Goal: Communication & Community: Answer question/provide support

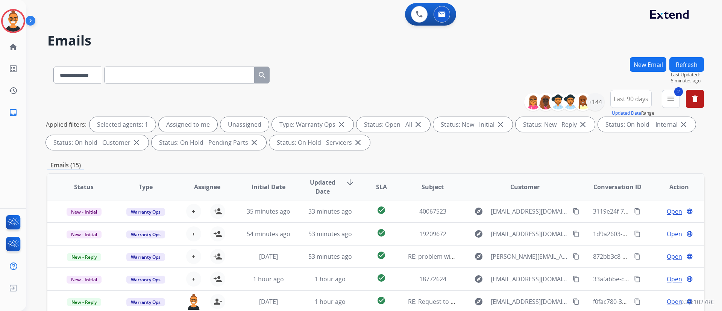
select select "**********"
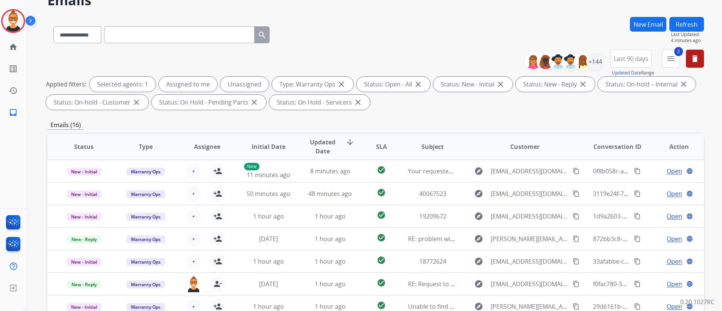
scroll to position [56, 0]
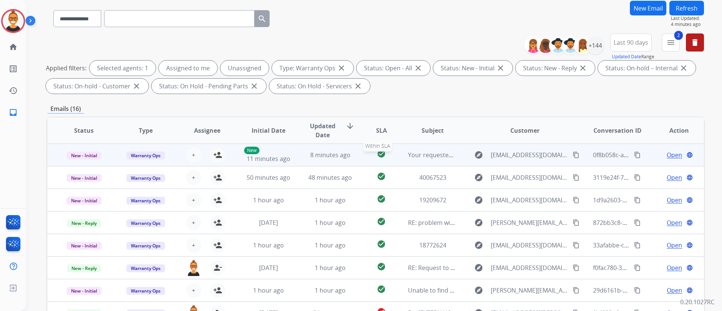
click at [367, 154] on div "check_circle" at bounding box center [381, 154] width 29 height 11
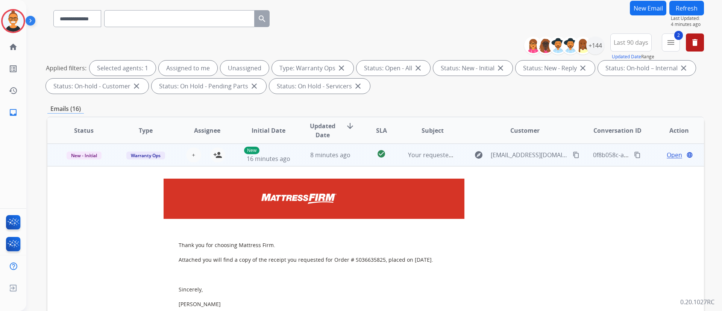
click at [672, 154] on span "Open" at bounding box center [674, 155] width 15 height 9
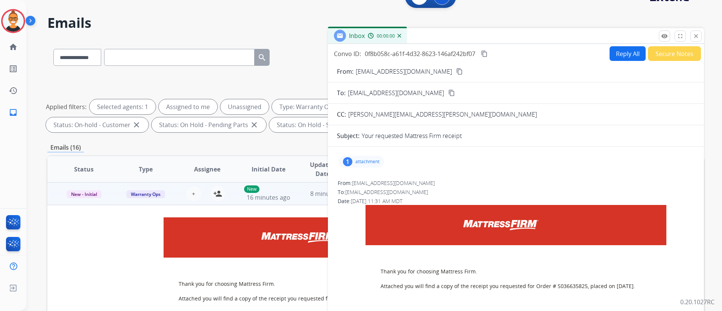
scroll to position [0, 0]
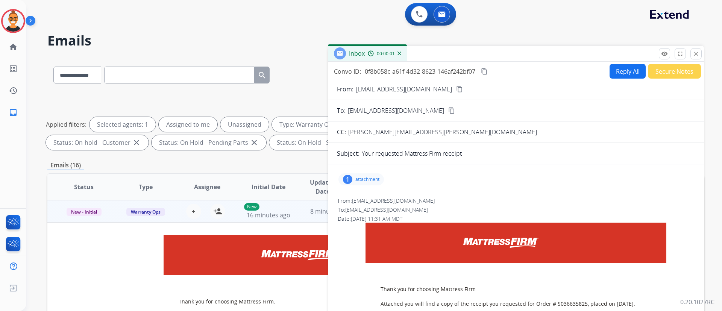
click at [624, 75] on button "Reply All" at bounding box center [628, 71] width 36 height 15
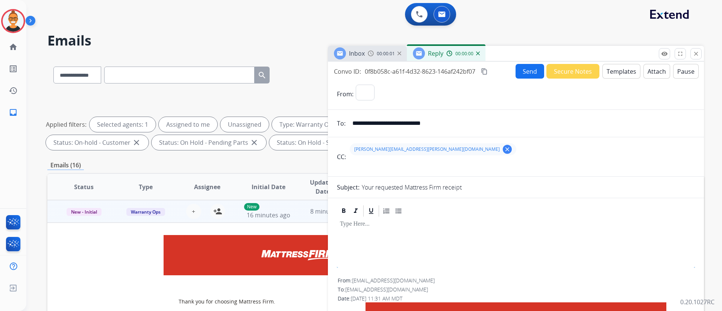
click at [624, 75] on button "Templates" at bounding box center [622, 71] width 38 height 15
select select "**********"
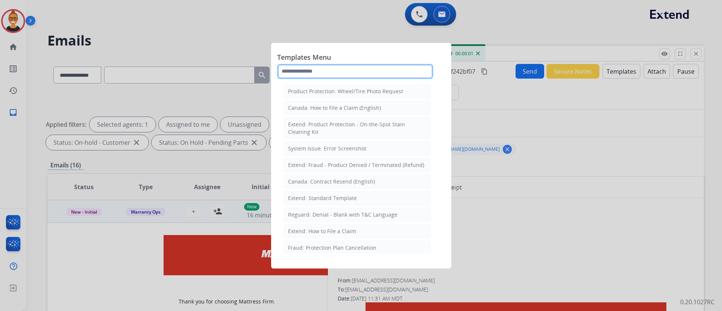
click at [307, 72] on input "text" at bounding box center [355, 71] width 156 height 15
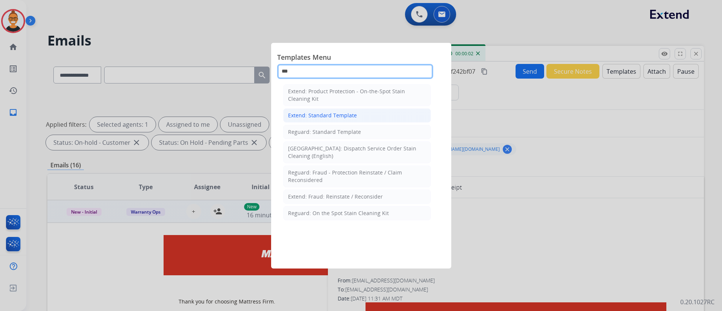
type input "***"
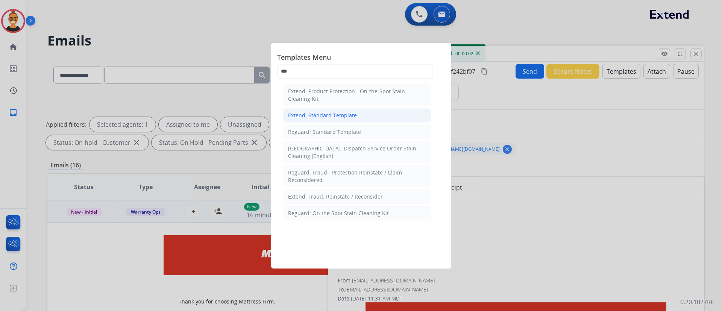
click at [315, 113] on div "Extend: Standard Template" at bounding box center [322, 116] width 69 height 8
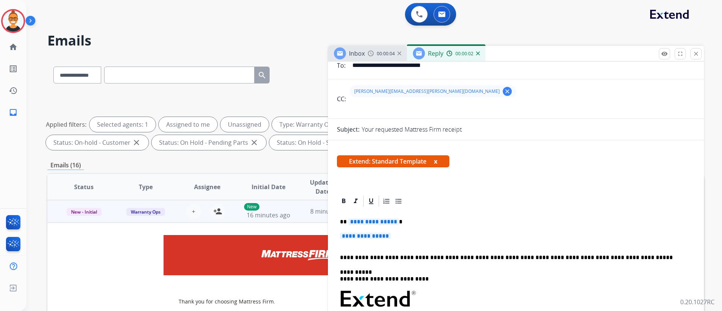
scroll to position [113, 0]
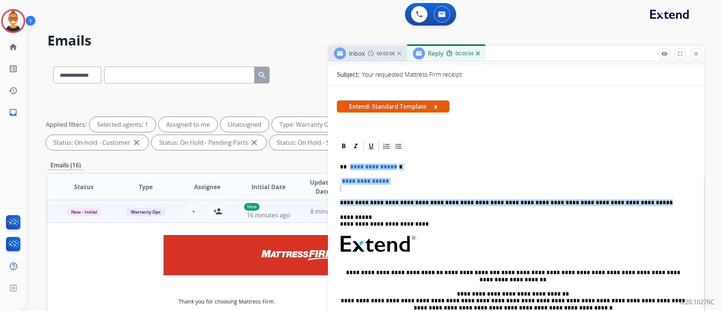
drag, startPoint x: 616, startPoint y: 199, endPoint x: 347, endPoint y: 162, distance: 271.5
click at [347, 162] on div "**********" at bounding box center [516, 262] width 358 height 218
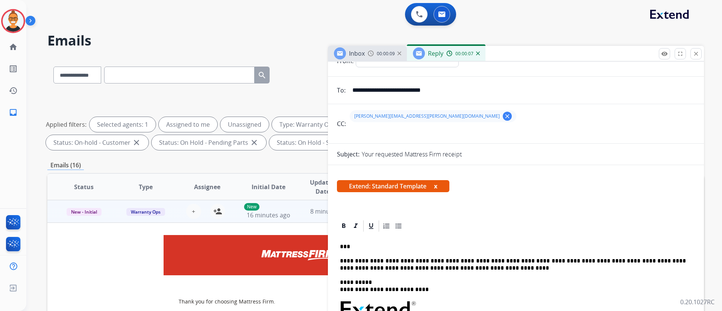
scroll to position [0, 0]
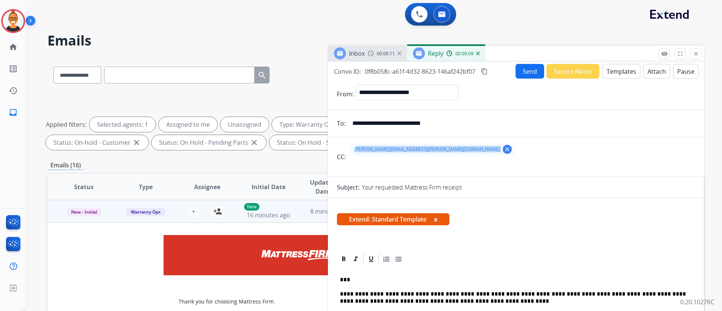
drag, startPoint x: 411, startPoint y: 152, endPoint x: 354, endPoint y: 152, distance: 56.8
click at [354, 152] on div "[PERSON_NAME][EMAIL_ADDRESS][PERSON_NAME][DOMAIN_NAME] clear" at bounding box center [433, 149] width 167 height 12
copy div "[PERSON_NAME][EMAIL_ADDRESS][PERSON_NAME][DOMAIN_NAME] clear"
drag, startPoint x: 467, startPoint y: 125, endPoint x: 328, endPoint y: 126, distance: 139.2
click at [328, 126] on div "**********" at bounding box center [516, 123] width 376 height 15
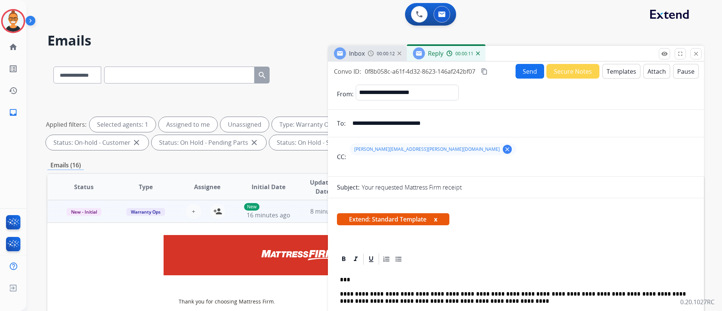
paste input "email"
type input "**********"
click at [525, 63] on div "**********" at bounding box center [516, 215] width 376 height 307
click at [527, 69] on button "Send" at bounding box center [530, 71] width 29 height 15
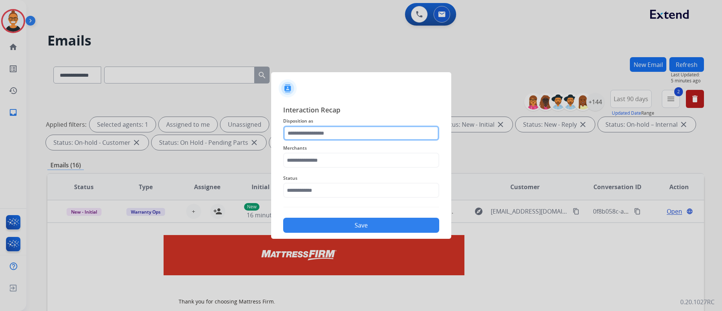
click at [318, 132] on input "text" at bounding box center [361, 133] width 156 height 15
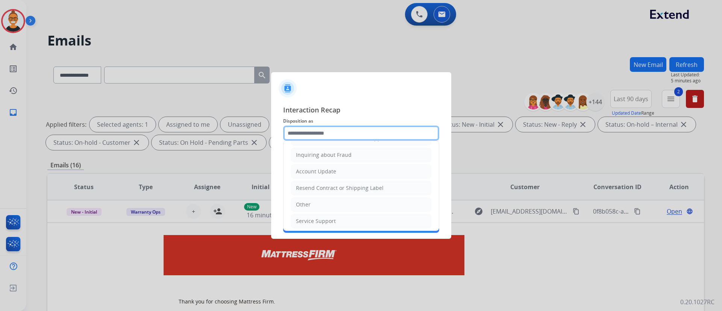
scroll to position [117, 0]
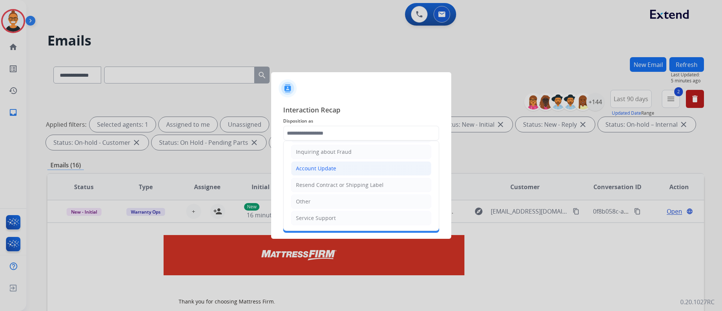
click at [313, 171] on div "Account Update" at bounding box center [316, 169] width 40 height 8
type input "**********"
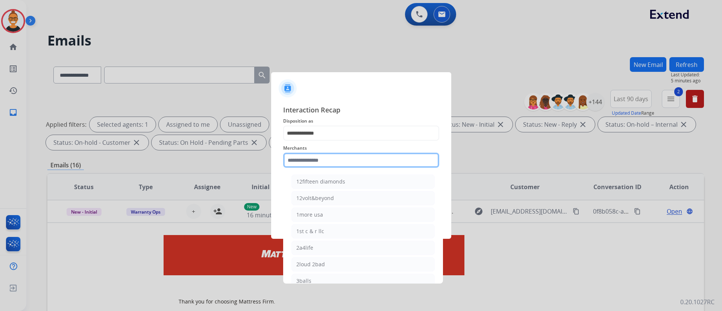
click at [314, 161] on input "text" at bounding box center [361, 160] width 156 height 15
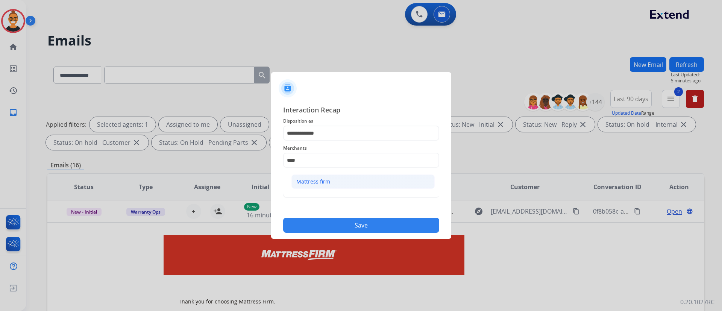
click at [324, 178] on div "Mattress firm" at bounding box center [313, 182] width 34 height 8
type input "**********"
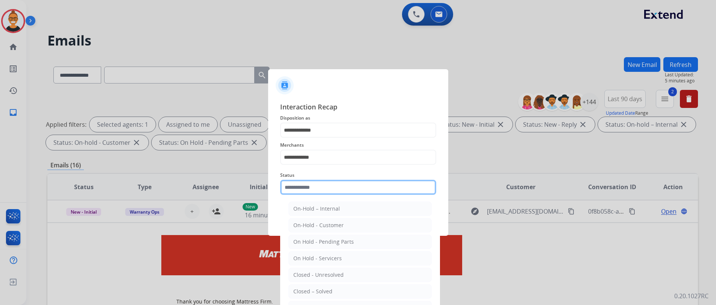
click at [324, 186] on input "text" at bounding box center [358, 187] width 156 height 15
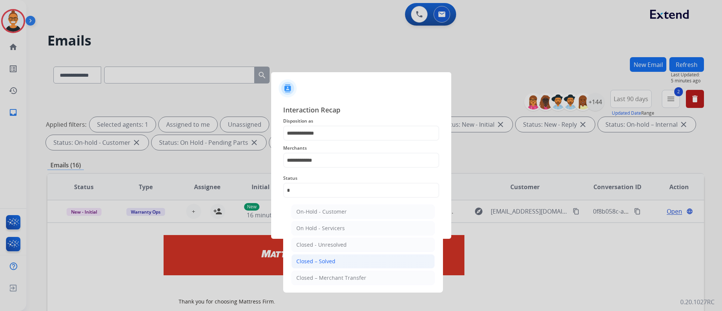
click at [326, 260] on div "Closed – Solved" at bounding box center [315, 262] width 39 height 8
type input "**********"
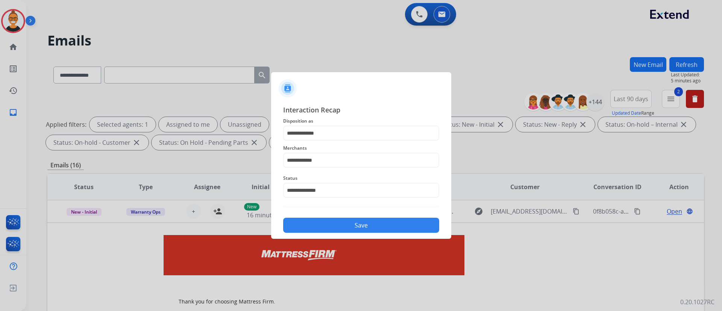
click at [325, 226] on button "Save" at bounding box center [361, 225] width 156 height 15
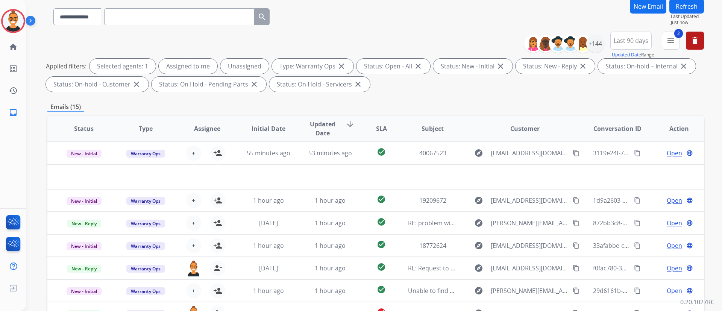
scroll to position [113, 0]
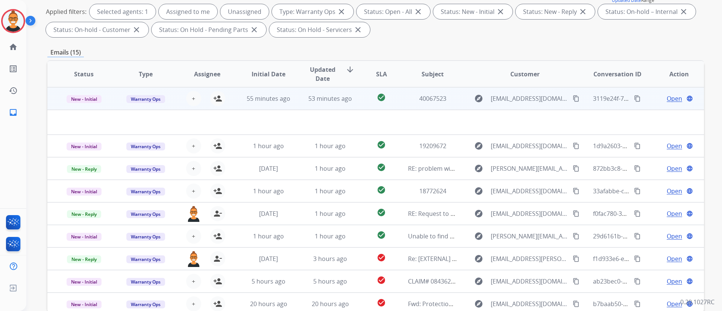
click at [359, 99] on td "check_circle" at bounding box center [375, 98] width 41 height 23
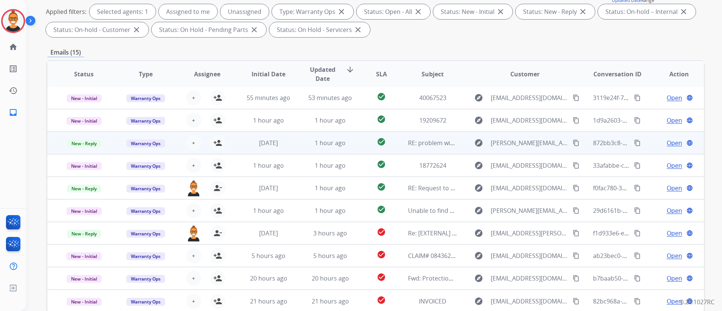
scroll to position [153, 0]
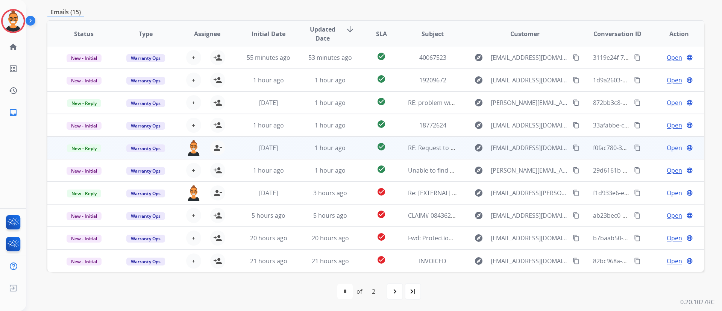
click at [363, 150] on td "check_circle" at bounding box center [375, 148] width 41 height 23
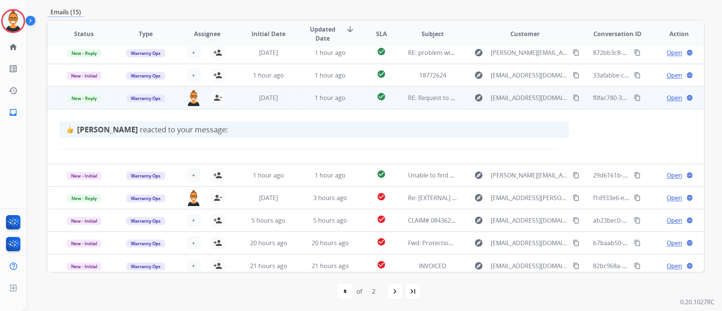
scroll to position [56, 0]
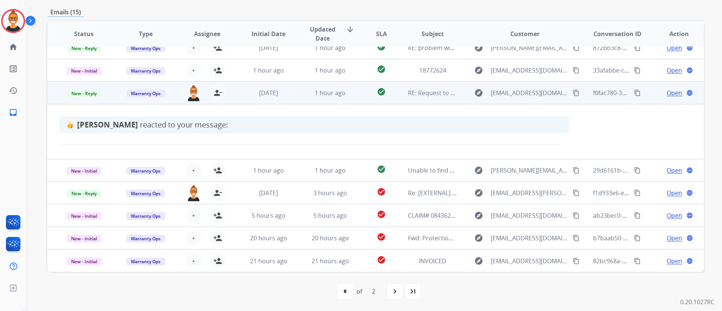
click at [667, 91] on span "Open" at bounding box center [674, 92] width 15 height 9
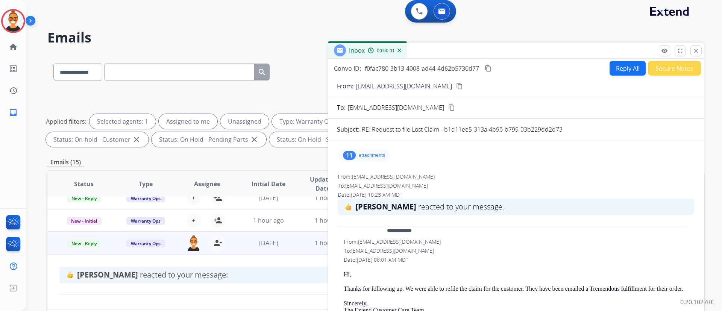
scroll to position [0, 0]
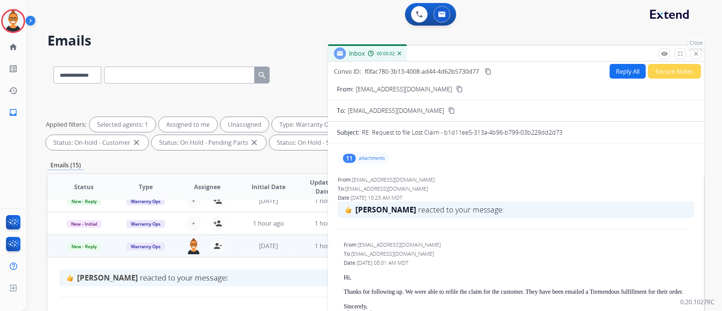
click at [695, 47] on p "Close" at bounding box center [696, 42] width 17 height 11
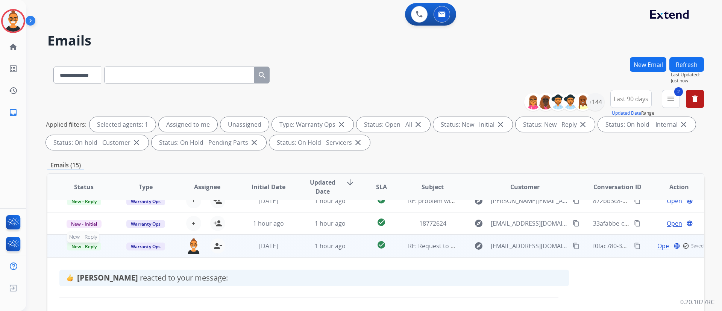
click at [84, 245] on span "New - Reply" at bounding box center [84, 247] width 34 height 8
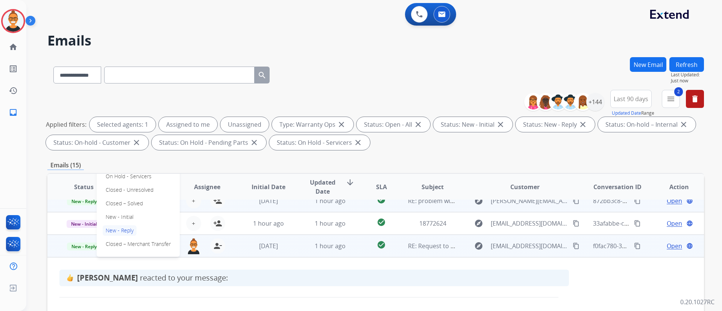
click at [132, 206] on p "Closed – Solved" at bounding box center [124, 203] width 43 height 11
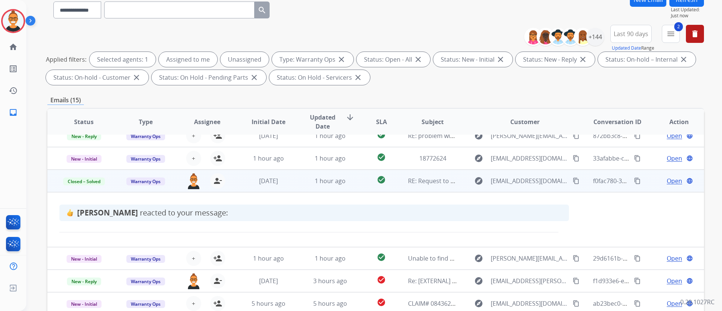
scroll to position [113, 0]
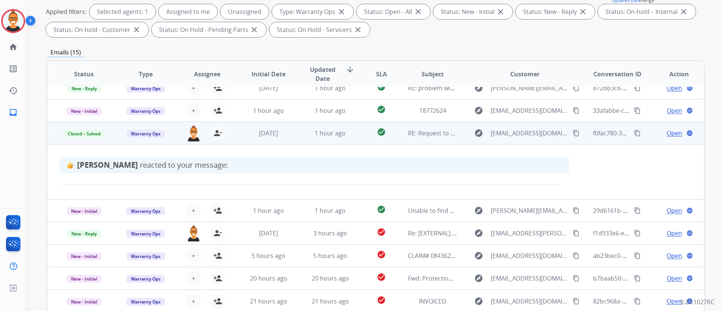
click at [359, 140] on td "check_circle" at bounding box center [375, 133] width 41 height 23
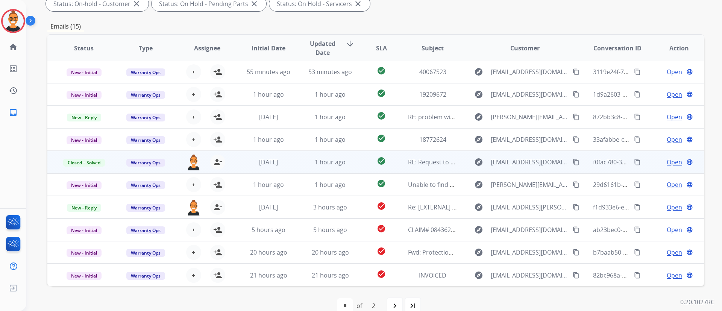
scroll to position [153, 0]
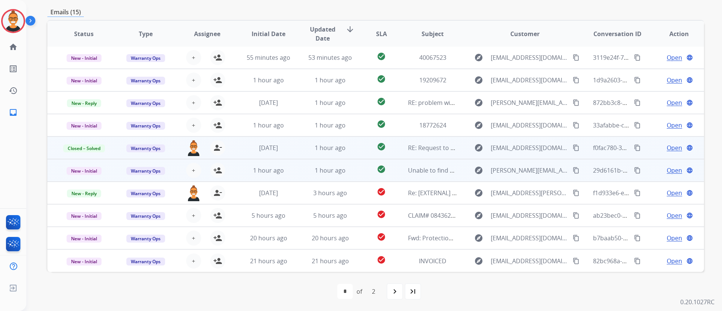
click at [357, 173] on td "check_circle" at bounding box center [375, 170] width 41 height 23
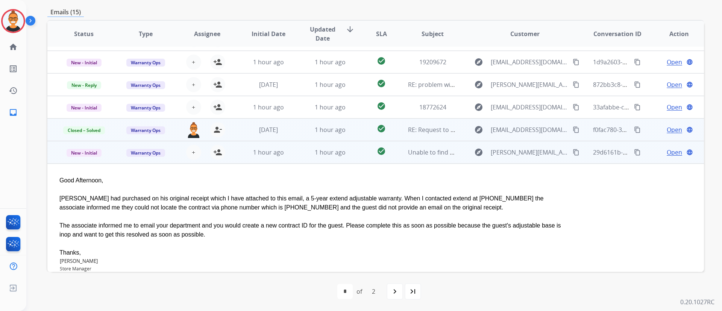
scroll to position [0, 0]
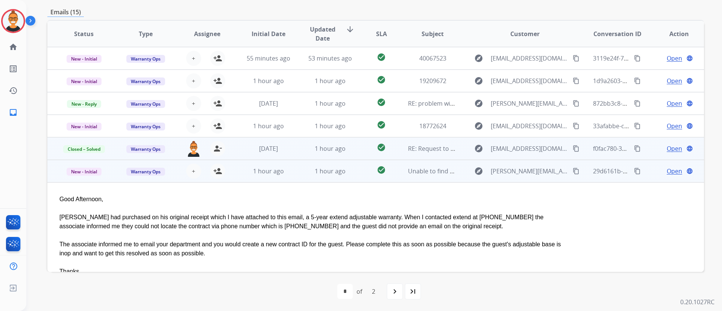
click at [299, 170] on td "1 hour ago" at bounding box center [325, 171] width 62 height 23
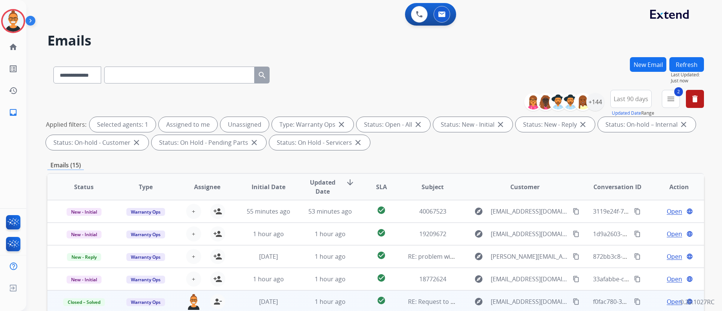
click at [684, 59] on button "Refresh" at bounding box center [687, 64] width 35 height 15
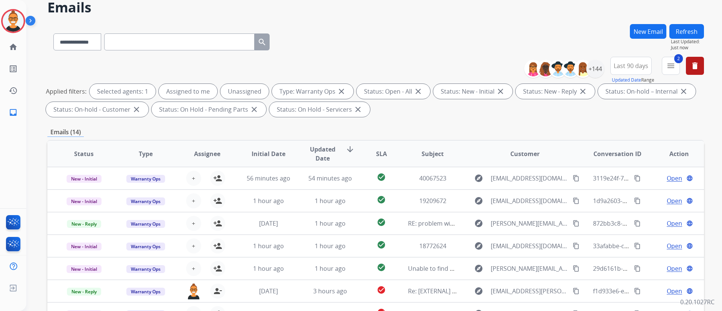
scroll to position [56, 0]
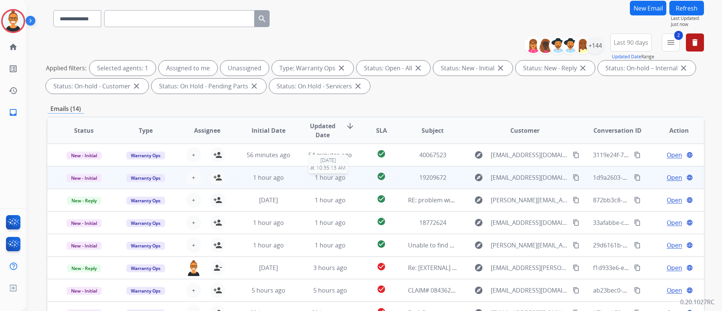
click at [310, 177] on div "1 hour ago" at bounding box center [330, 177] width 49 height 9
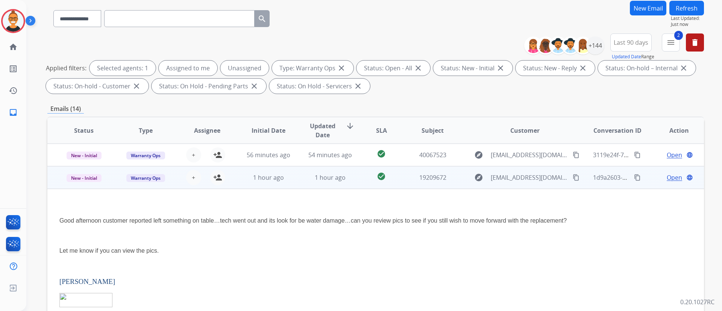
scroll to position [23, 0]
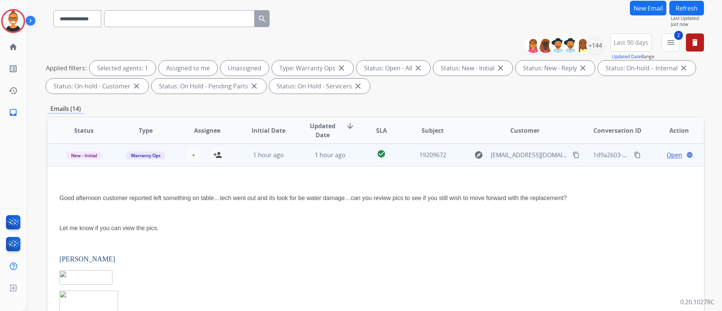
click at [249, 158] on div "1 hour ago" at bounding box center [268, 155] width 49 height 9
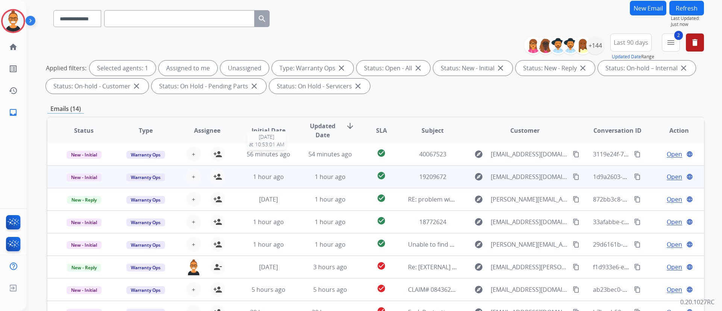
scroll to position [1, 0]
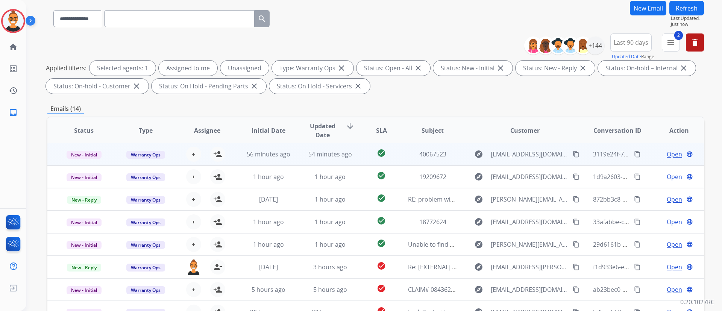
click at [294, 157] on td "54 minutes ago" at bounding box center [325, 154] width 62 height 23
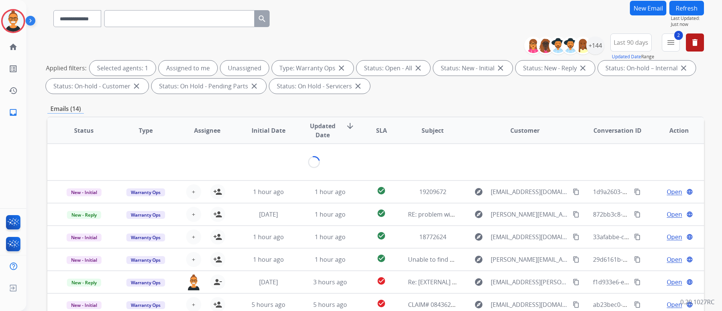
scroll to position [0, 0]
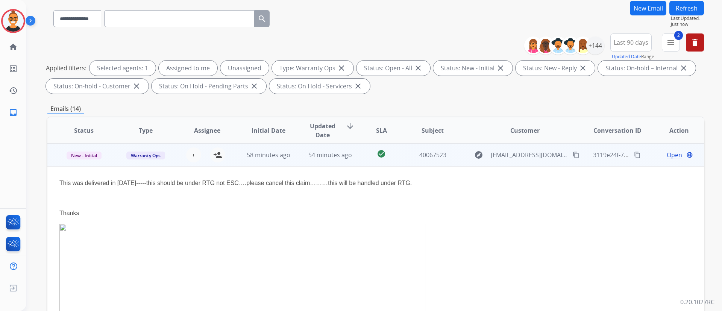
click at [667, 155] on span "Open" at bounding box center [674, 155] width 15 height 9
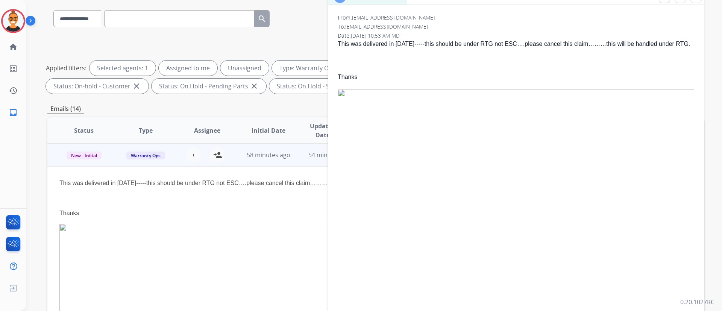
scroll to position [56, 0]
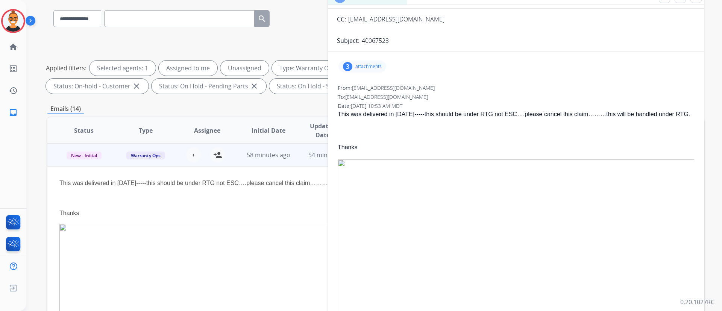
click at [375, 64] on p "attachments" at bounding box center [369, 67] width 26 height 6
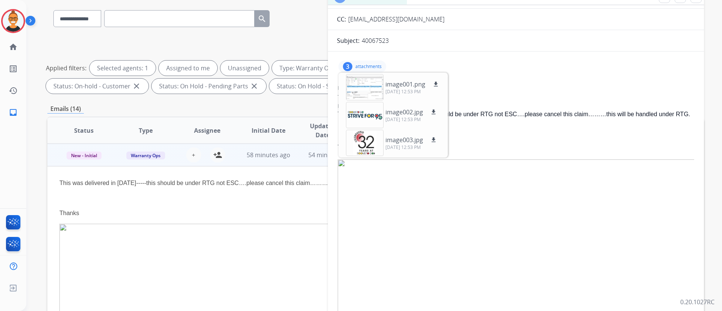
click at [370, 100] on div "image001.png download [DATE] 12:53 PM image002.jpg download [DATE] 12:53 PM ima…" at bounding box center [393, 115] width 109 height 85
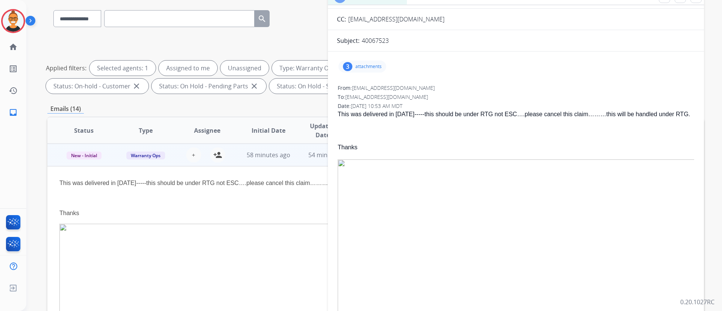
click at [364, 64] on p "attachments" at bounding box center [369, 67] width 26 height 6
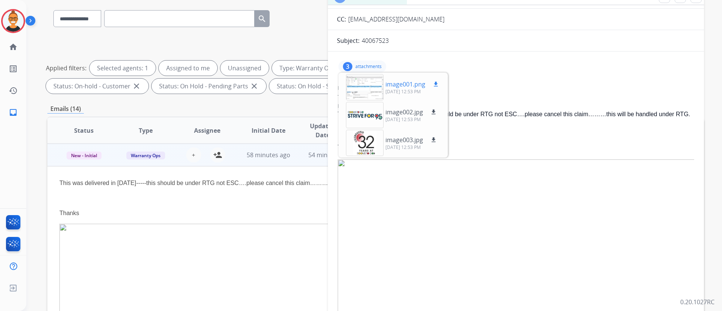
click at [374, 97] on div at bounding box center [365, 87] width 38 height 26
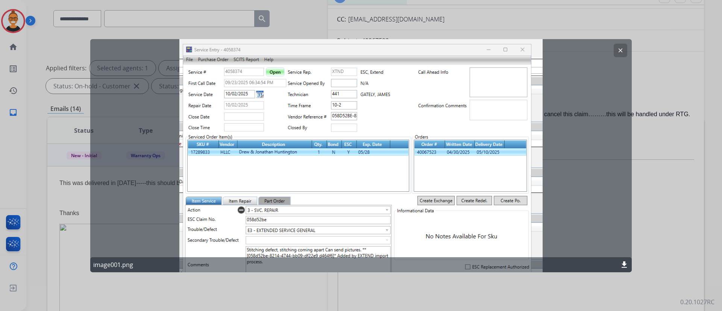
click at [623, 51] on mat-icon "clear" at bounding box center [620, 50] width 7 height 7
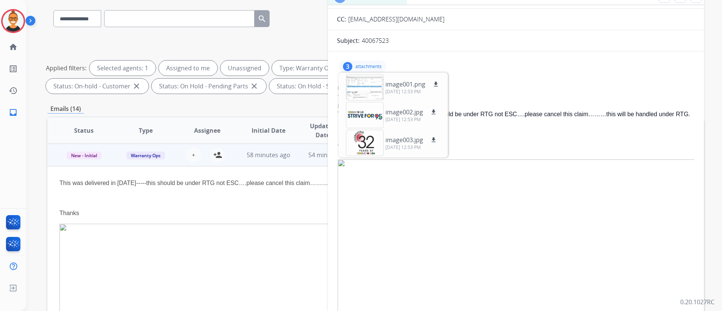
click at [380, 41] on p "40067523" at bounding box center [375, 40] width 27 height 9
copy p "40067523"
click at [366, 67] on p "attachments" at bounding box center [369, 67] width 26 height 6
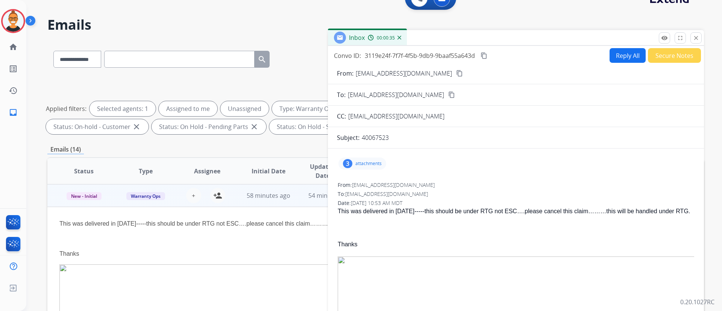
scroll to position [0, 0]
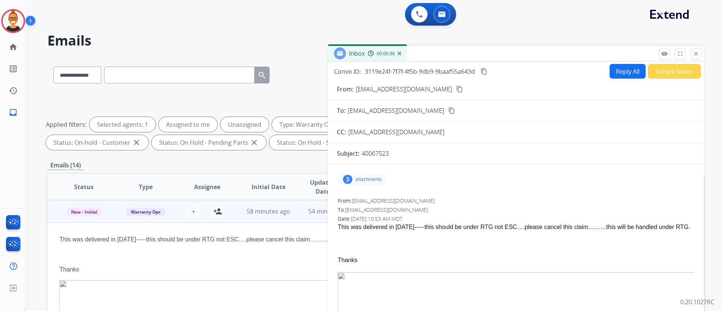
click at [486, 70] on mat-icon "content_copy" at bounding box center [484, 71] width 7 height 7
click at [614, 71] on button "Reply All" at bounding box center [628, 71] width 36 height 15
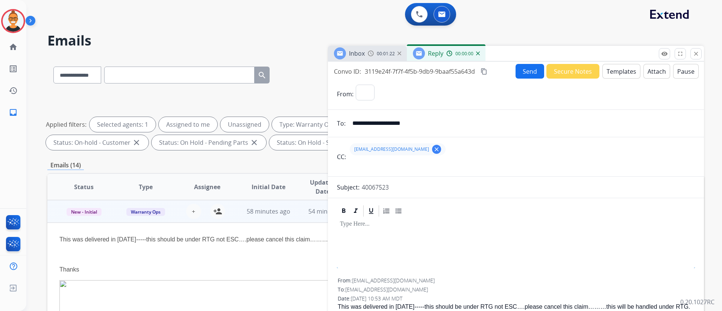
click at [614, 71] on button "Templates" at bounding box center [622, 71] width 38 height 15
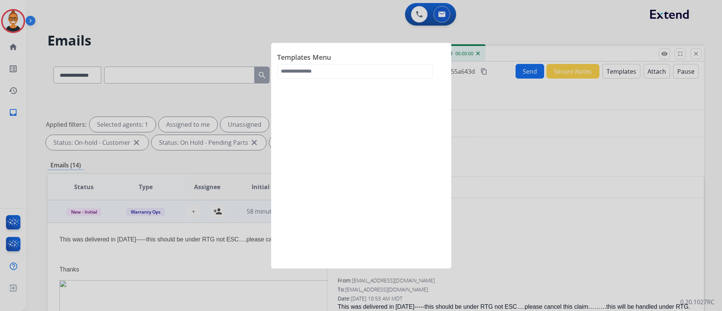
select select "**********"
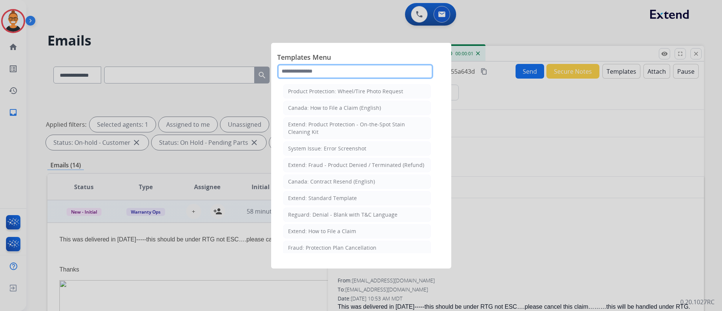
click at [336, 71] on input "text" at bounding box center [355, 71] width 156 height 15
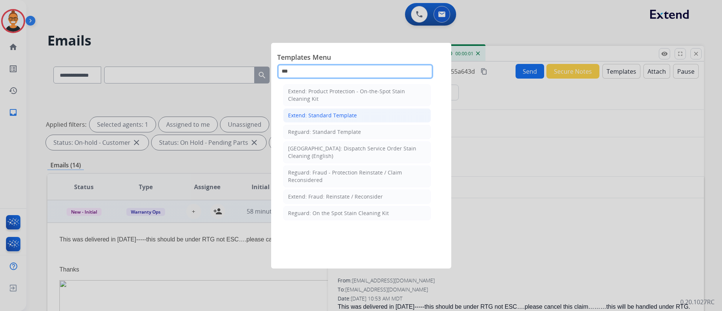
type input "***"
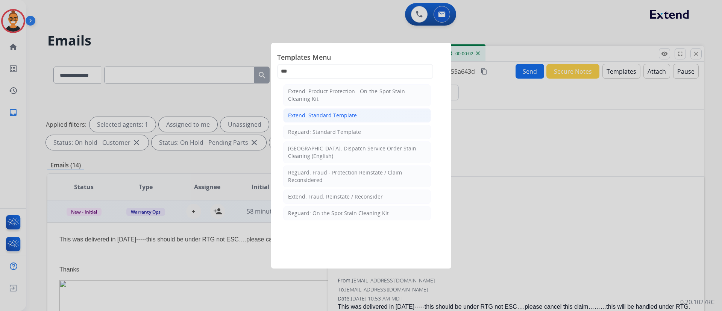
click at [328, 114] on div "Extend: Standard Template" at bounding box center [322, 116] width 69 height 8
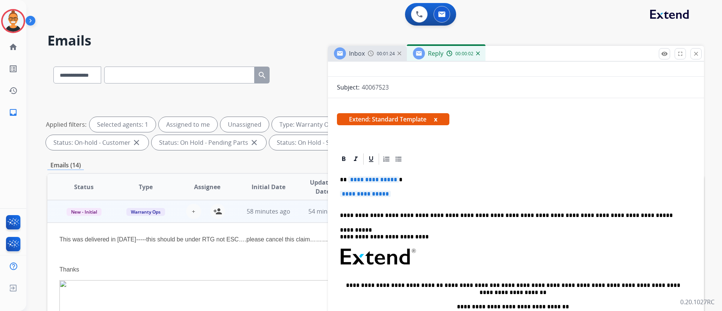
scroll to position [169, 0]
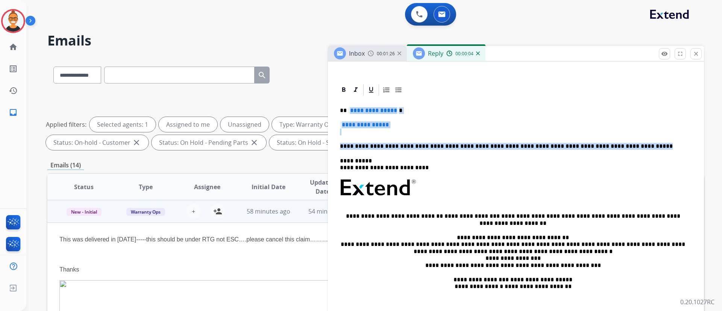
drag, startPoint x: 619, startPoint y: 144, endPoint x: 349, endPoint y: 111, distance: 272.2
click at [349, 111] on div "**********" at bounding box center [516, 206] width 358 height 218
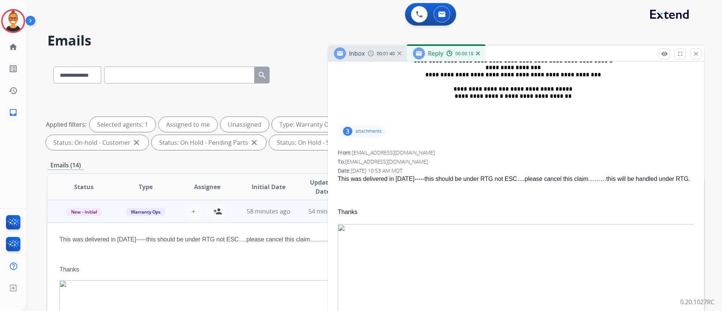
scroll to position [0, 0]
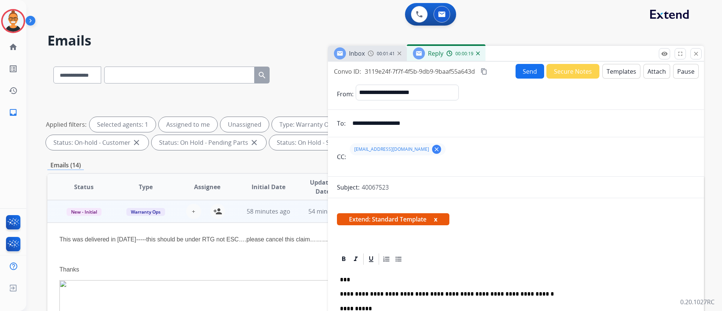
click at [528, 70] on button "Send" at bounding box center [530, 71] width 29 height 15
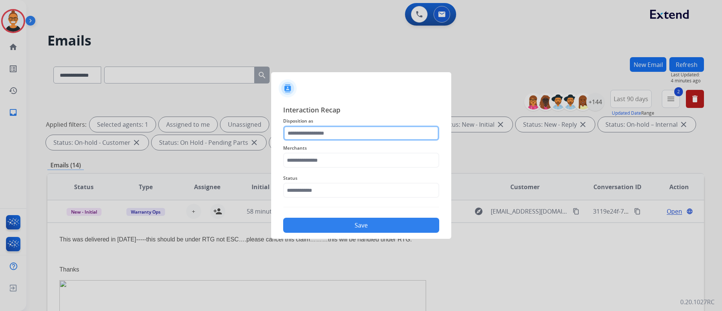
click at [337, 137] on input "text" at bounding box center [361, 133] width 156 height 15
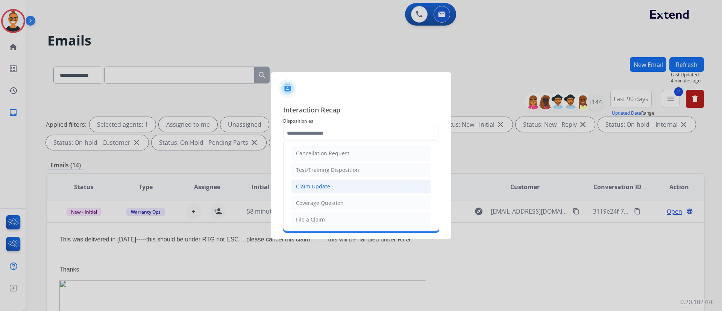
click at [319, 184] on div "Claim Update" at bounding box center [313, 187] width 34 height 8
type input "**********"
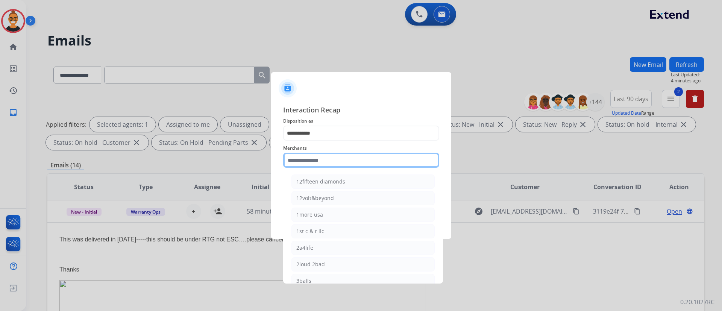
click at [320, 160] on input "text" at bounding box center [361, 160] width 156 height 15
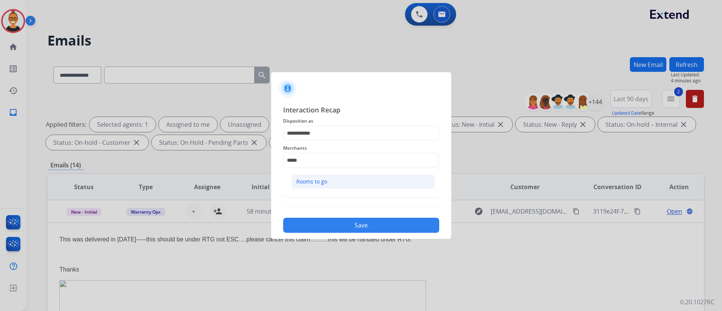
click at [309, 179] on div "Rooms to go" at bounding box center [311, 182] width 31 height 8
type input "**********"
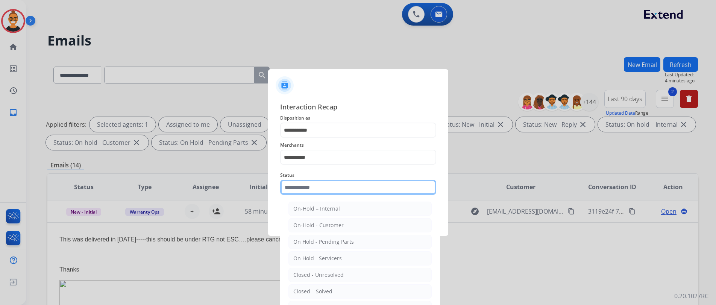
click at [309, 192] on input "text" at bounding box center [358, 187] width 156 height 15
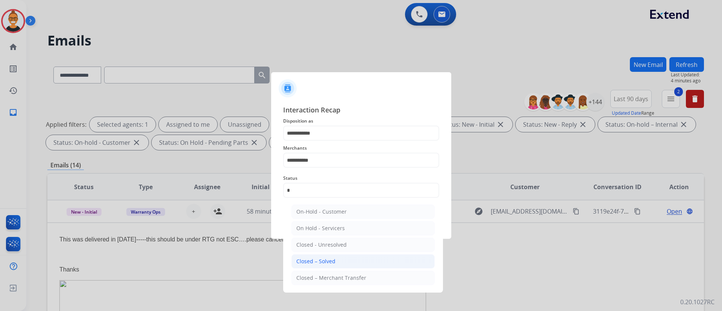
click at [324, 258] on div "Closed – Solved" at bounding box center [315, 262] width 39 height 8
type input "**********"
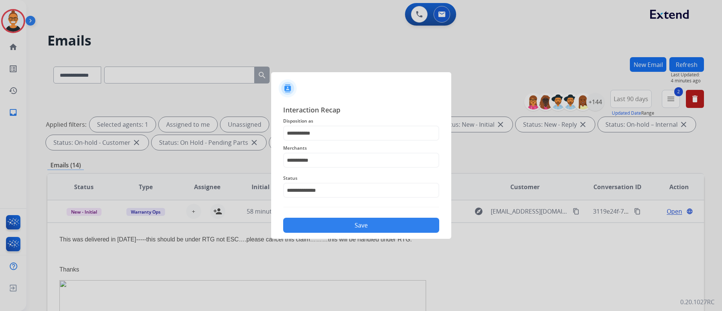
click at [324, 238] on div "**********" at bounding box center [361, 169] width 180 height 140
click at [324, 225] on button "Save" at bounding box center [361, 225] width 156 height 15
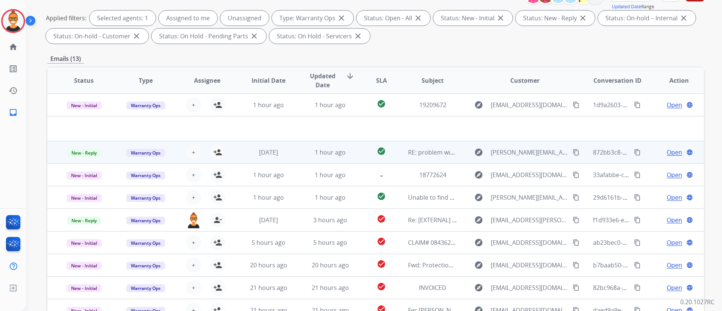
scroll to position [113, 0]
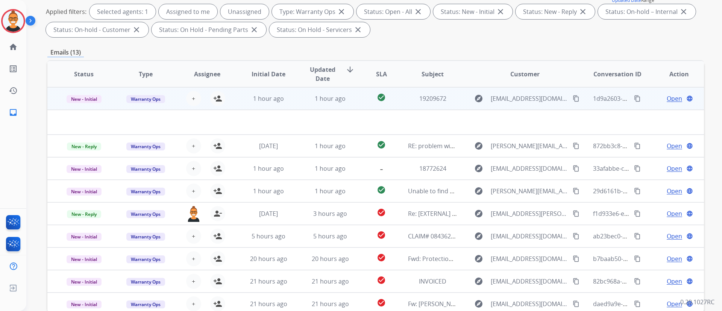
click at [311, 102] on div "1 hour ago" at bounding box center [330, 98] width 49 height 9
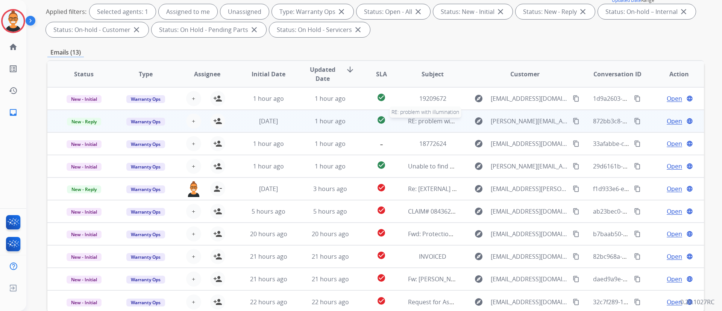
click at [408, 125] on span "RE: problem with illumination" at bounding box center [450, 121] width 84 height 8
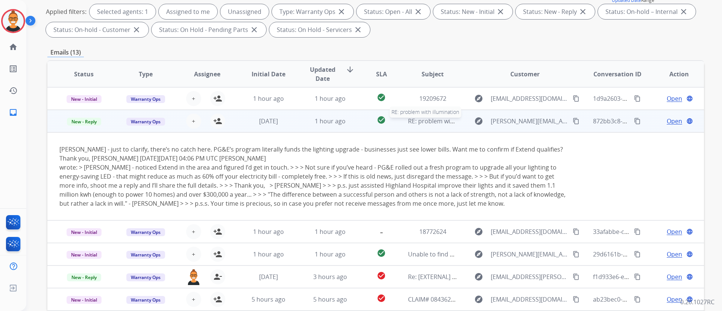
scroll to position [23, 0]
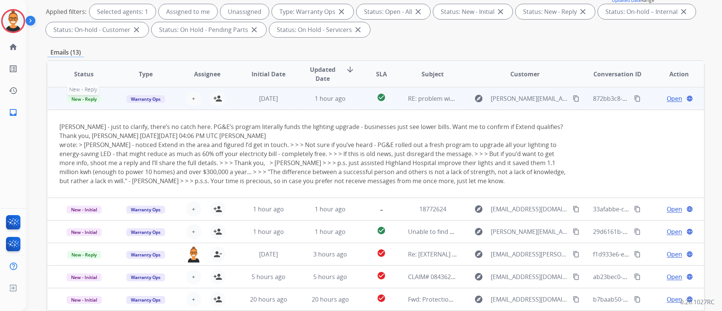
click at [79, 99] on span "New - Reply" at bounding box center [84, 99] width 34 height 8
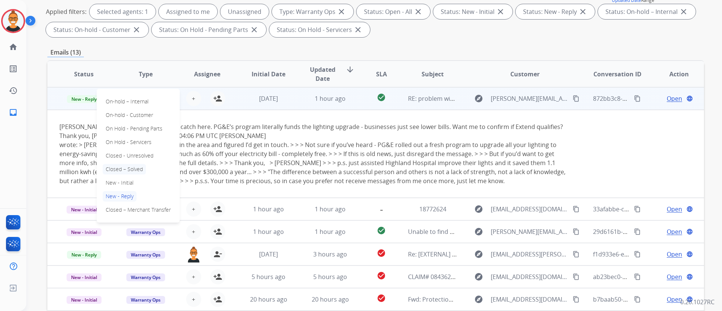
click at [122, 167] on p "Closed – Solved" at bounding box center [124, 169] width 43 height 11
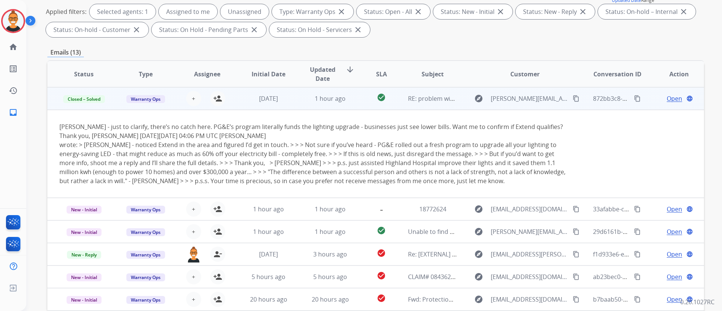
click at [400, 103] on td "RE: problem with illumination" at bounding box center [427, 98] width 62 height 23
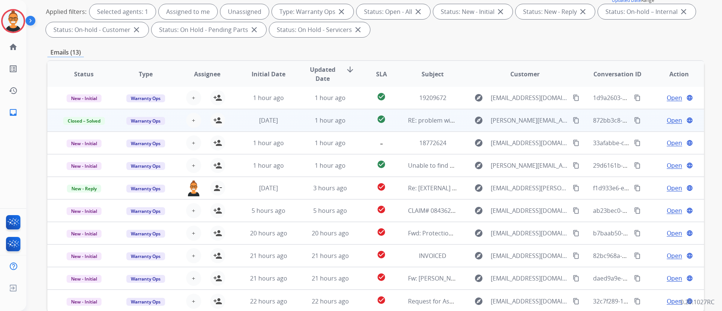
scroll to position [1, 0]
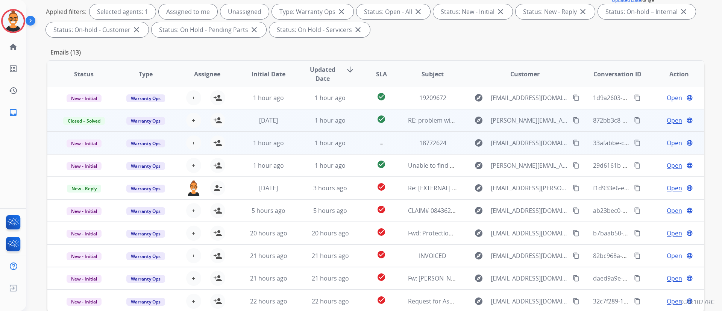
click at [376, 137] on td "-" at bounding box center [375, 143] width 41 height 23
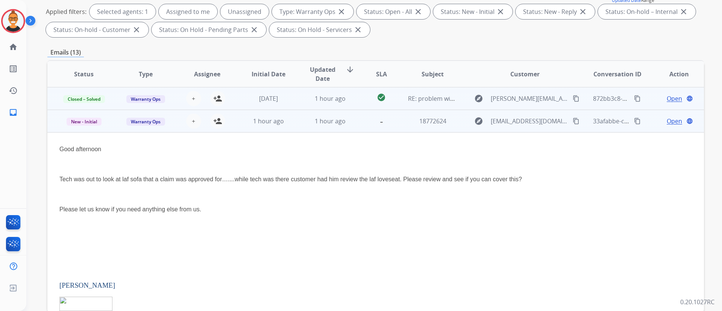
scroll to position [45, 0]
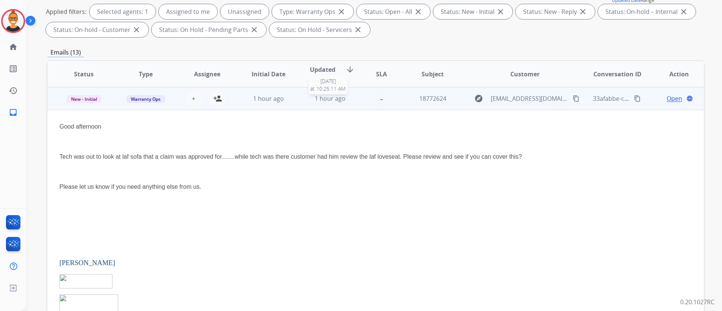
click at [336, 100] on span "1 hour ago" at bounding box center [330, 98] width 31 height 8
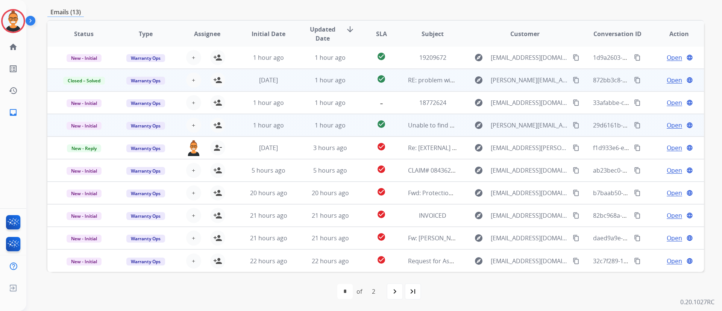
scroll to position [0, 0]
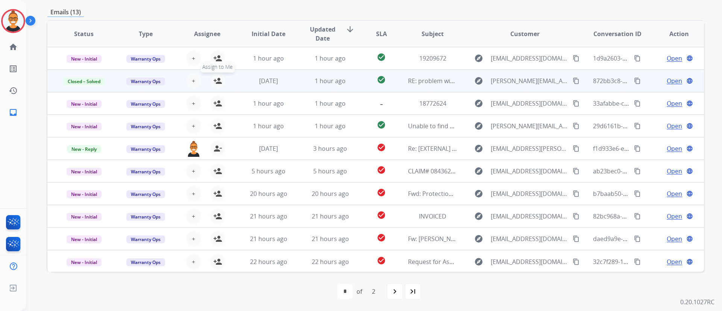
click at [214, 82] on mat-icon "person_add" at bounding box center [217, 80] width 9 height 9
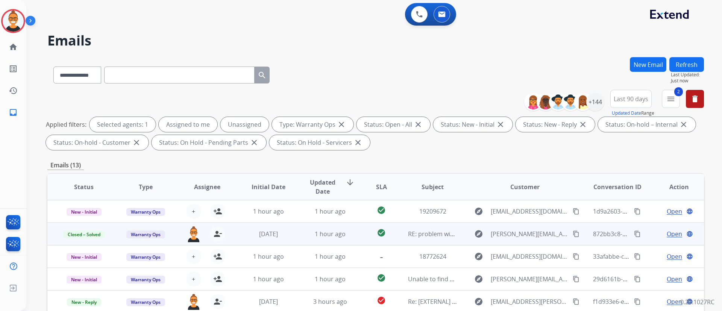
click at [685, 65] on button "Refresh" at bounding box center [687, 64] width 35 height 15
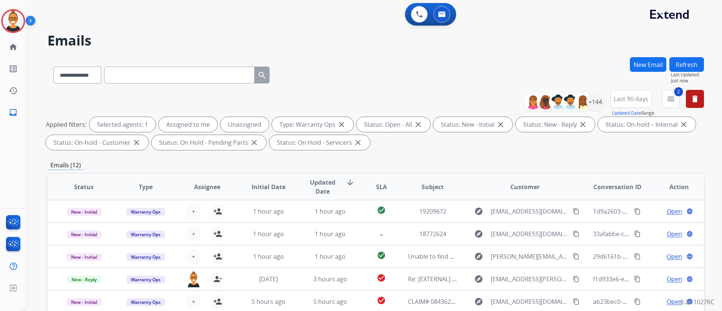
scroll to position [153, 0]
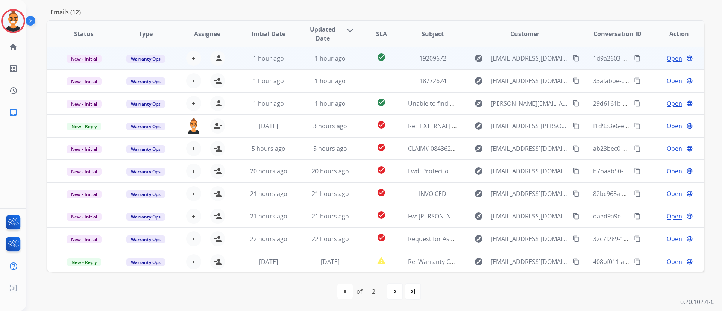
click at [355, 59] on td "check_circle" at bounding box center [375, 58] width 41 height 23
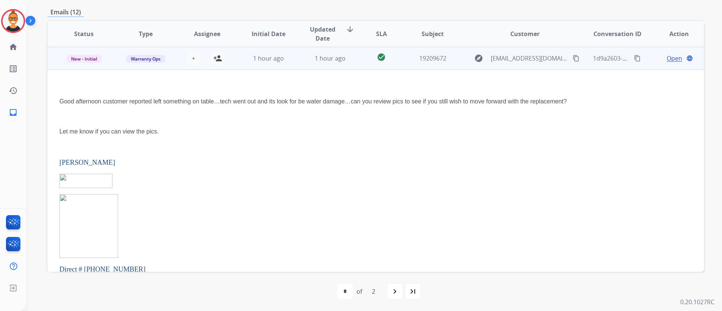
click at [355, 59] on td "check_circle" at bounding box center [375, 58] width 41 height 23
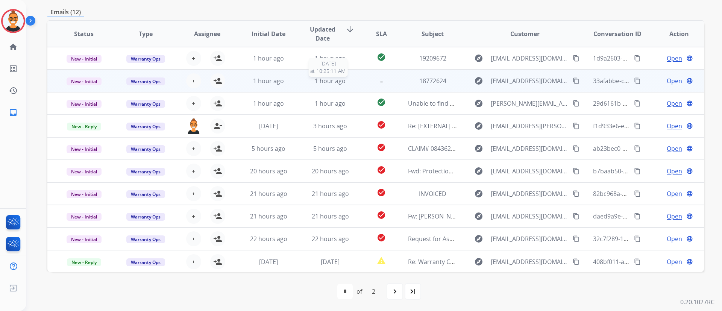
click at [351, 81] on div "1 hour ago" at bounding box center [330, 80] width 49 height 9
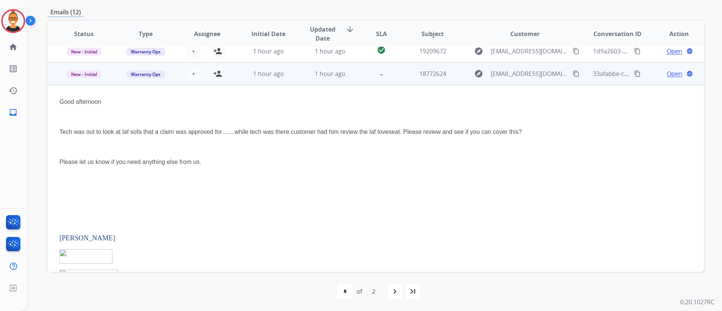
scroll to position [0, 0]
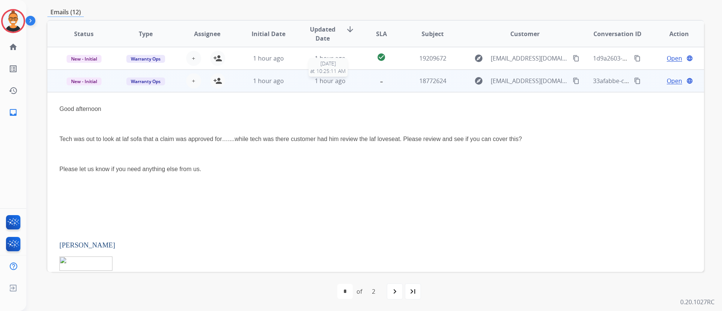
click at [349, 77] on div "1 hour ago" at bounding box center [330, 80] width 49 height 9
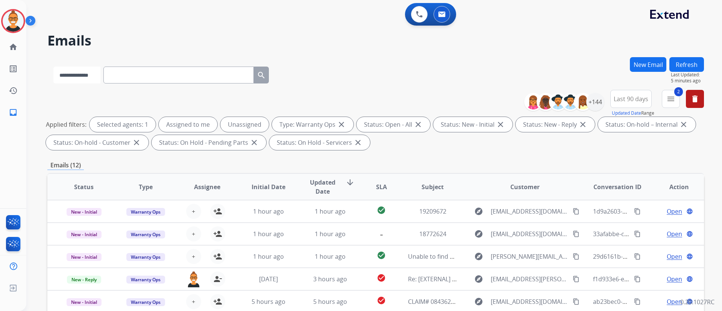
click at [68, 76] on select "**********" at bounding box center [76, 75] width 47 height 17
select select "**********"
click at [53, 67] on select "**********" at bounding box center [76, 75] width 47 height 17
click at [156, 74] on input "text" at bounding box center [179, 75] width 151 height 17
paste input "**********"
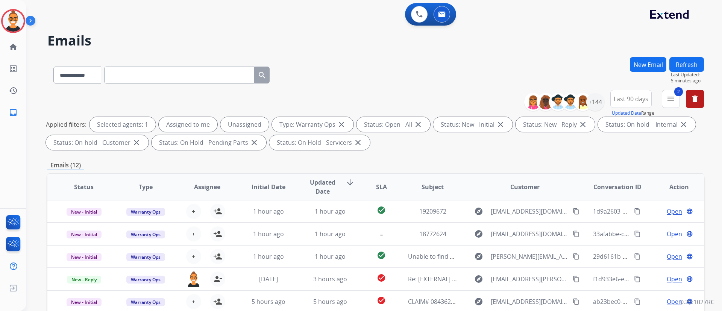
type input "**********"
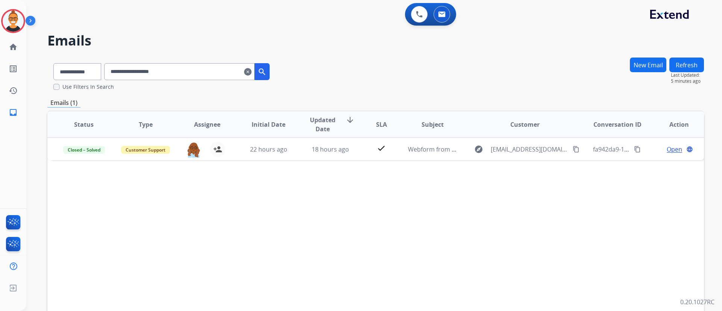
click at [646, 63] on button "New Email" at bounding box center [648, 65] width 36 height 15
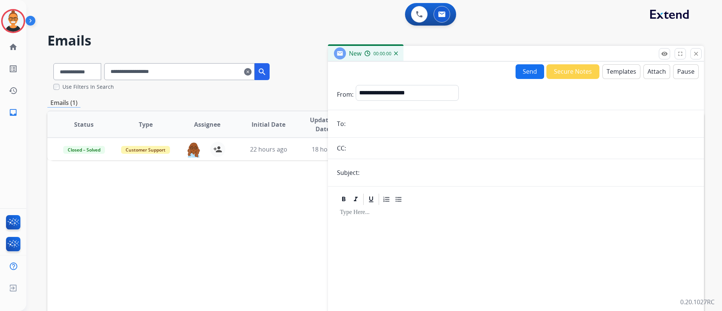
click at [399, 125] on input "email" at bounding box center [521, 123] width 347 height 15
paste input "**********"
type input "**********"
click at [412, 97] on select "**********" at bounding box center [407, 92] width 102 height 15
select select "**********"
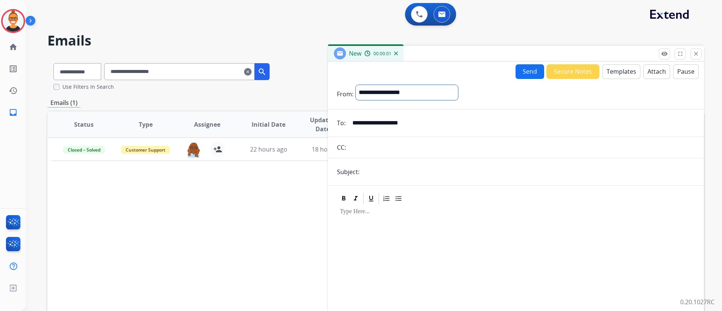
click at [356, 85] on select "**********" at bounding box center [407, 92] width 102 height 15
drag, startPoint x: 395, startPoint y: 175, endPoint x: 398, endPoint y: 167, distance: 8.8
click at [395, 175] on input "text" at bounding box center [528, 172] width 333 height 15
type input "**********"
click at [608, 68] on button "Templates" at bounding box center [622, 71] width 38 height 15
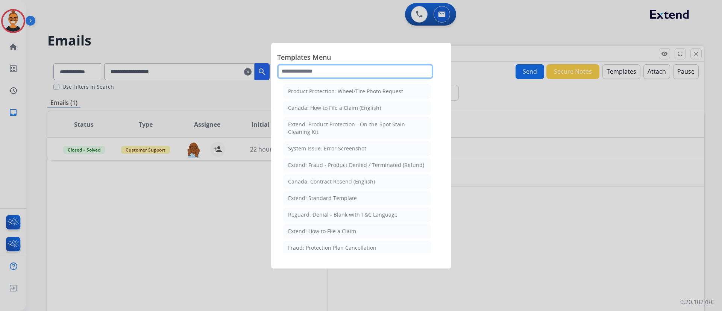
click at [353, 78] on input "text" at bounding box center [355, 71] width 156 height 15
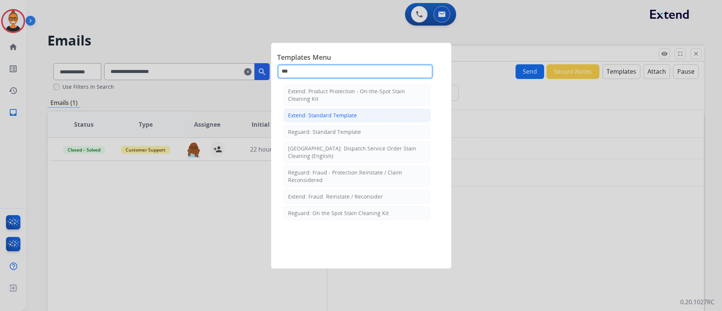
type input "***"
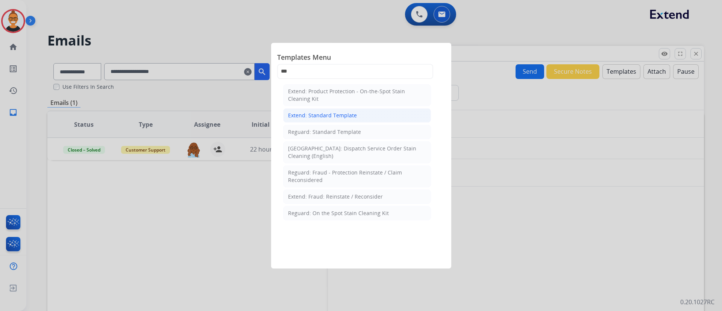
click at [339, 113] on div "Extend: Standard Template" at bounding box center [322, 116] width 69 height 8
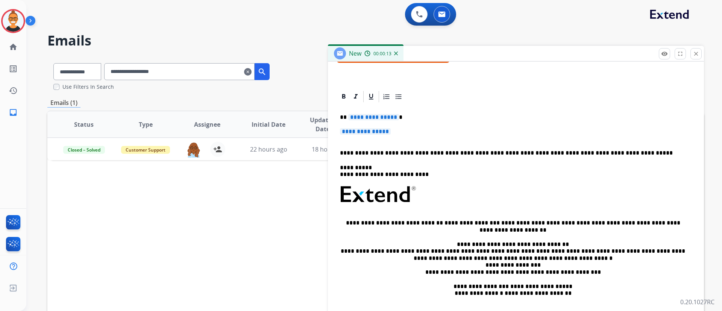
scroll to position [154, 0]
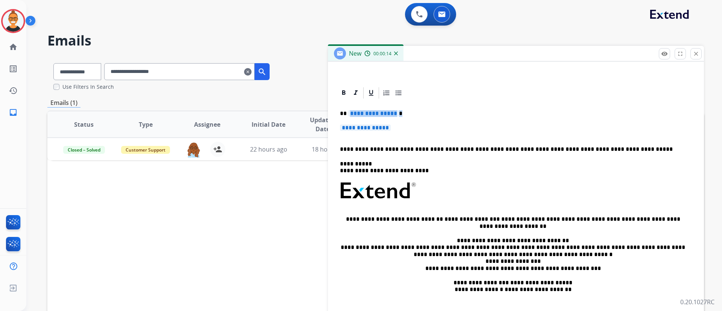
drag, startPoint x: 418, startPoint y: 128, endPoint x: 348, endPoint y: 115, distance: 70.8
click at [348, 115] on div "**********" at bounding box center [516, 209] width 358 height 218
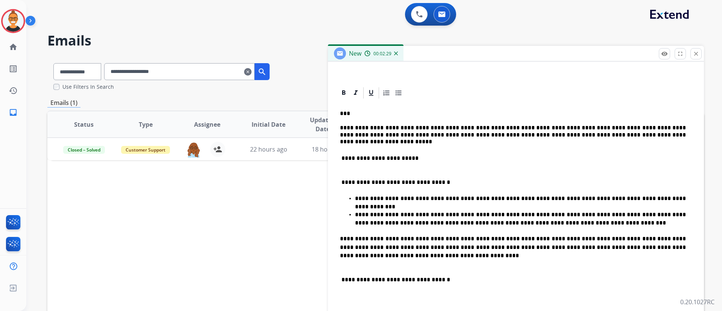
click at [447, 130] on p "**********" at bounding box center [513, 132] width 346 height 14
click at [449, 157] on p "**********" at bounding box center [513, 154] width 346 height 17
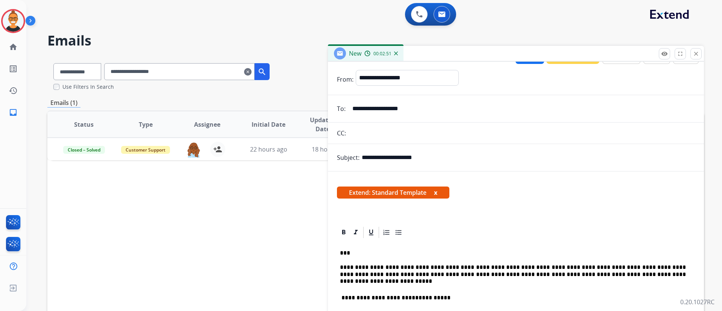
scroll to position [0, 0]
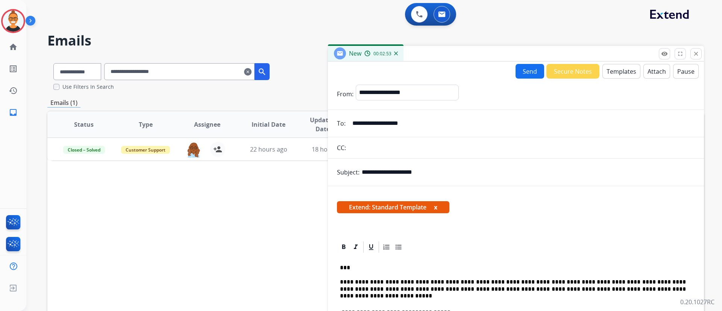
click at [523, 76] on button "Send" at bounding box center [530, 71] width 29 height 15
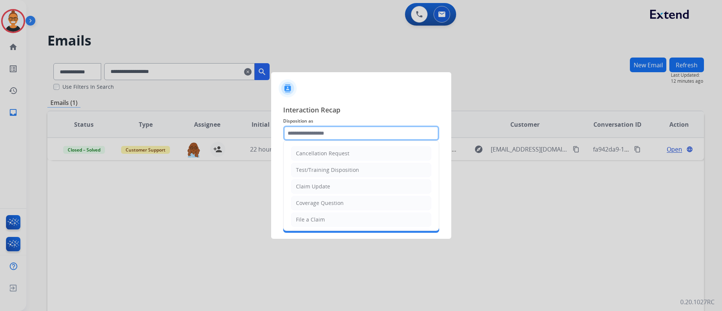
click at [319, 133] on input "text" at bounding box center [361, 133] width 156 height 15
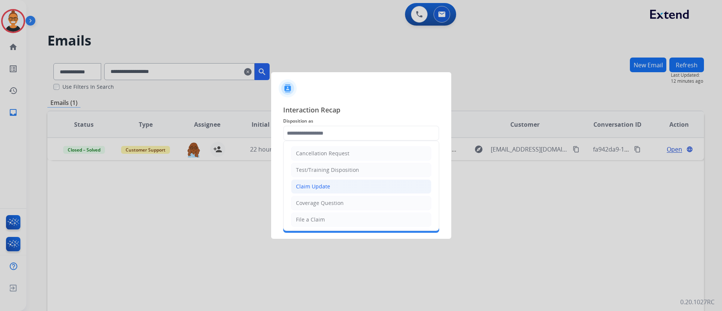
click at [325, 188] on div "Claim Update" at bounding box center [313, 187] width 34 height 8
type input "**********"
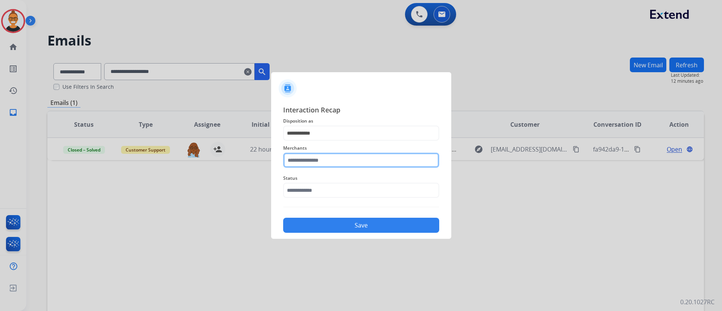
click at [328, 160] on input "text" at bounding box center [361, 160] width 156 height 15
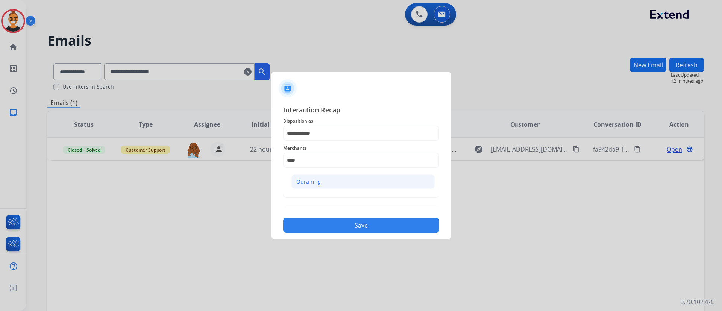
click at [330, 185] on li "Oura ring" at bounding box center [363, 182] width 143 height 14
type input "*********"
click at [327, 198] on div "Status" at bounding box center [361, 186] width 156 height 30
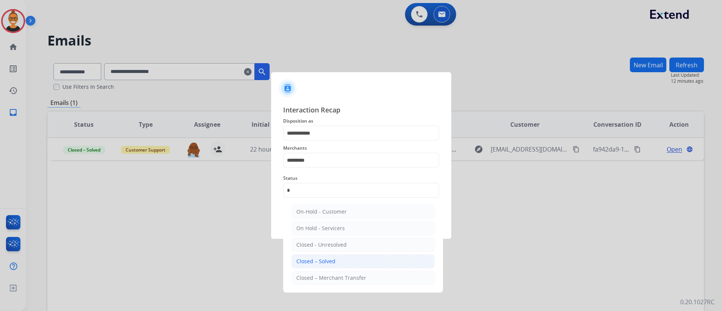
click at [319, 255] on li "Closed – Solved" at bounding box center [363, 261] width 143 height 14
type input "**********"
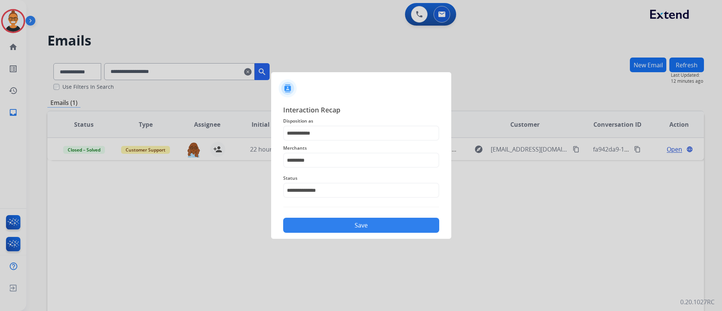
click at [335, 225] on button "Save" at bounding box center [361, 225] width 156 height 15
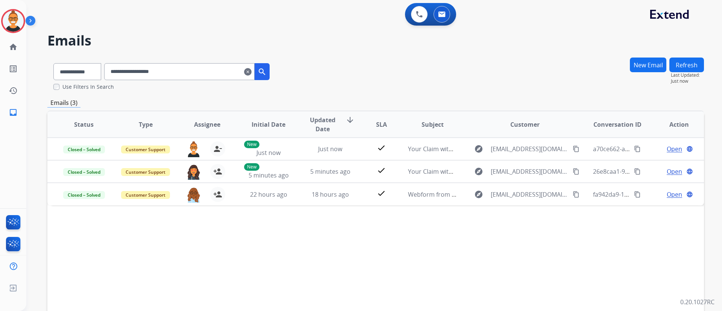
click at [252, 70] on mat-icon "clear" at bounding box center [248, 71] width 8 height 9
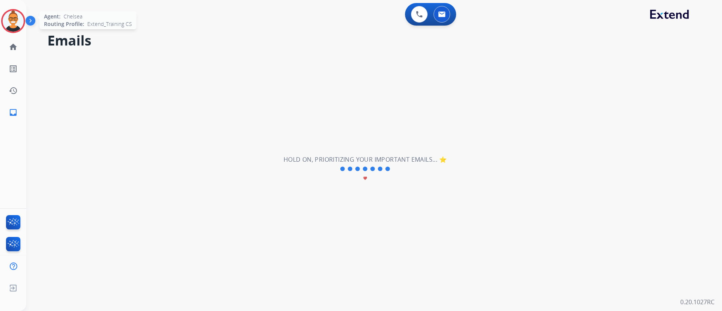
click at [18, 25] on img at bounding box center [13, 21] width 21 height 21
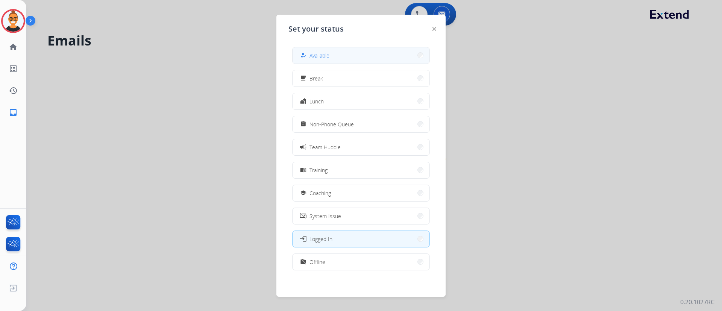
select select "**********"
click at [325, 62] on button "how_to_reg Available" at bounding box center [361, 55] width 137 height 16
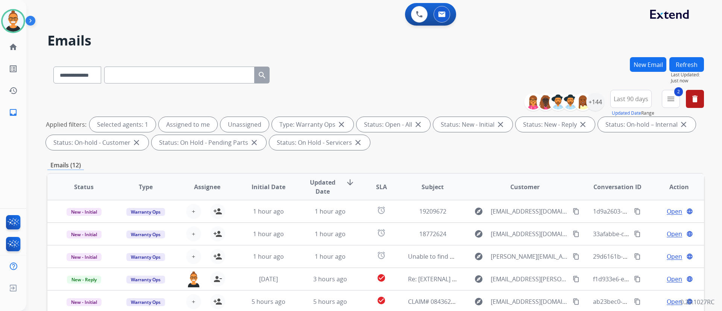
click at [325, 52] on div "**********" at bounding box center [365, 182] width 678 height 311
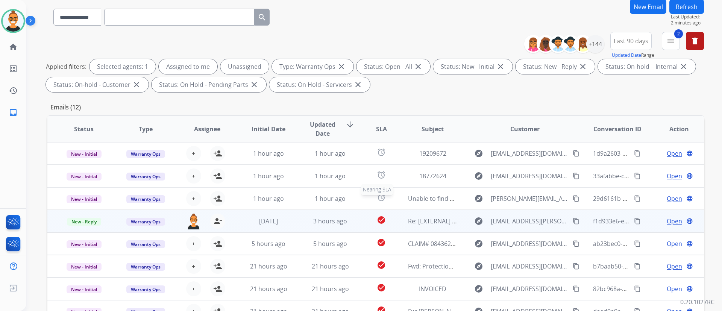
scroll to position [40, 0]
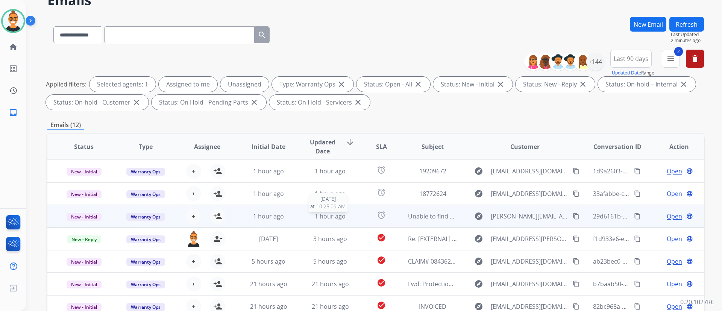
click at [347, 214] on div "1 hour ago" at bounding box center [330, 216] width 49 height 9
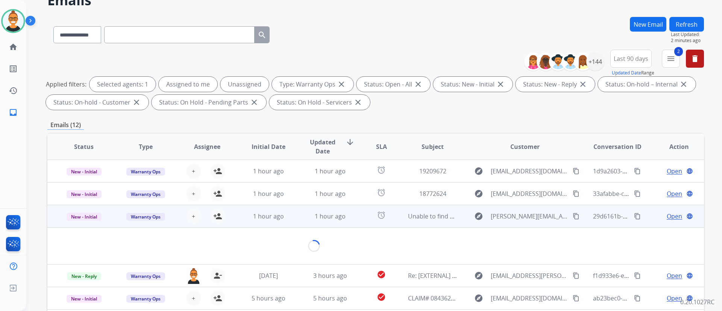
click at [296, 217] on td "1 hour ago" at bounding box center [325, 216] width 62 height 23
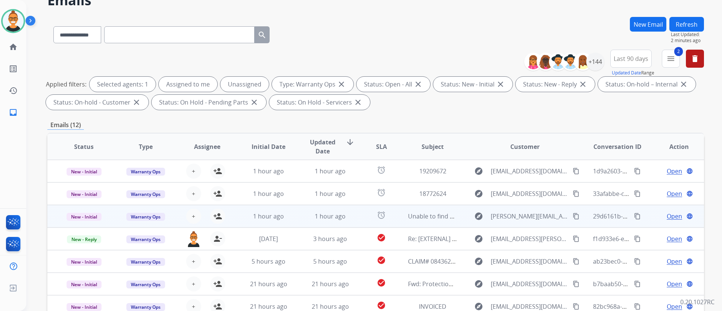
scroll to position [1, 0]
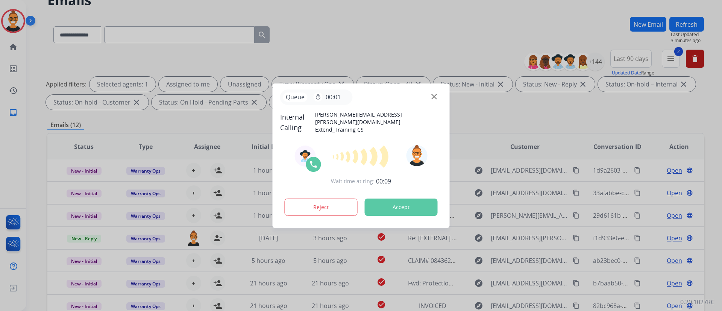
click at [382, 199] on button "Accept" at bounding box center [401, 207] width 73 height 17
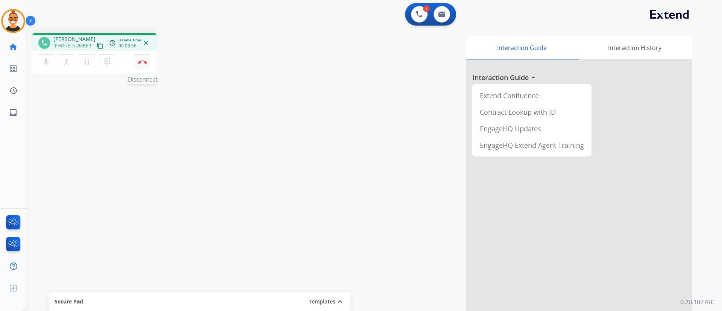
click at [143, 62] on img at bounding box center [142, 62] width 9 height 4
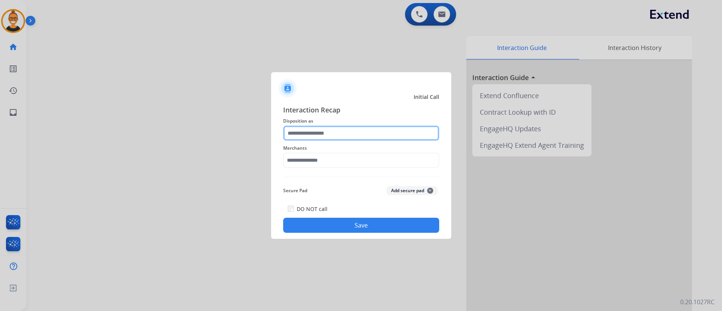
click at [311, 126] on input "text" at bounding box center [361, 133] width 156 height 15
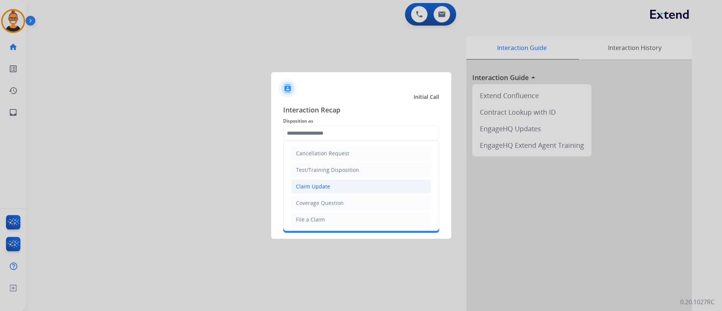
click at [327, 188] on div "Claim Update" at bounding box center [313, 187] width 34 height 8
type input "**********"
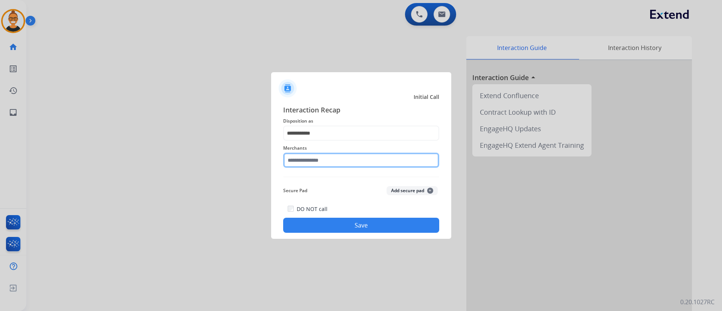
click at [327, 162] on input "text" at bounding box center [361, 160] width 156 height 15
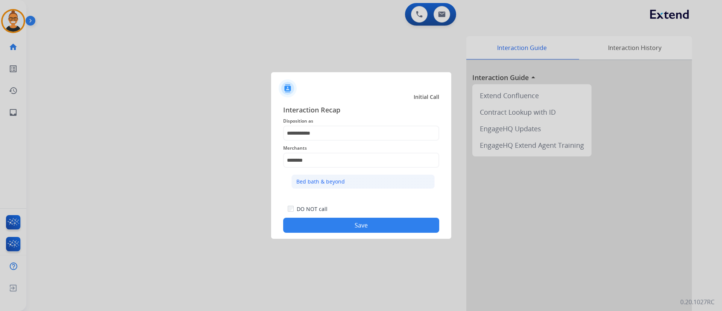
click at [327, 182] on div "Bed bath & beyond" at bounding box center [320, 182] width 49 height 8
type input "**********"
click at [347, 220] on button "Save" at bounding box center [361, 225] width 156 height 15
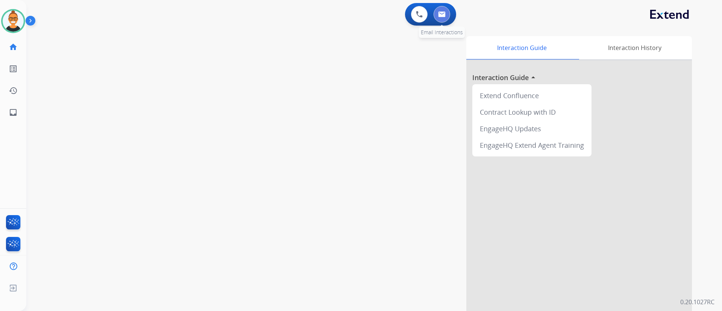
click at [445, 12] on img at bounding box center [442, 14] width 8 height 6
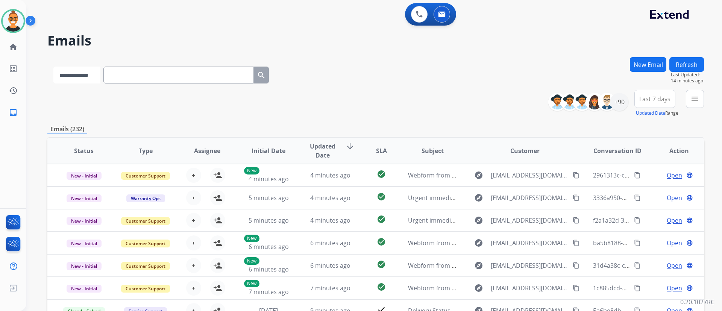
click at [94, 73] on select "**********" at bounding box center [76, 75] width 47 height 17
select select "**********"
click at [53, 67] on select "**********" at bounding box center [76, 75] width 47 height 17
click at [135, 74] on input "text" at bounding box center [179, 75] width 151 height 17
paste input "**********"
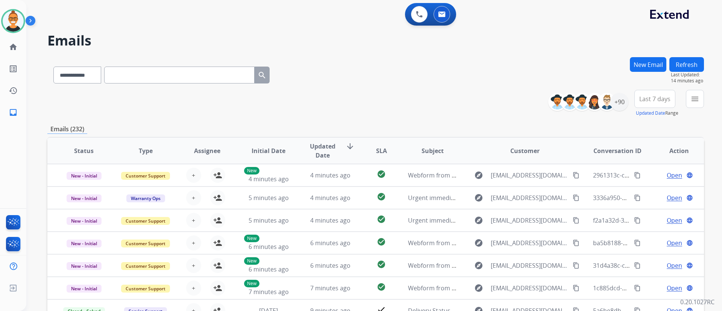
type input "**********"
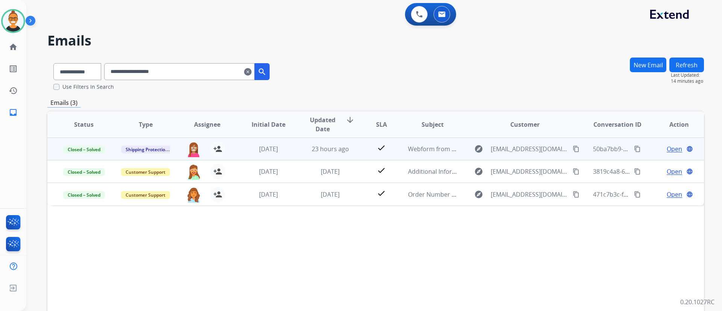
click at [357, 150] on td "check" at bounding box center [375, 149] width 41 height 23
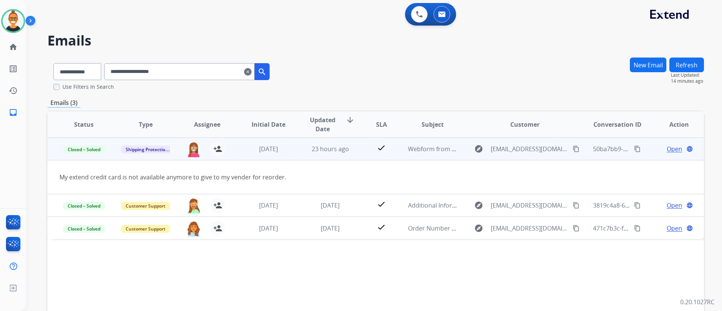
click at [670, 147] on span "Open" at bounding box center [674, 148] width 15 height 9
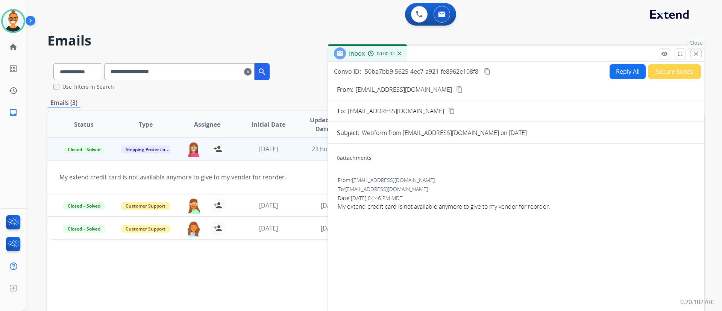
click at [691, 50] on div "remove_red_eye Logs fullscreen Expand close Close" at bounding box center [680, 53] width 43 height 11
click at [697, 56] on mat-icon "close" at bounding box center [696, 53] width 7 height 7
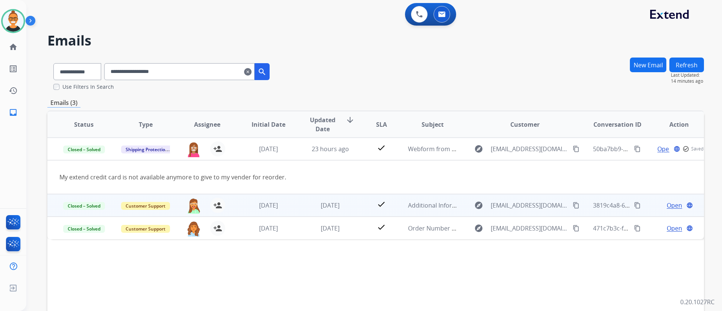
click at [357, 200] on td "check" at bounding box center [375, 205] width 41 height 23
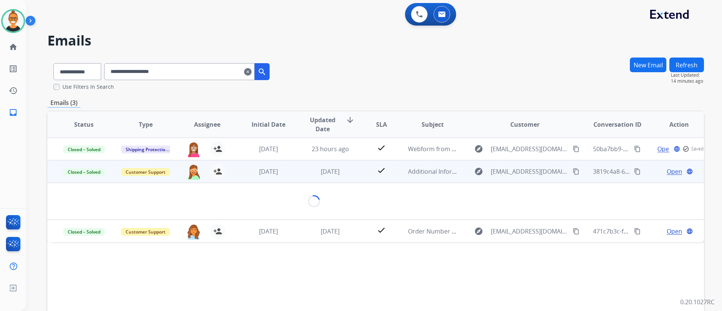
scroll to position [23, 0]
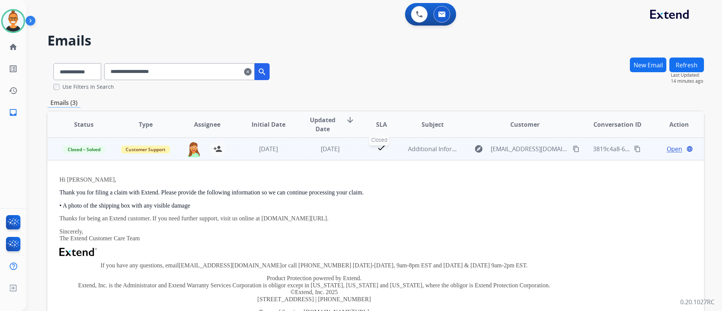
click at [367, 146] on div "check" at bounding box center [381, 148] width 29 height 11
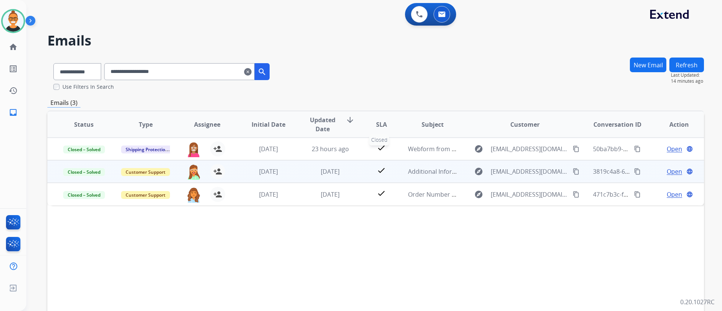
scroll to position [0, 0]
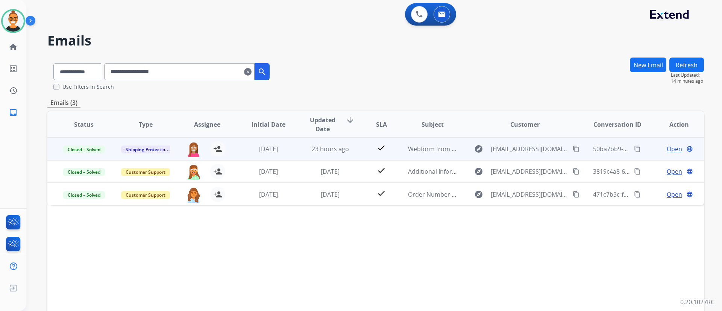
click at [294, 151] on td "23 hours ago" at bounding box center [325, 149] width 62 height 23
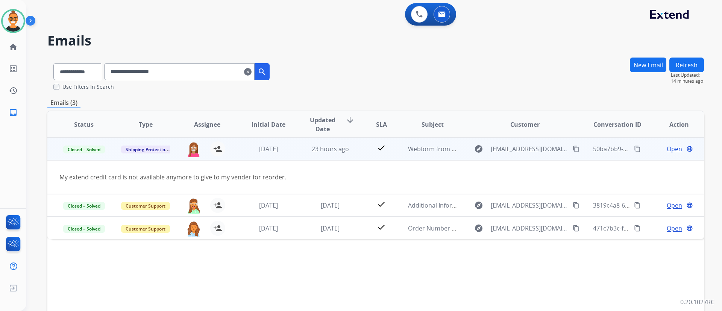
click at [667, 148] on span "Open" at bounding box center [674, 148] width 15 height 9
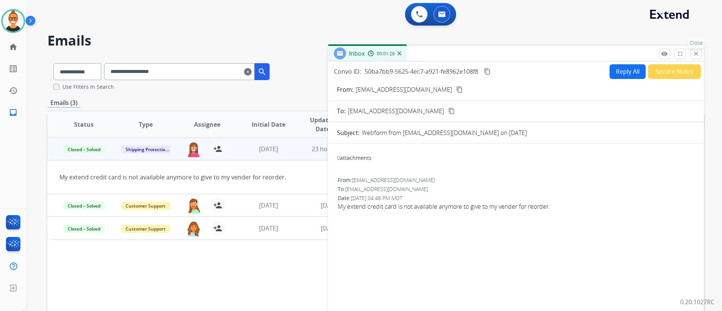
click at [696, 53] on mat-icon "close" at bounding box center [696, 53] width 7 height 7
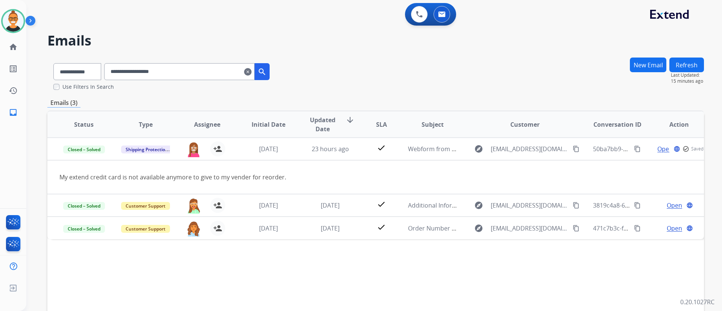
click at [252, 69] on mat-icon "clear" at bounding box center [248, 71] width 8 height 9
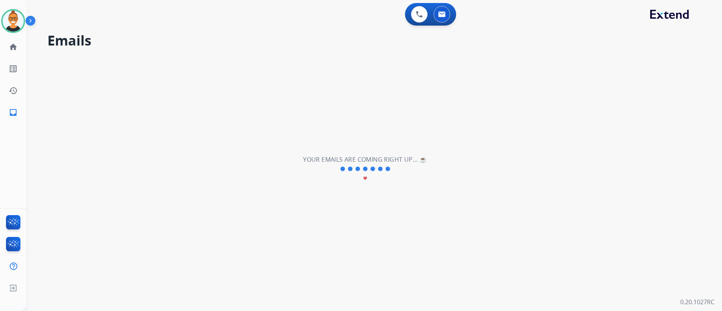
select select "**********"
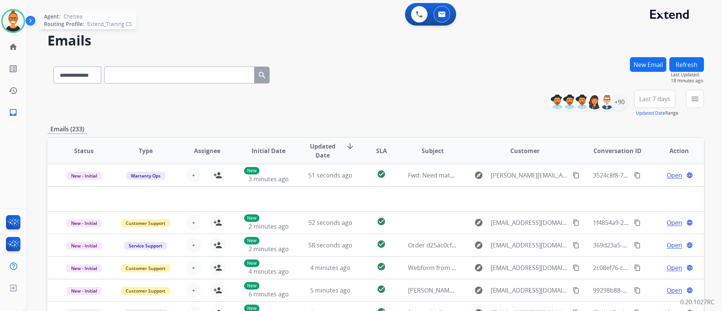
click at [19, 23] on img at bounding box center [13, 21] width 21 height 21
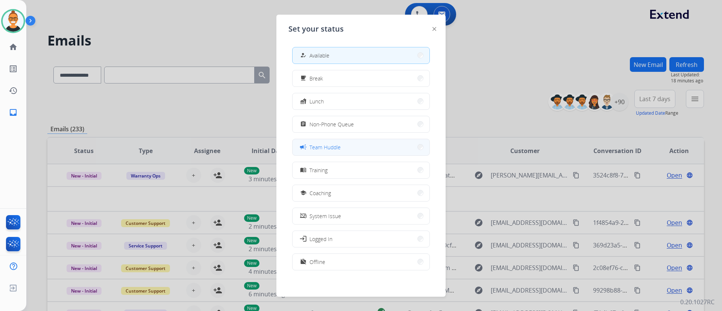
scroll to position [2, 0]
click at [338, 236] on button "login Logged In" at bounding box center [361, 237] width 137 height 16
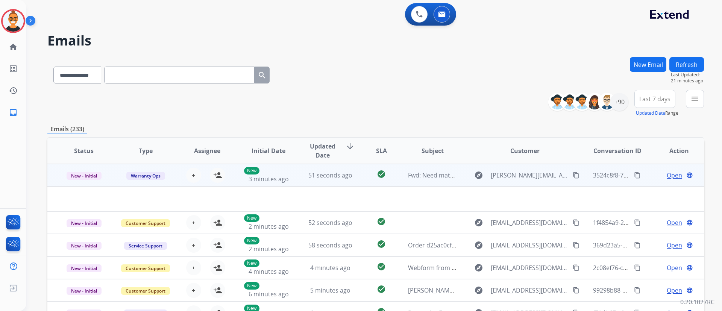
click at [369, 189] on td at bounding box center [314, 199] width 534 height 25
click at [357, 181] on td "check_circle" at bounding box center [375, 175] width 41 height 23
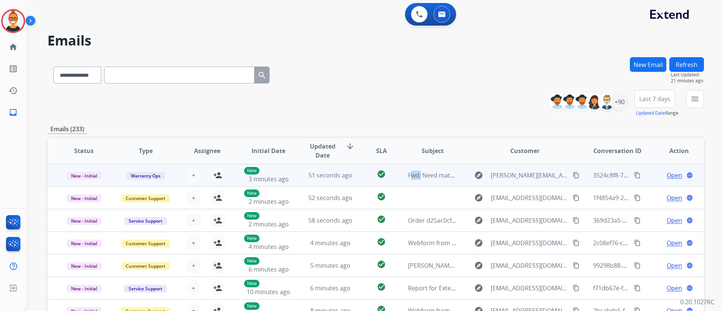
click at [357, 181] on td "check_circle" at bounding box center [375, 175] width 41 height 23
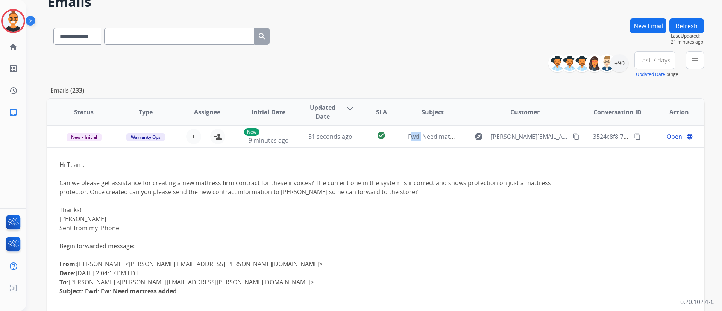
scroll to position [56, 0]
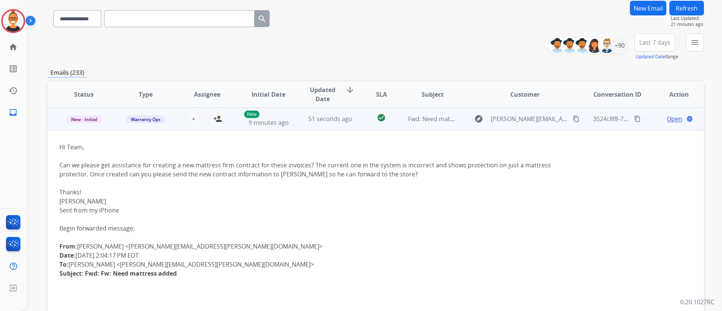
click at [303, 123] on td "51 seconds ago" at bounding box center [325, 119] width 62 height 23
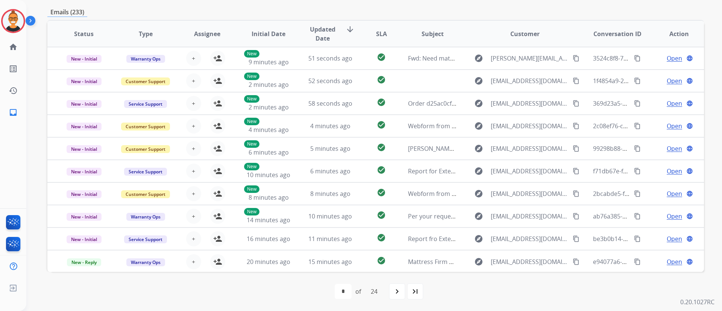
scroll to position [0, 0]
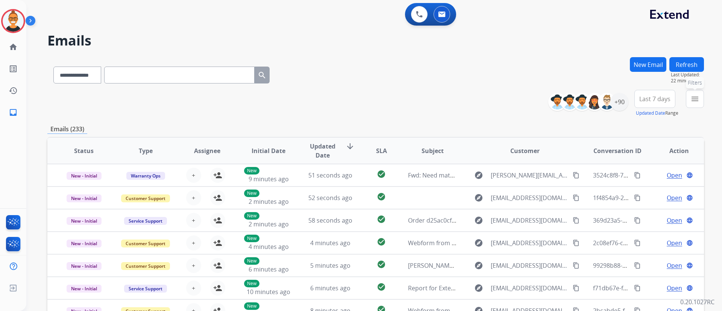
click at [694, 97] on mat-icon "menu" at bounding box center [695, 98] width 9 height 9
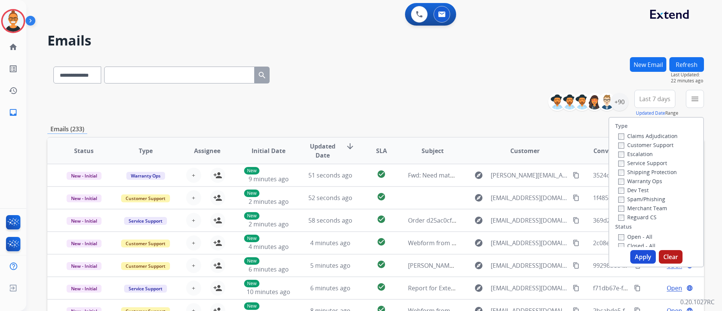
click at [634, 182] on label "Warranty Ops" at bounding box center [641, 181] width 44 height 7
click at [634, 234] on label "Open - All" at bounding box center [636, 236] width 34 height 7
click at [639, 258] on button "Apply" at bounding box center [644, 257] width 26 height 14
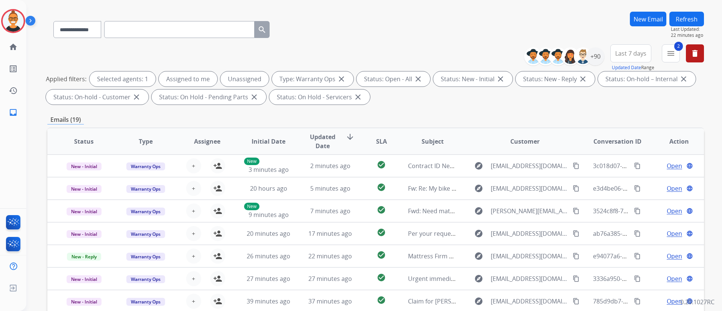
scroll to position [113, 0]
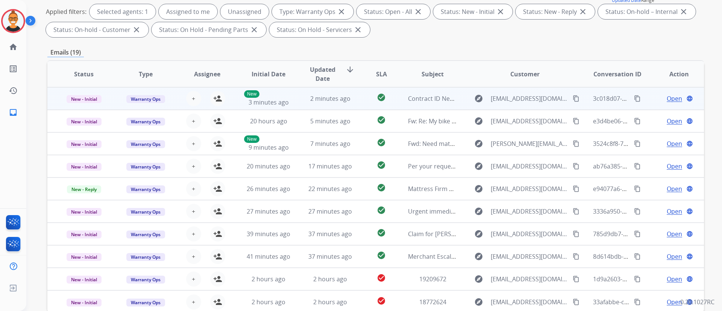
click at [361, 101] on td "check_circle" at bounding box center [375, 98] width 41 height 23
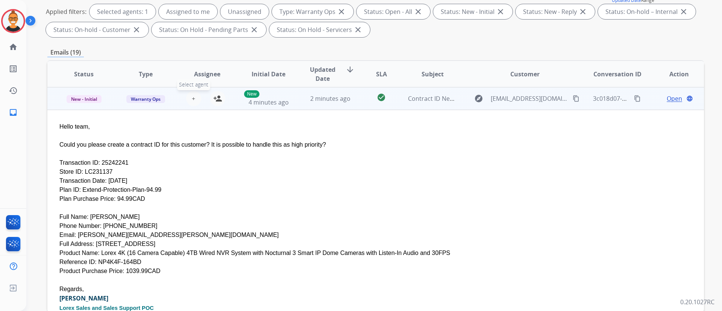
click at [192, 100] on span "+" at bounding box center [193, 98] width 3 height 9
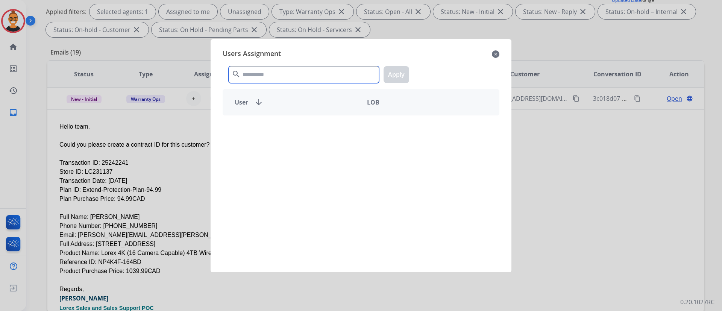
click at [295, 68] on input "text" at bounding box center [304, 74] width 151 height 17
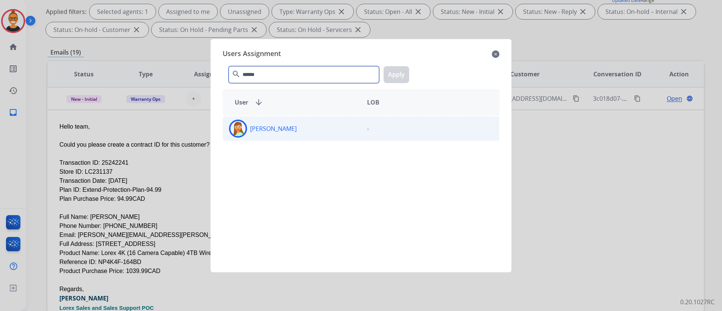
type input "******"
click at [386, 120] on div "-" at bounding box center [430, 129] width 138 height 18
click at [390, 69] on button "Apply" at bounding box center [397, 74] width 26 height 17
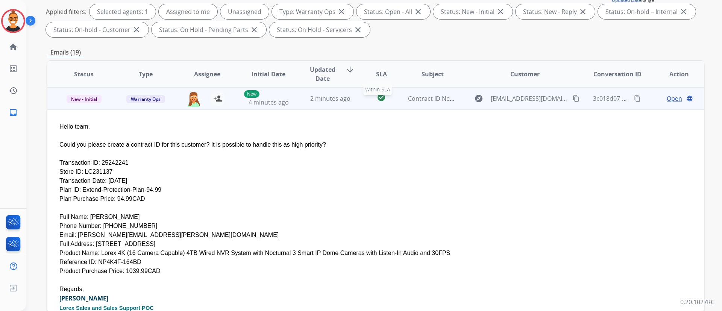
click at [367, 98] on div "check_circle" at bounding box center [381, 98] width 29 height 11
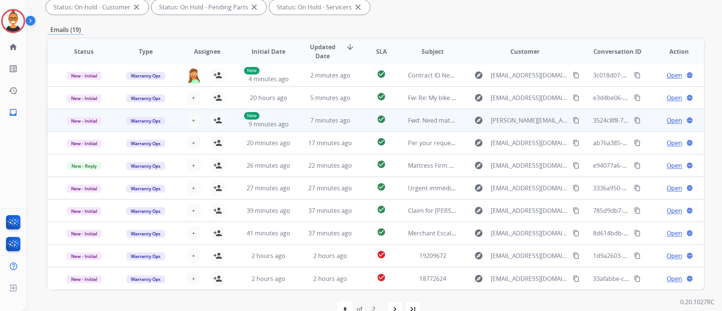
scroll to position [153, 0]
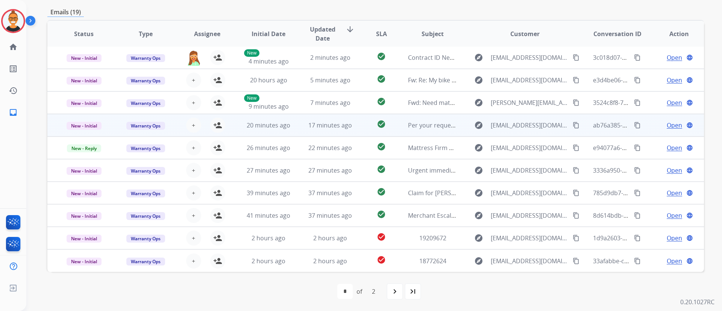
click at [396, 123] on td "Per your request." at bounding box center [427, 125] width 62 height 23
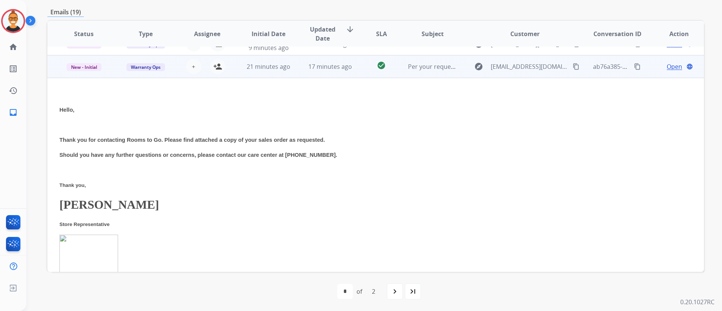
scroll to position [68, 0]
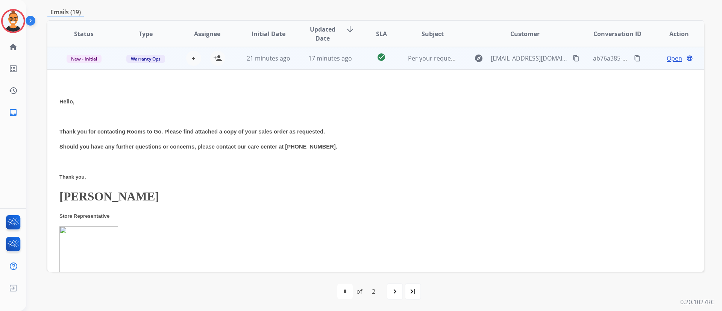
click at [667, 58] on span "Open" at bounding box center [674, 58] width 15 height 9
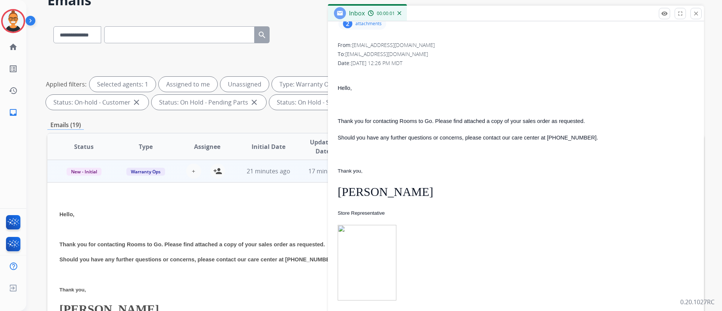
scroll to position [0, 0]
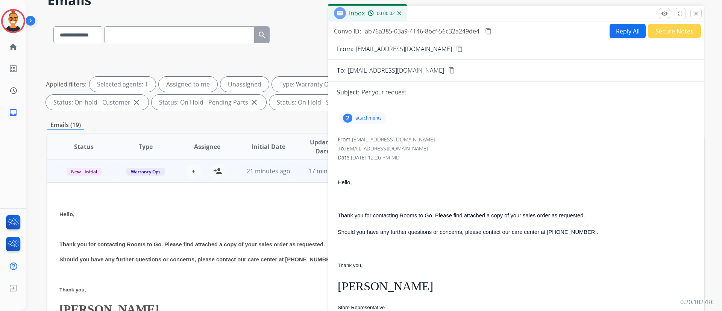
click at [362, 119] on p "attachments" at bounding box center [369, 118] width 26 height 6
click at [432, 163] on mat-icon "download" at bounding box center [434, 163] width 7 height 7
click at [371, 114] on div "2 attachments image001.png download [DATE] 02:26 PM picture_as_pdf 19536988.pdf…" at bounding box center [363, 118] width 48 height 12
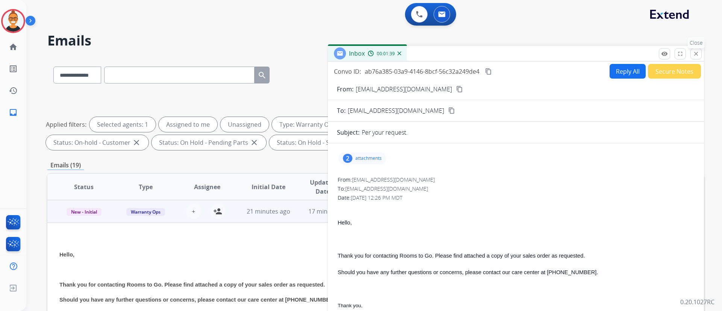
click at [696, 51] on mat-icon "close" at bounding box center [696, 53] width 7 height 7
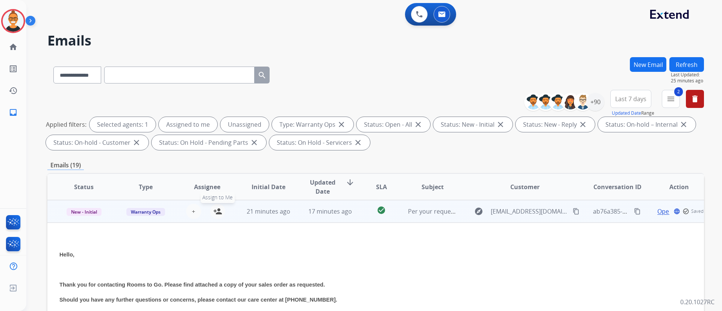
click at [220, 207] on mat-icon "person_add" at bounding box center [217, 211] width 9 height 9
click at [88, 210] on span "New - Initial" at bounding box center [84, 212] width 35 height 8
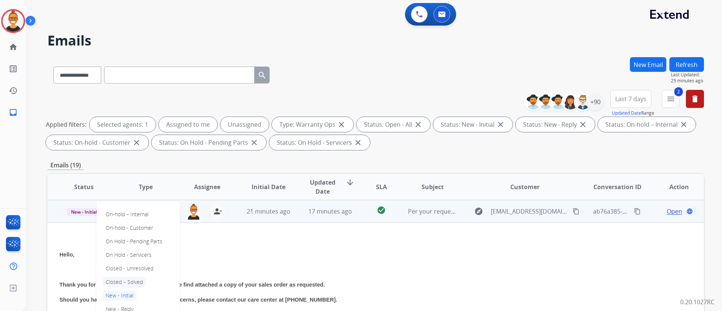
click at [123, 284] on p "Closed – Solved" at bounding box center [124, 282] width 43 height 11
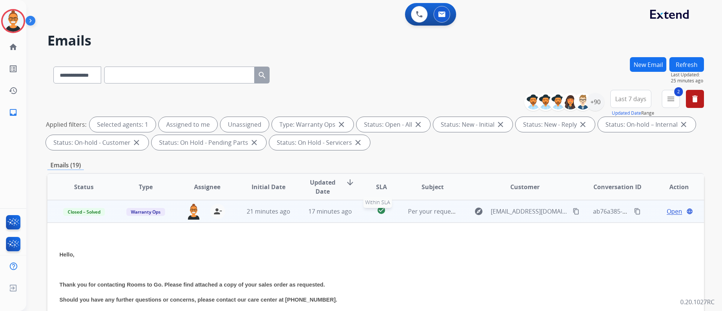
click at [392, 211] on div "check_circle" at bounding box center [381, 211] width 29 height 11
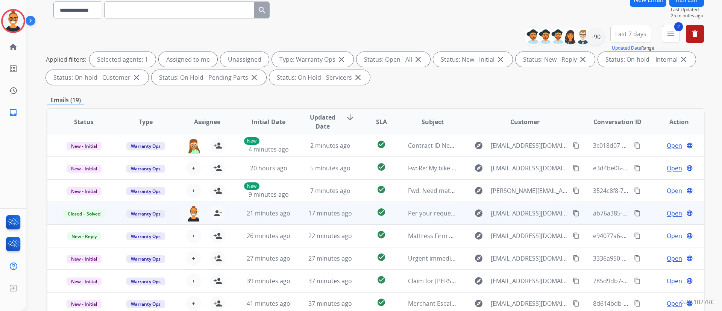
scroll to position [113, 0]
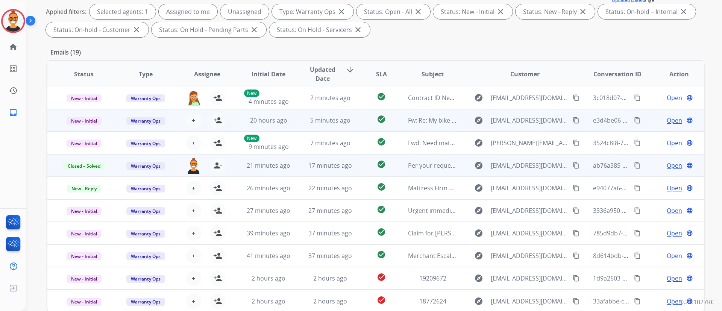
click at [358, 122] on td "check_circle" at bounding box center [375, 120] width 41 height 23
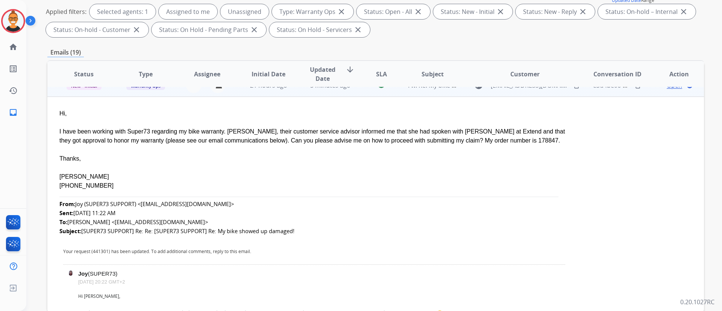
scroll to position [23, 0]
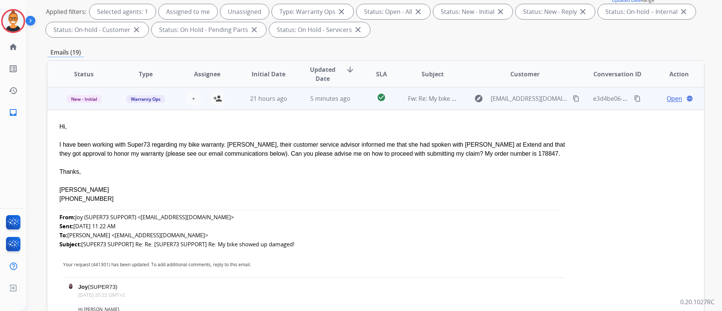
click at [362, 101] on td "check_circle" at bounding box center [375, 98] width 41 height 23
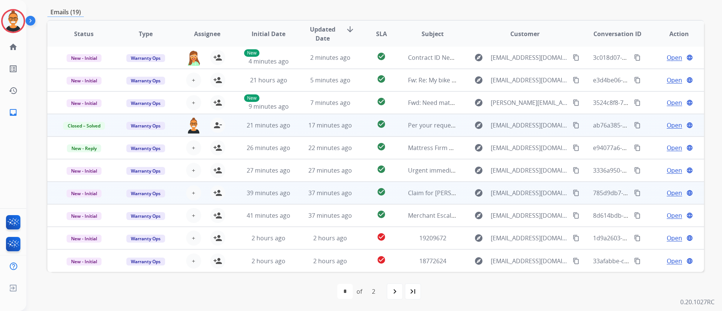
scroll to position [0, 0]
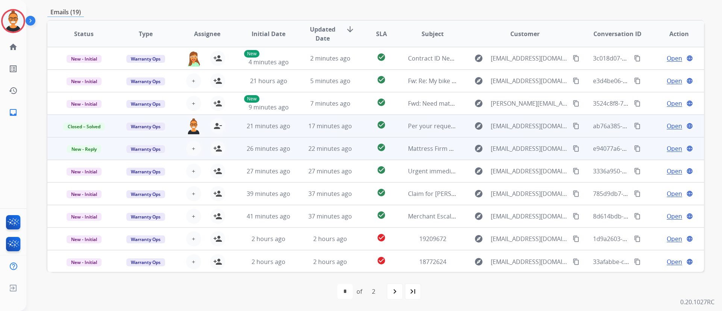
click at [360, 149] on td "check_circle" at bounding box center [375, 148] width 41 height 23
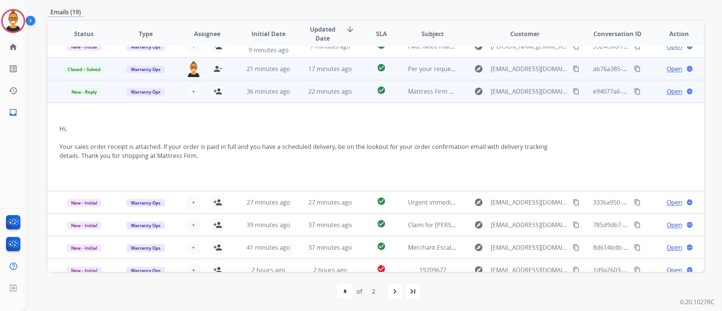
scroll to position [33, 0]
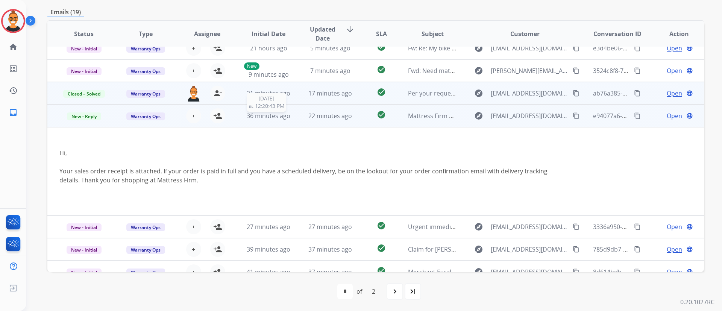
click at [241, 119] on td "36 minutes ago [DATE] 12:20:43 PM" at bounding box center [263, 116] width 62 height 23
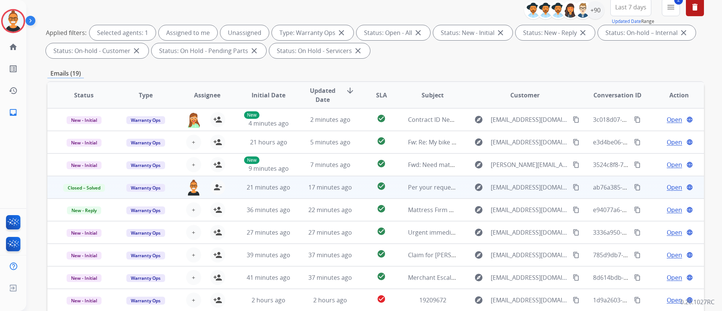
scroll to position [40, 0]
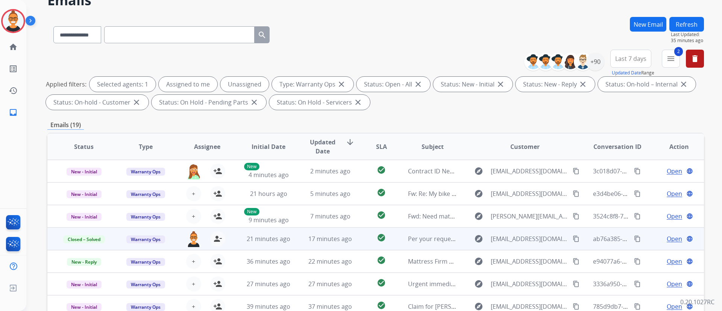
click at [701, 17] on div "Refresh Last Updated: 35 minutes ago" at bounding box center [687, 30] width 35 height 27
click at [693, 18] on button "Refresh" at bounding box center [687, 24] width 35 height 15
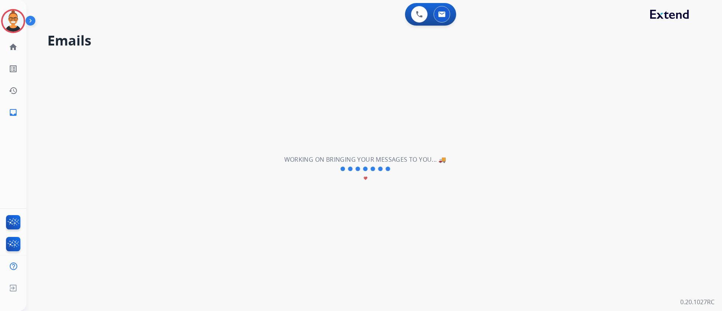
scroll to position [0, 0]
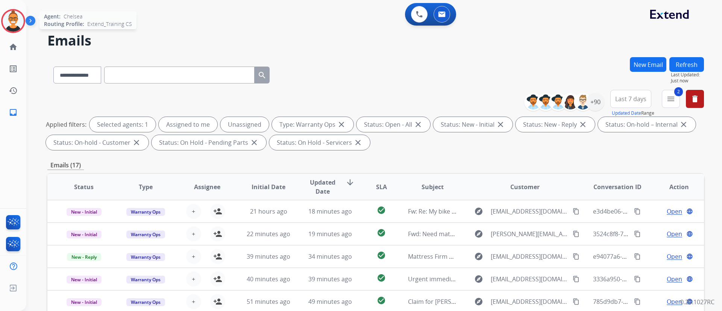
click at [14, 24] on img at bounding box center [13, 21] width 21 height 21
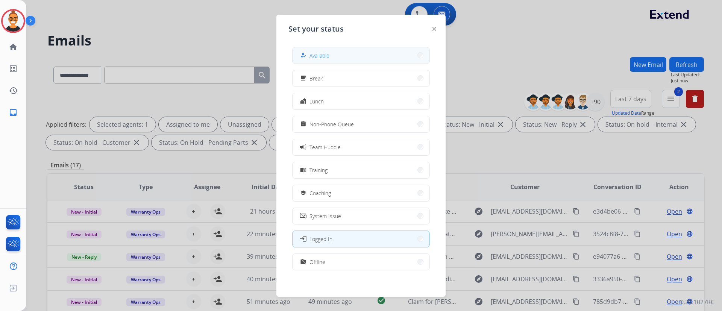
click at [345, 55] on button "how_to_reg Available" at bounding box center [361, 55] width 137 height 16
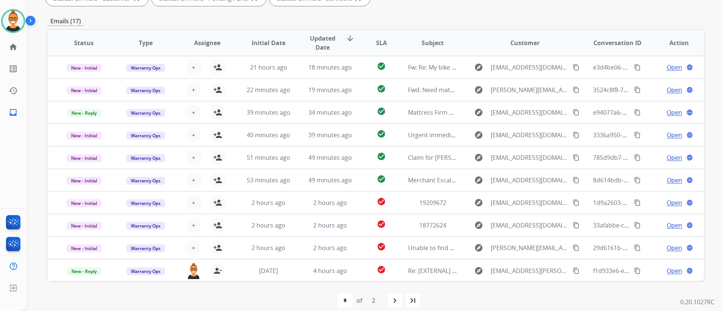
scroll to position [153, 0]
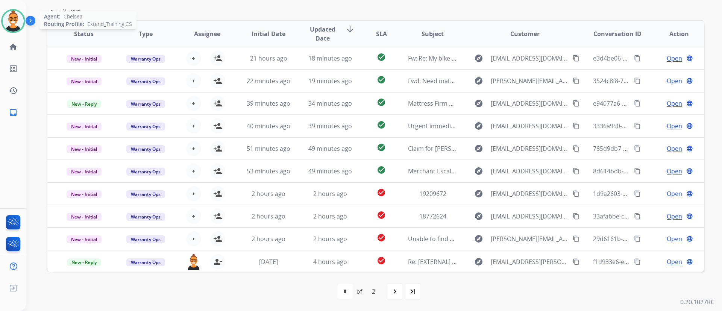
click at [14, 29] on img at bounding box center [13, 21] width 21 height 21
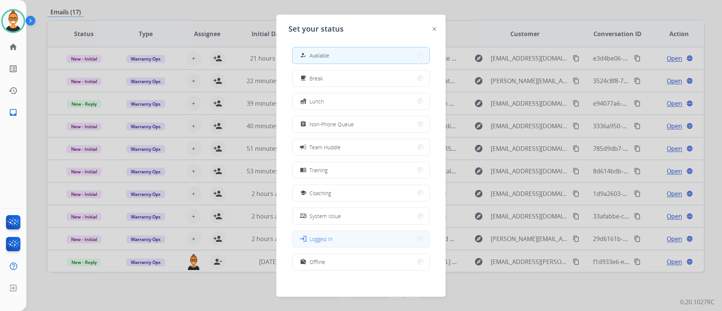
click at [328, 244] on button "login Logged In" at bounding box center [361, 239] width 137 height 16
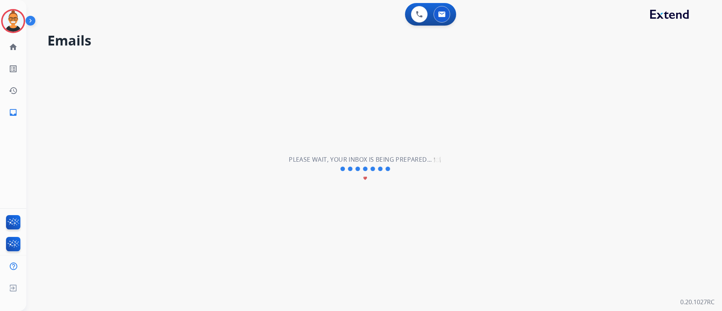
scroll to position [0, 0]
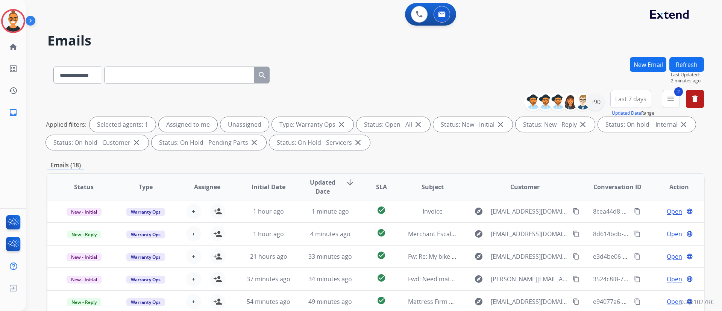
click at [609, 157] on div "**********" at bounding box center [375, 260] width 657 height 407
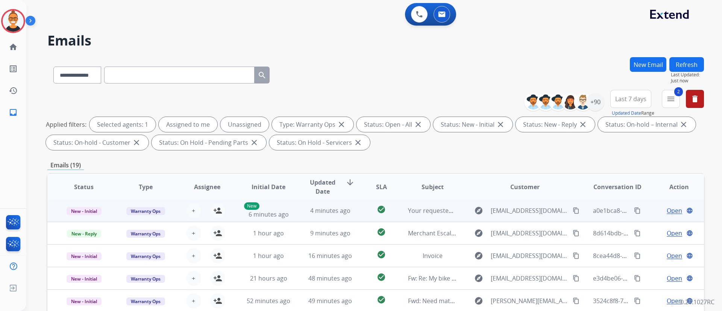
click at [362, 208] on td "check_circle" at bounding box center [375, 210] width 41 height 23
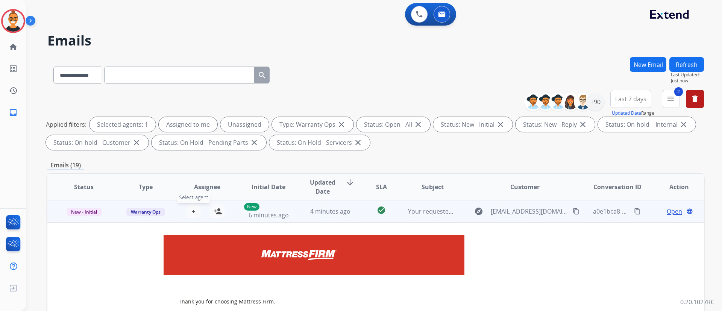
click at [192, 210] on span "+" at bounding box center [193, 211] width 3 height 9
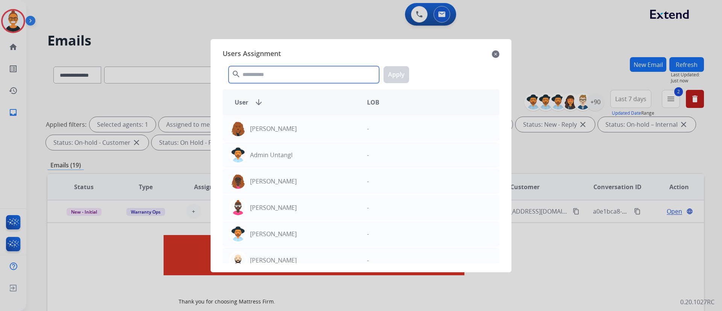
click at [260, 77] on input "text" at bounding box center [304, 74] width 151 height 17
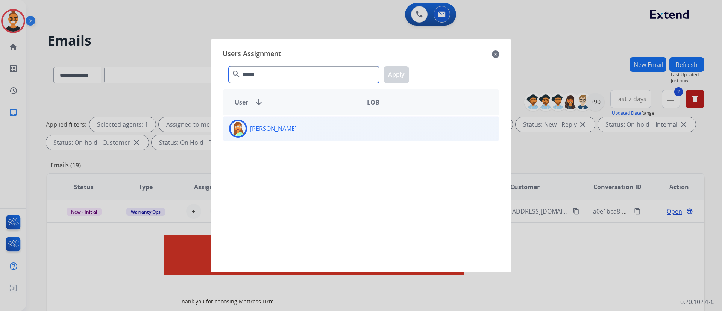
type input "******"
click at [283, 140] on div "[PERSON_NAME] -" at bounding box center [361, 128] width 277 height 25
click at [393, 78] on button "Apply" at bounding box center [397, 74] width 26 height 17
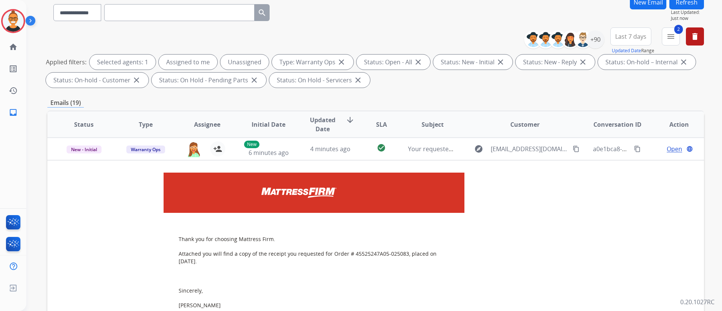
scroll to position [113, 0]
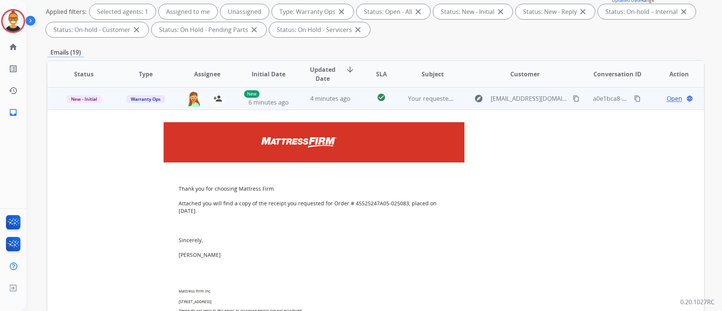
click at [397, 94] on td "Your requested Mattress Firm receipt" at bounding box center [427, 98] width 62 height 23
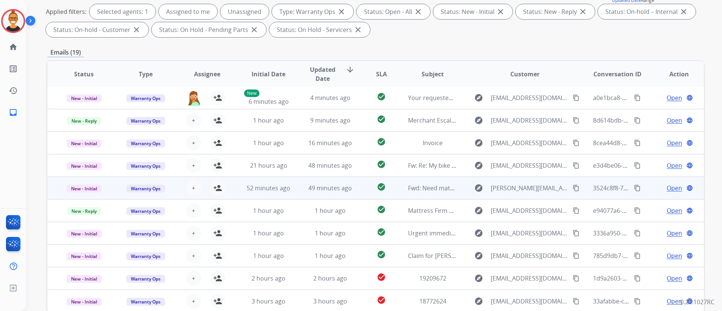
scroll to position [153, 0]
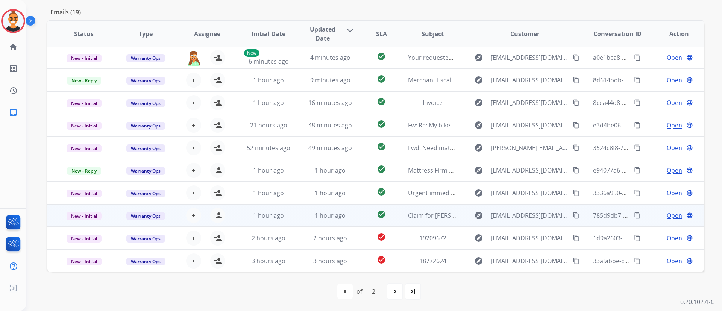
click at [396, 216] on td "Claim for [PERSON_NAME] Purchase" at bounding box center [427, 215] width 62 height 23
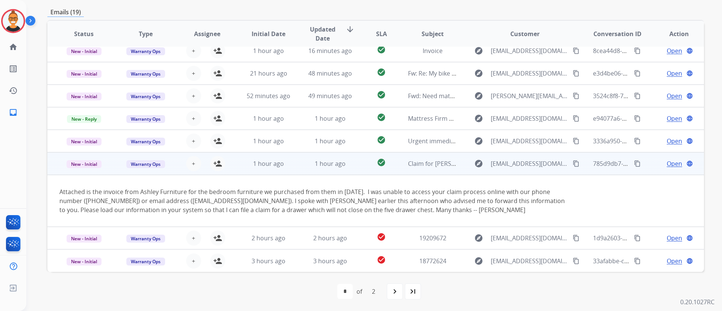
scroll to position [0, 0]
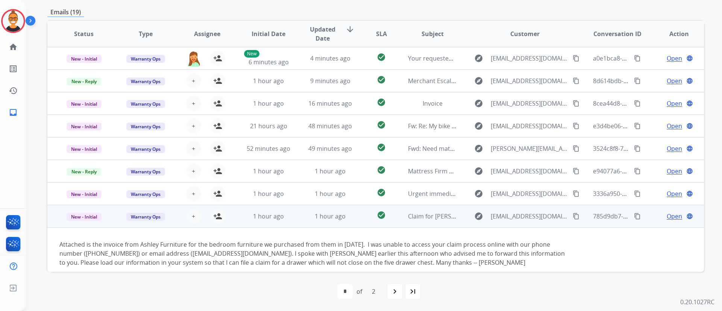
click at [669, 219] on span "Open" at bounding box center [674, 216] width 15 height 9
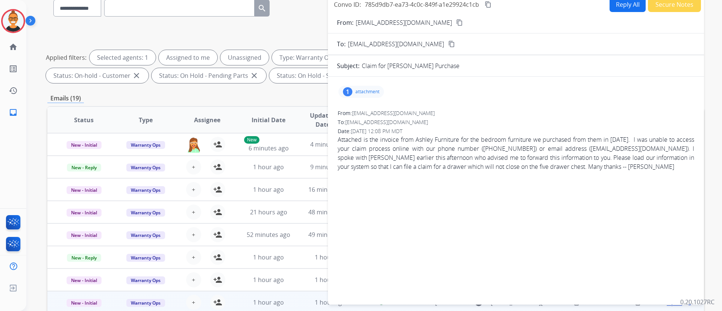
scroll to position [40, 0]
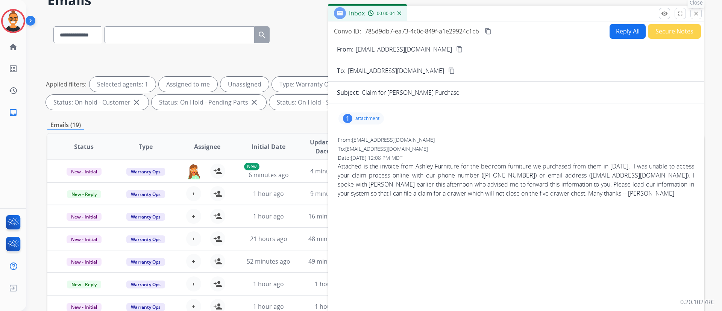
click at [701, 12] on button "close Close" at bounding box center [696, 13] width 11 height 11
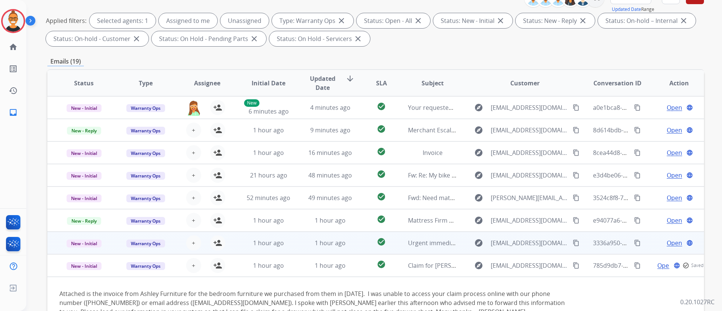
scroll to position [153, 0]
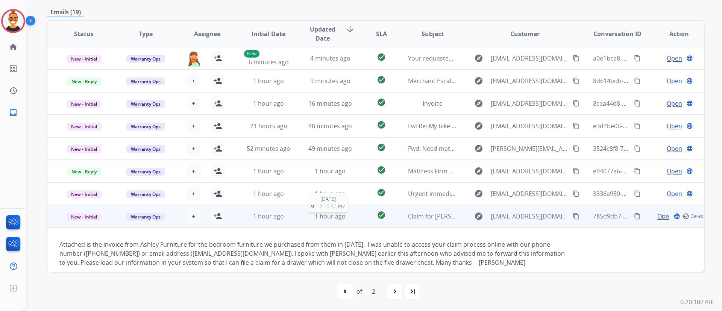
click at [348, 220] on div "1 hour ago" at bounding box center [330, 216] width 49 height 9
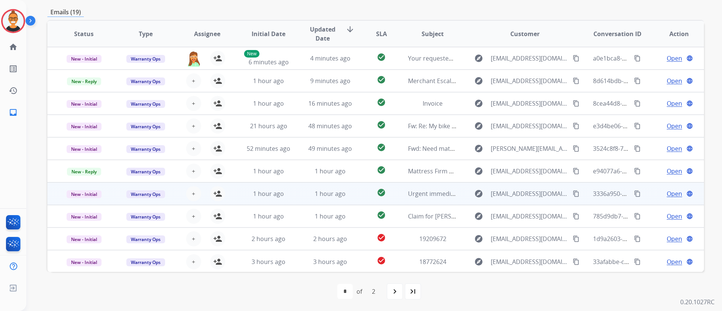
click at [355, 188] on td "check_circle" at bounding box center [375, 193] width 41 height 23
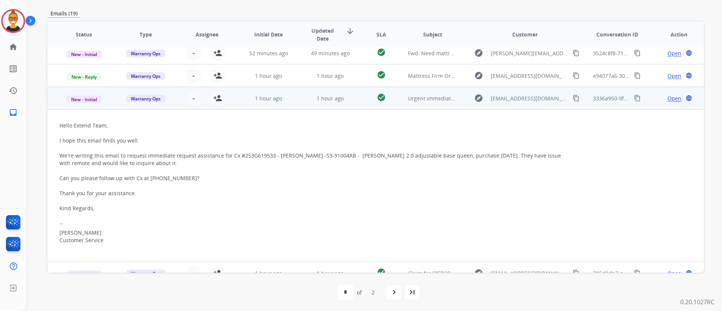
scroll to position [79, 0]
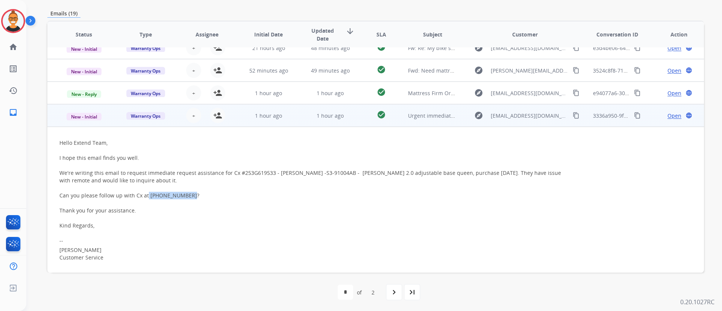
drag, startPoint x: 184, startPoint y: 195, endPoint x: 146, endPoint y: 193, distance: 37.7
click at [146, 193] on div "Hello Extend Team, I hope this email finds you well. We're writing this email t…" at bounding box center [314, 184] width 510 height 90
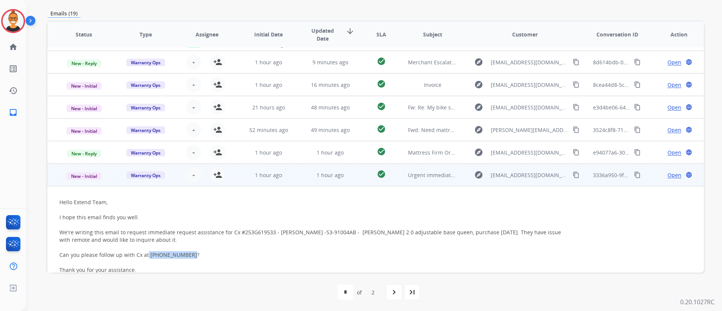
scroll to position [0, 0]
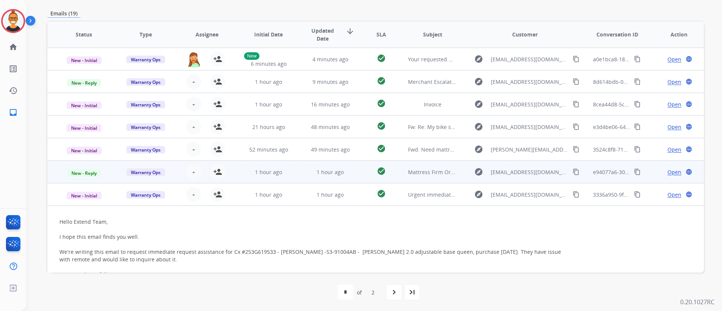
click at [363, 171] on td "check_circle" at bounding box center [375, 172] width 41 height 23
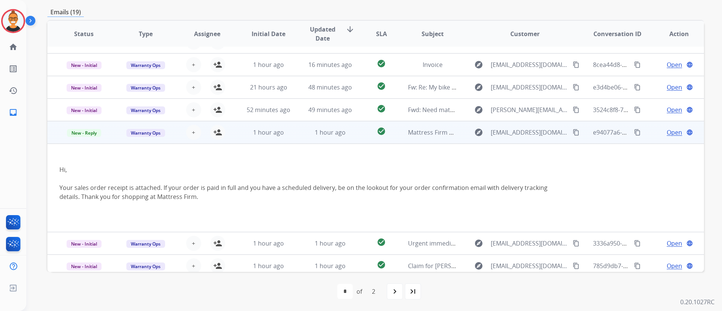
scroll to position [56, 0]
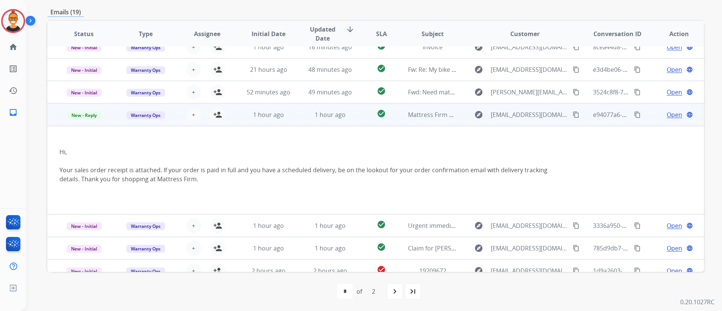
click at [667, 116] on span "Open" at bounding box center [674, 114] width 15 height 9
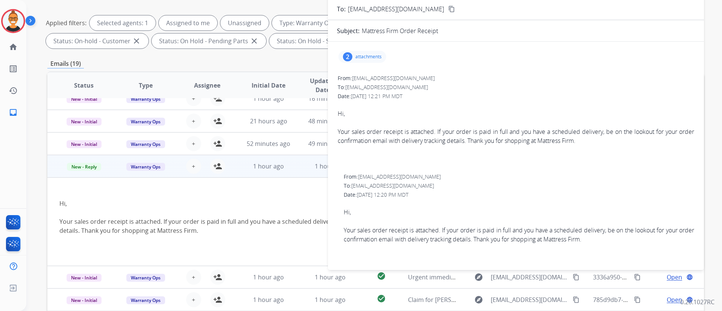
scroll to position [0, 0]
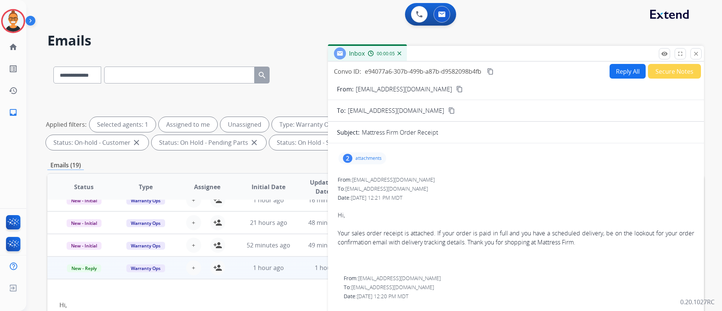
click at [368, 157] on p "attachments" at bounding box center [369, 158] width 26 height 6
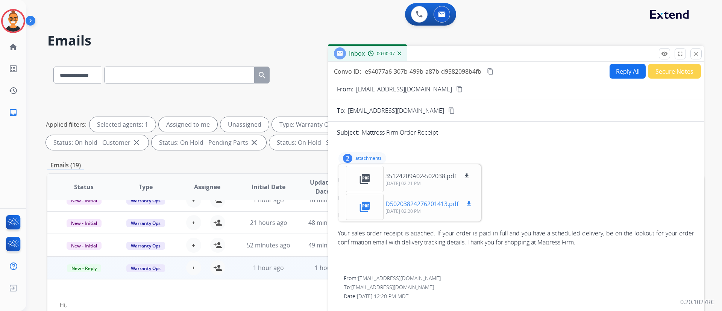
click at [472, 202] on mat-icon "download" at bounding box center [469, 204] width 7 height 7
click at [470, 173] on mat-icon "download" at bounding box center [467, 176] width 7 height 7
click at [613, 70] on button "Reply All" at bounding box center [628, 71] width 36 height 15
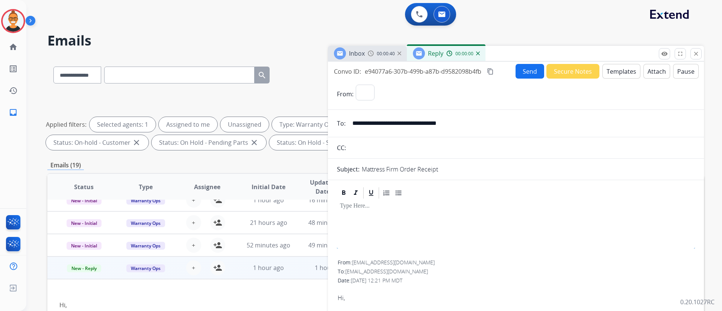
click at [613, 70] on button "Templates" at bounding box center [622, 71] width 38 height 15
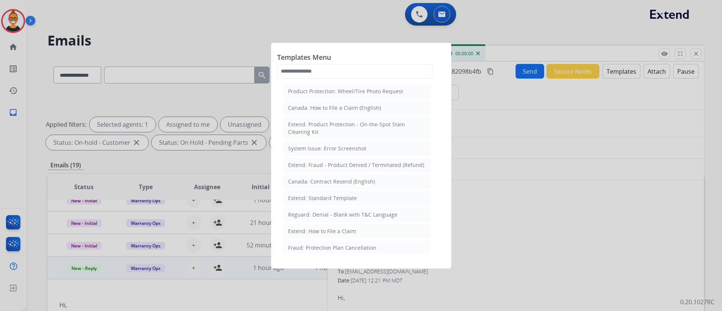
select select "**********"
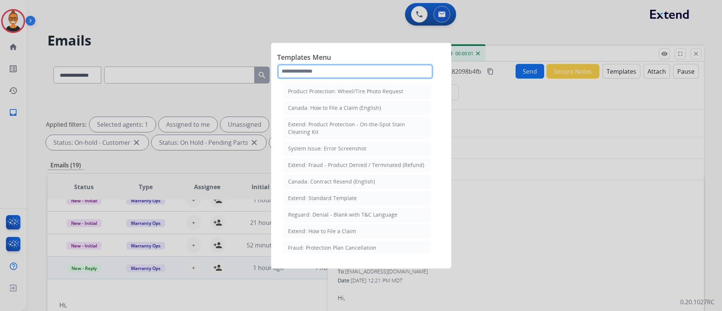
click at [311, 73] on input "text" at bounding box center [355, 71] width 156 height 15
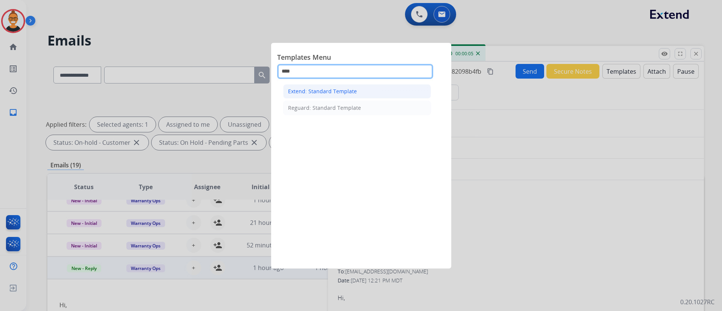
type input "****"
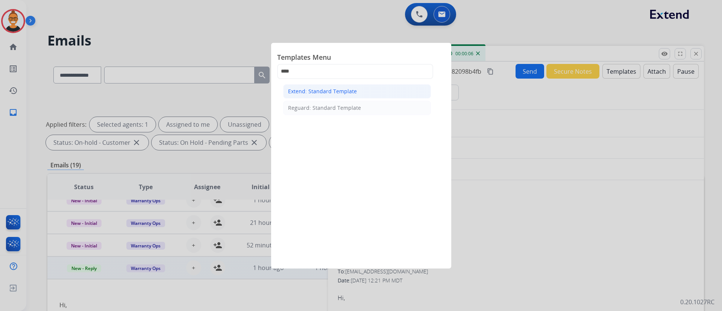
click at [312, 91] on div "Extend: Standard Template" at bounding box center [322, 92] width 69 height 8
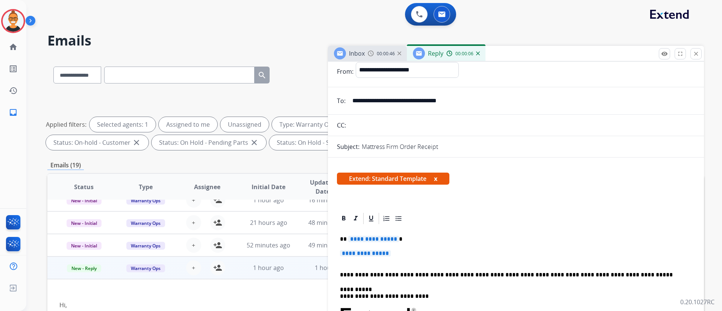
scroll to position [56, 0]
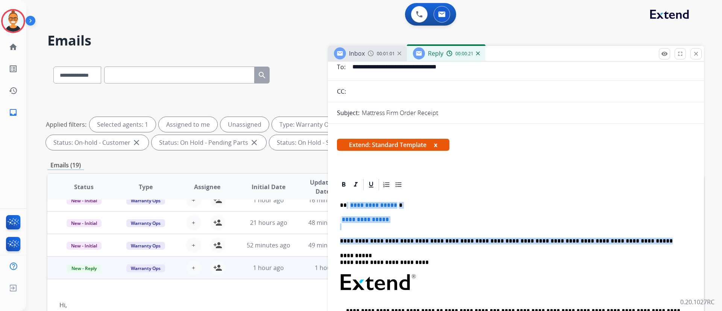
drag, startPoint x: 622, startPoint y: 241, endPoint x: 345, endPoint y: 201, distance: 279.8
click at [345, 201] on div "**********" at bounding box center [516, 301] width 358 height 218
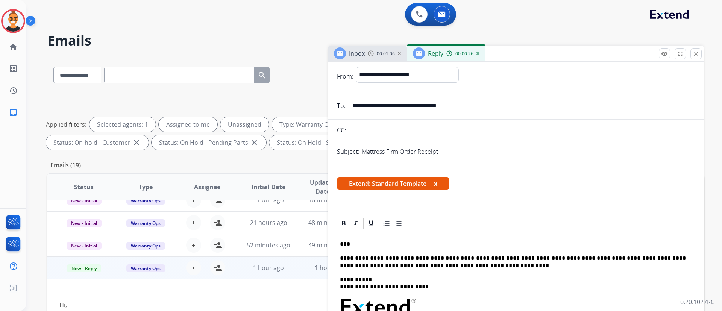
scroll to position [0, 0]
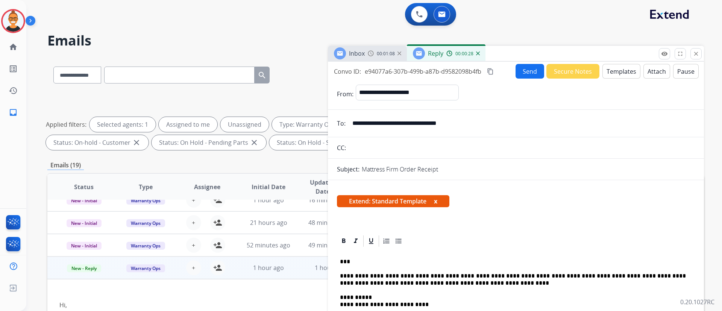
click at [532, 73] on button "Send" at bounding box center [530, 71] width 29 height 15
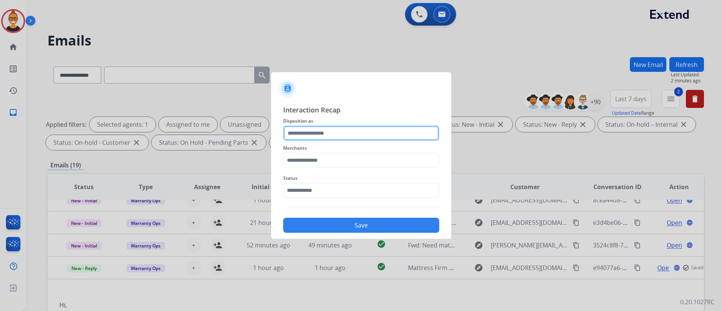
click at [318, 132] on input "text" at bounding box center [361, 133] width 156 height 15
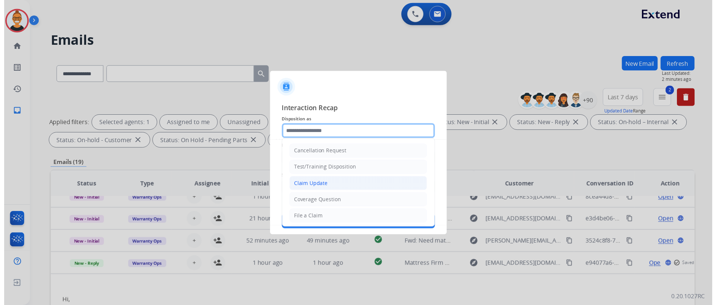
scroll to position [113, 0]
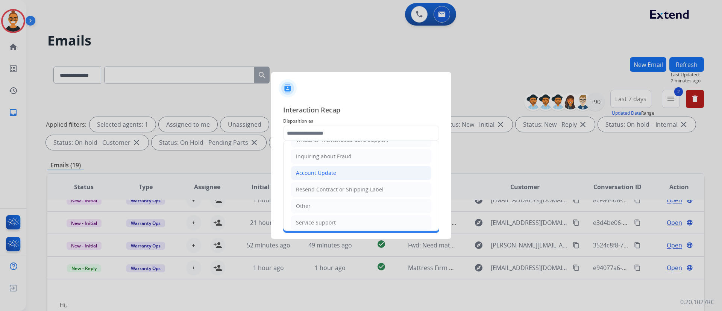
click at [330, 176] on div "Account Update" at bounding box center [316, 173] width 40 height 8
type input "**********"
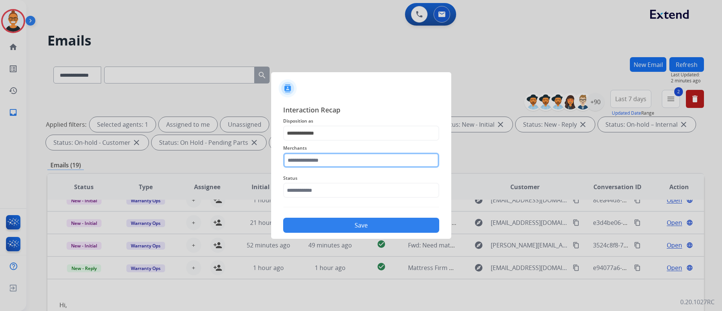
click at [319, 161] on input "text" at bounding box center [361, 160] width 156 height 15
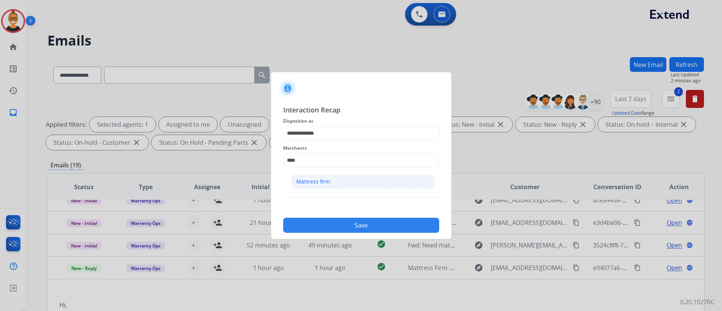
click at [313, 182] on div "Mattress firm" at bounding box center [313, 182] width 34 height 8
type input "**********"
click at [334, 223] on button "Save" at bounding box center [361, 225] width 156 height 15
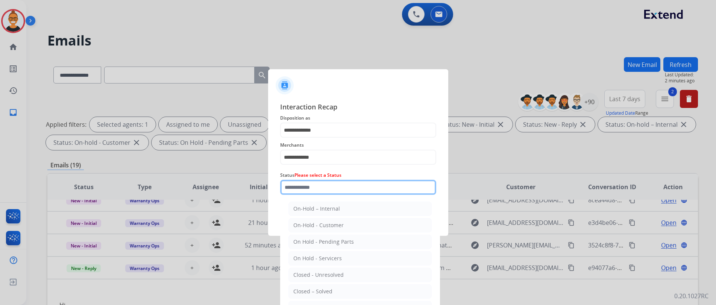
click at [310, 189] on input "text" at bounding box center [358, 187] width 156 height 15
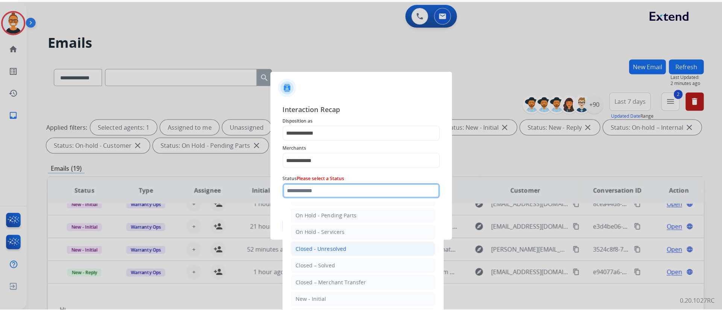
scroll to position [45, 0]
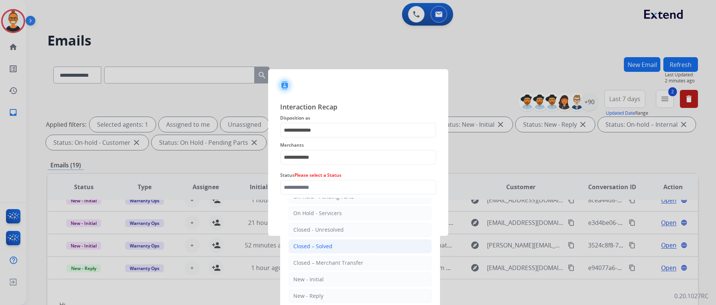
click at [332, 242] on li "Closed – Solved" at bounding box center [360, 246] width 143 height 14
type input "**********"
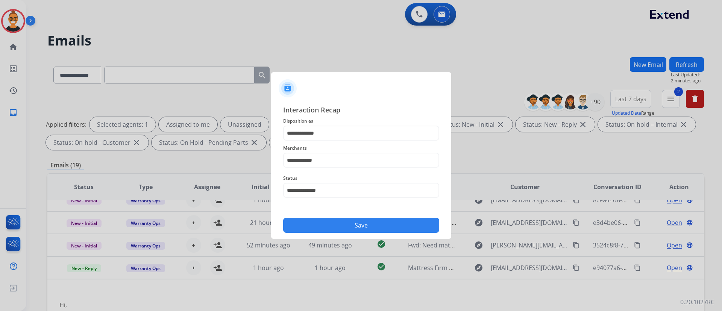
click at [330, 232] on button "Save" at bounding box center [361, 225] width 156 height 15
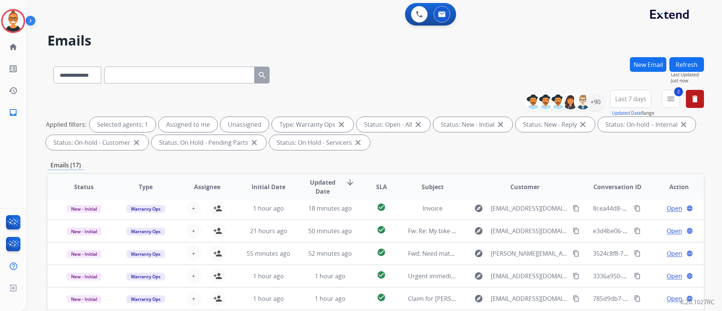
scroll to position [113, 0]
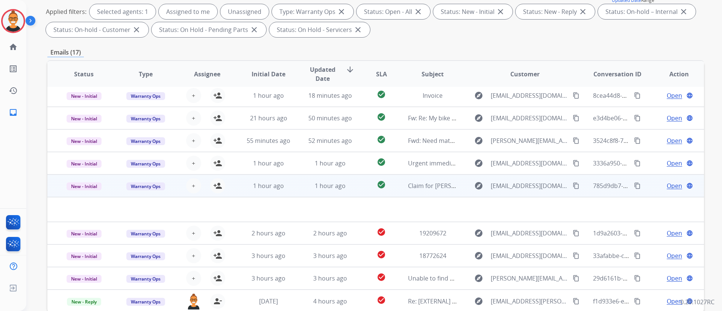
click at [361, 186] on td "check_circle" at bounding box center [375, 186] width 41 height 23
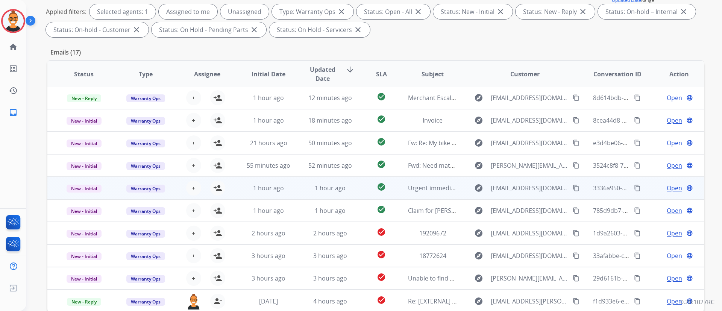
click at [362, 187] on td "check_circle" at bounding box center [375, 188] width 41 height 23
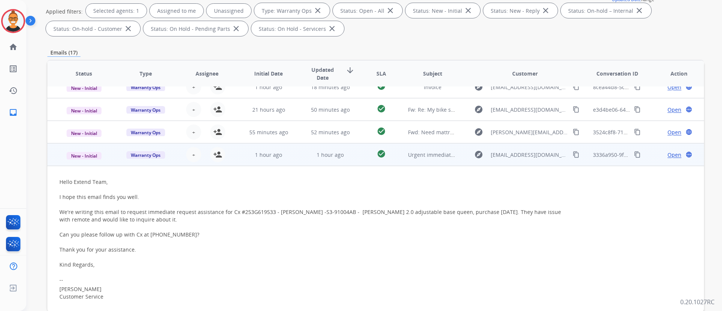
scroll to position [0, 0]
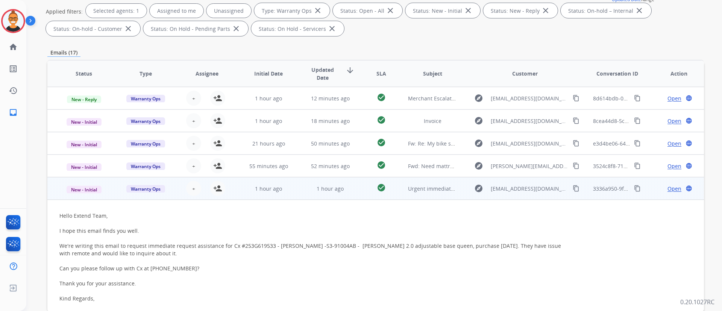
click at [356, 188] on td "check_circle" at bounding box center [375, 188] width 41 height 23
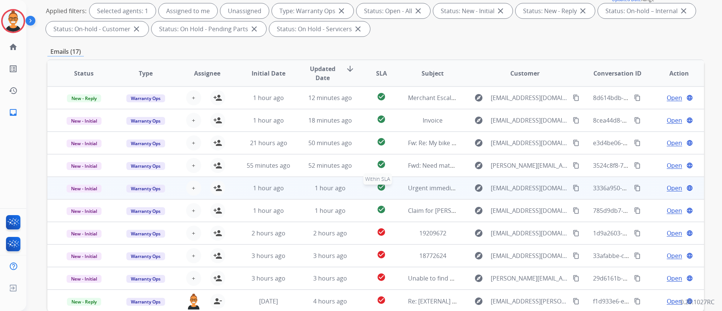
click at [369, 190] on div "check_circle" at bounding box center [381, 187] width 29 height 11
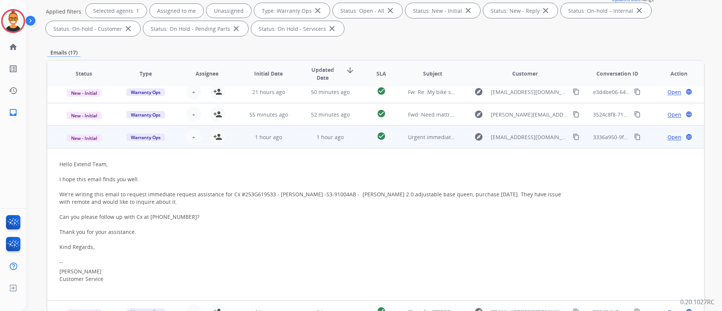
scroll to position [34, 0]
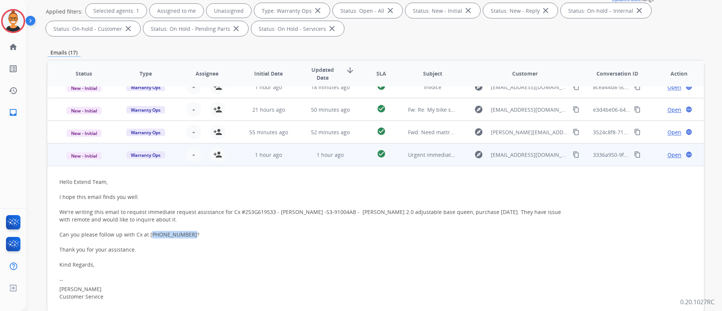
drag, startPoint x: 185, startPoint y: 234, endPoint x: 149, endPoint y: 233, distance: 35.8
click at [149, 233] on div "Hello Extend Team, I hope this email finds you well. We're writing this email t…" at bounding box center [314, 223] width 510 height 90
copy div "604) 649-0553"
drag, startPoint x: 269, startPoint y: 210, endPoint x: 246, endPoint y: 212, distance: 22.3
click at [246, 212] on div "Hello Extend Team, I hope this email finds you well. We're writing this email t…" at bounding box center [314, 223] width 510 height 90
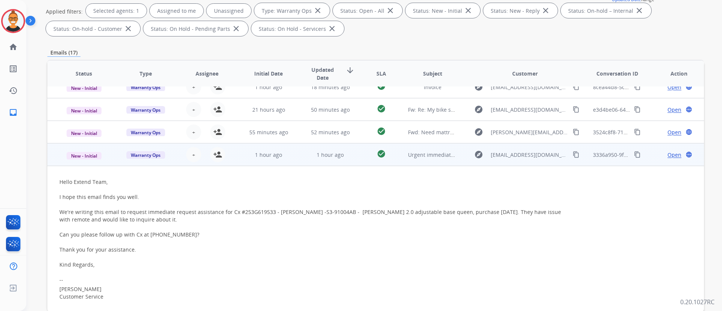
click at [424, 220] on div "Hello Extend Team, I hope this email finds you well. We're writing this email t…" at bounding box center [314, 223] width 510 height 90
click at [669, 151] on span "Open" at bounding box center [675, 155] width 14 height 8
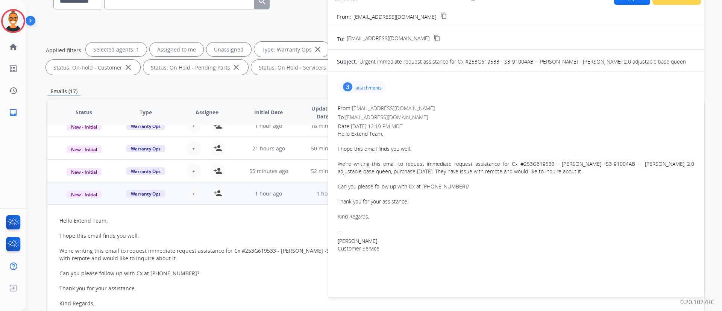
scroll to position [53, 0]
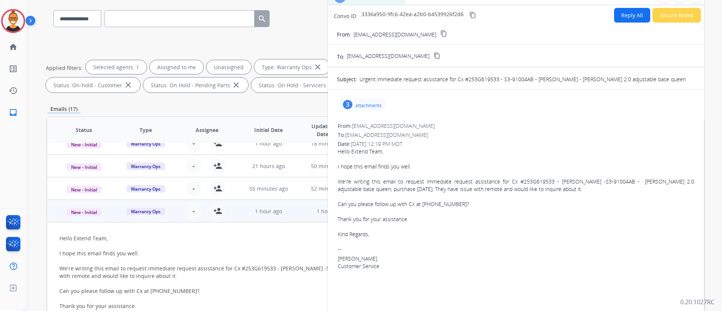
click at [366, 103] on p "attachments" at bounding box center [369, 106] width 26 height 6
click at [359, 118] on div at bounding box center [365, 125] width 38 height 26
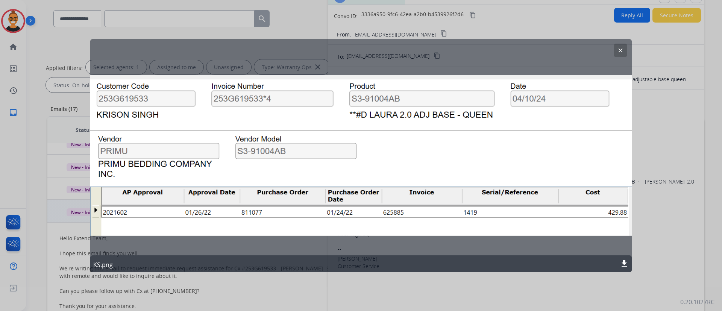
click at [622, 53] on button "clear" at bounding box center [621, 50] width 14 height 14
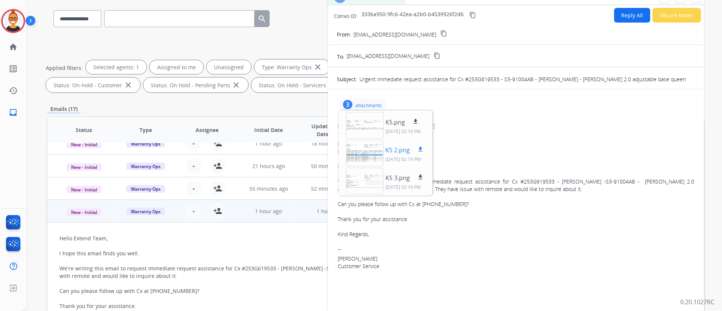
click at [371, 153] on div at bounding box center [365, 153] width 38 height 26
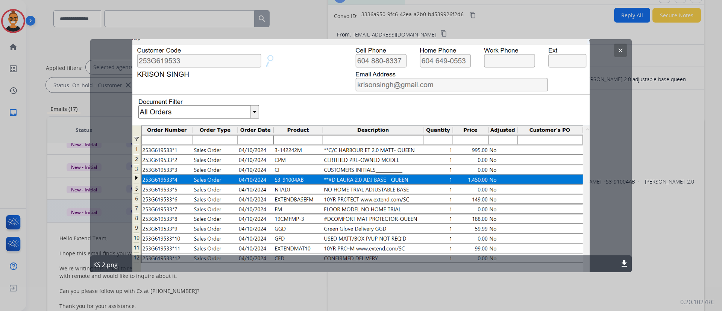
click at [623, 46] on button "clear" at bounding box center [621, 50] width 14 height 14
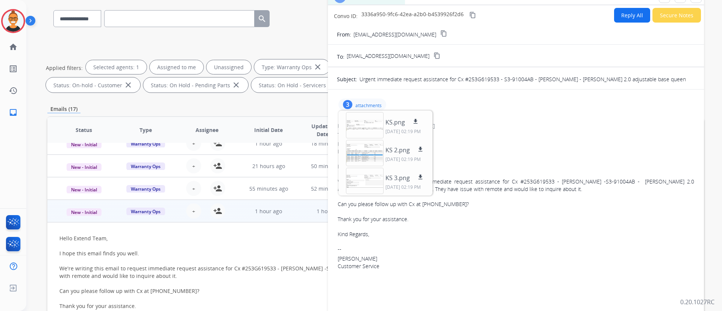
click at [372, 106] on p "attachments" at bounding box center [369, 106] width 26 height 6
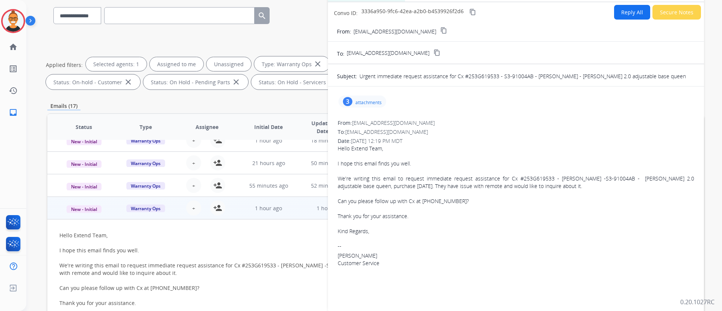
scroll to position [0, 0]
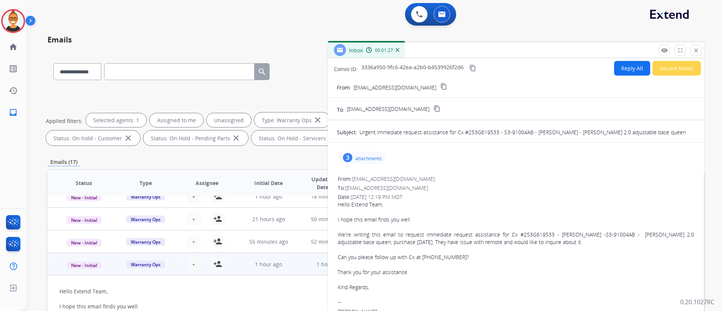
click at [367, 155] on div "3 attachments" at bounding box center [363, 158] width 48 height 12
click at [356, 232] on div at bounding box center [365, 234] width 38 height 26
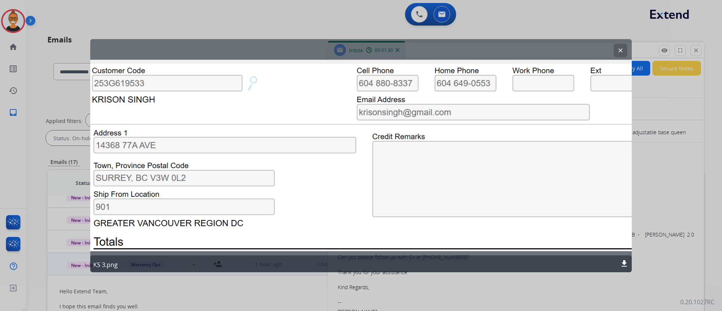
click at [624, 50] on button "clear" at bounding box center [621, 50] width 14 height 14
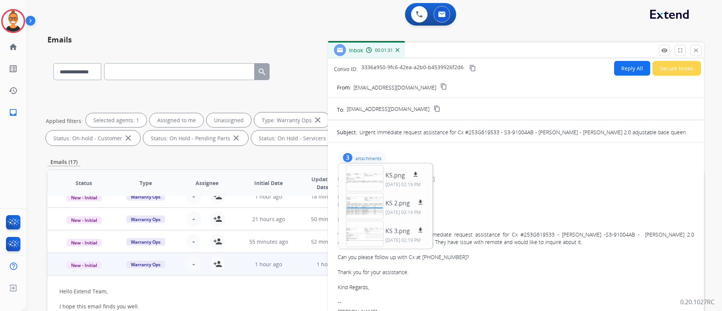
click at [620, 62] on button "Reply All" at bounding box center [632, 68] width 36 height 15
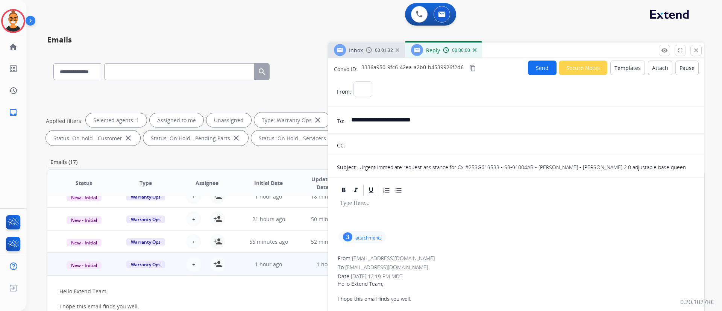
click at [620, 62] on button "Templates" at bounding box center [628, 68] width 35 height 15
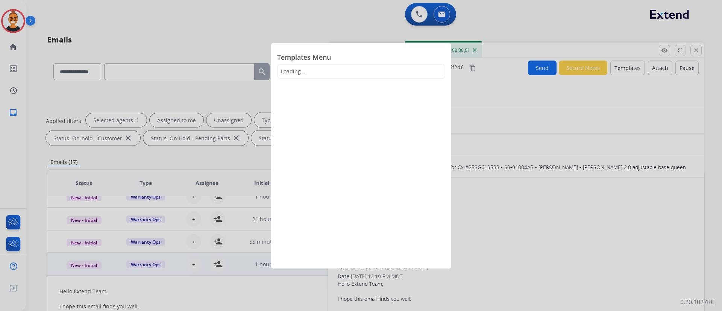
select select "**********"
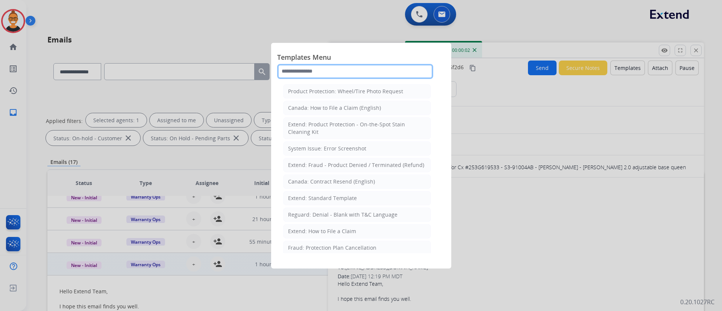
click at [306, 75] on input "text" at bounding box center [355, 71] width 156 height 15
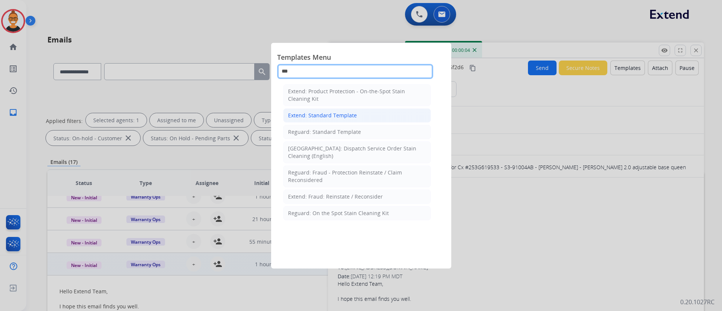
type input "***"
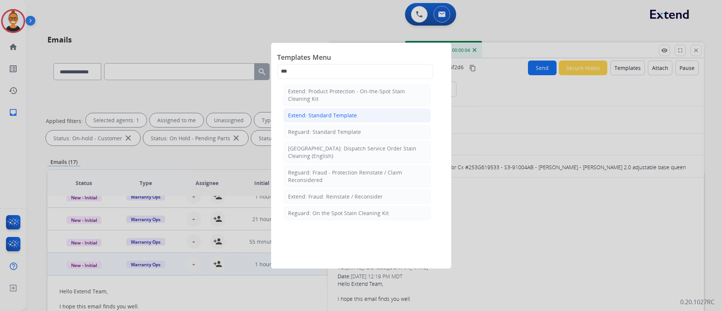
click at [336, 114] on div "Extend: Standard Template" at bounding box center [322, 116] width 69 height 8
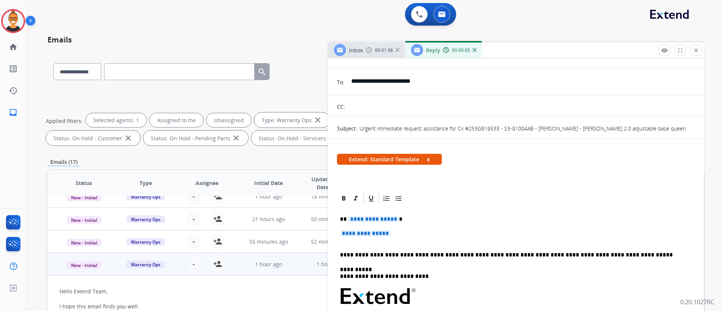
scroll to position [56, 0]
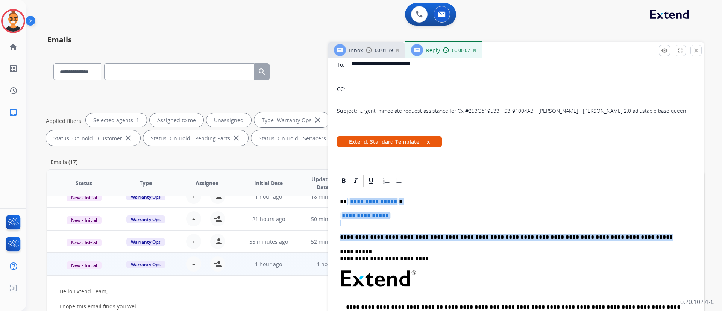
drag, startPoint x: 619, startPoint y: 236, endPoint x: 347, endPoint y: 200, distance: 274.8
click at [347, 200] on div "**********" at bounding box center [516, 297] width 358 height 218
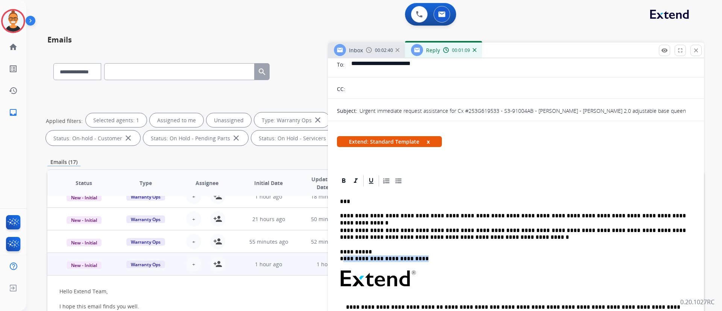
drag, startPoint x: 427, startPoint y: 261, endPoint x: 342, endPoint y: 261, distance: 84.3
click at [342, 261] on p "**********" at bounding box center [513, 256] width 346 height 14
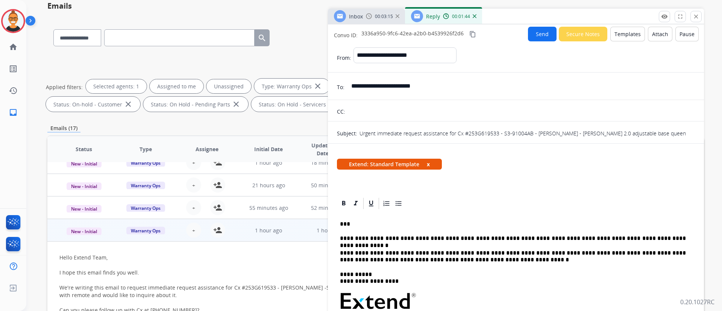
scroll to position [0, 0]
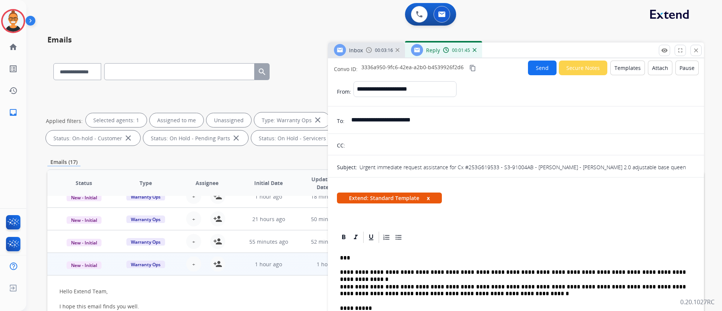
click at [529, 64] on button "Send" at bounding box center [542, 68] width 29 height 15
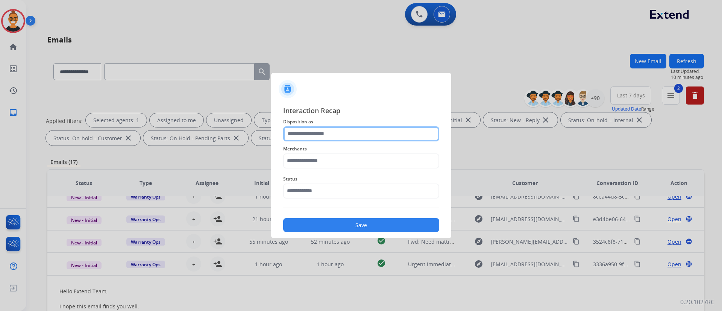
click at [337, 138] on input "text" at bounding box center [361, 133] width 156 height 15
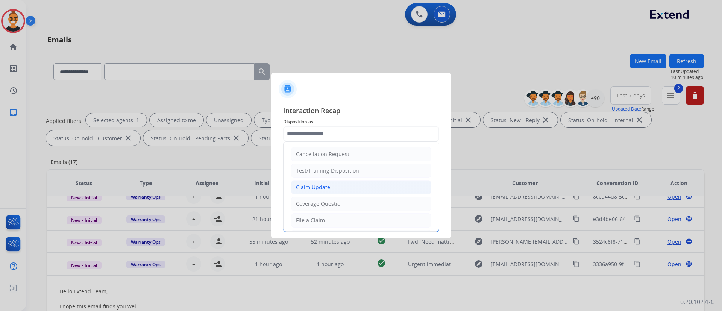
click at [312, 187] on div "Claim Update" at bounding box center [313, 188] width 34 height 8
type input "**********"
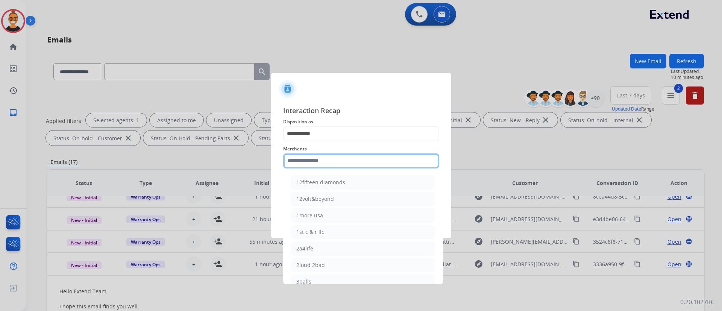
click at [322, 161] on input "text" at bounding box center [361, 161] width 156 height 15
type input "*"
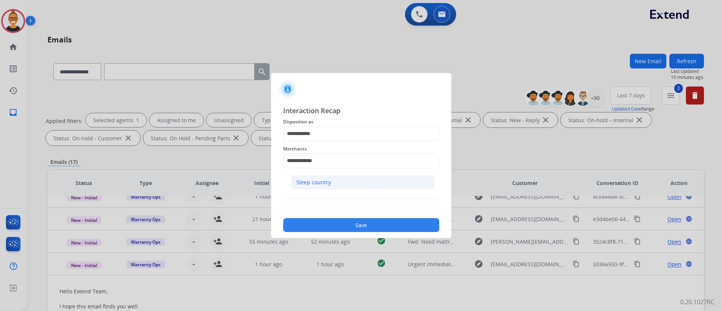
click at [342, 176] on li "Sleep country" at bounding box center [363, 182] width 143 height 14
type input "**********"
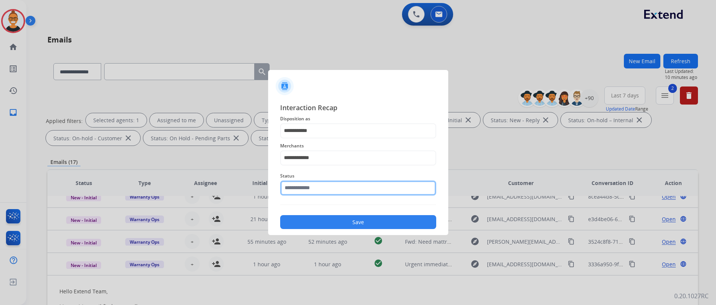
click at [318, 183] on input "text" at bounding box center [358, 188] width 156 height 15
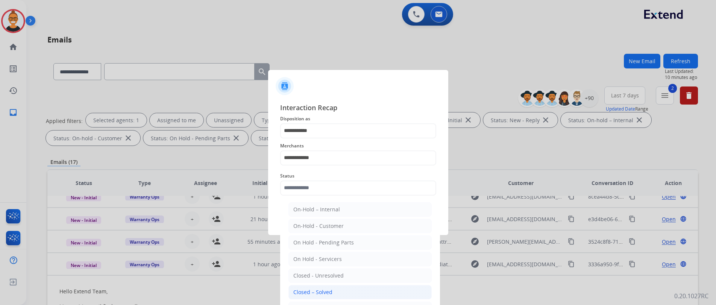
click at [328, 287] on li "Closed – Solved" at bounding box center [360, 292] width 143 height 14
type input "**********"
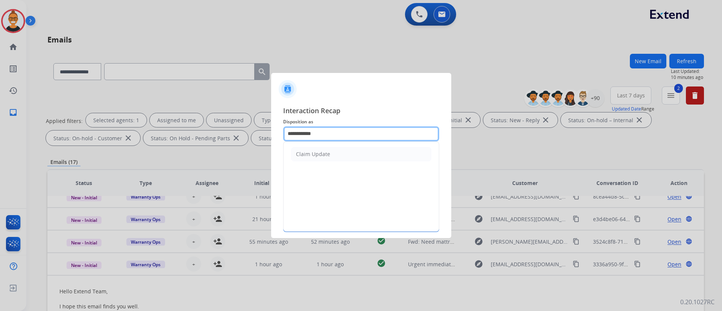
click at [332, 127] on input "**********" at bounding box center [361, 133] width 156 height 15
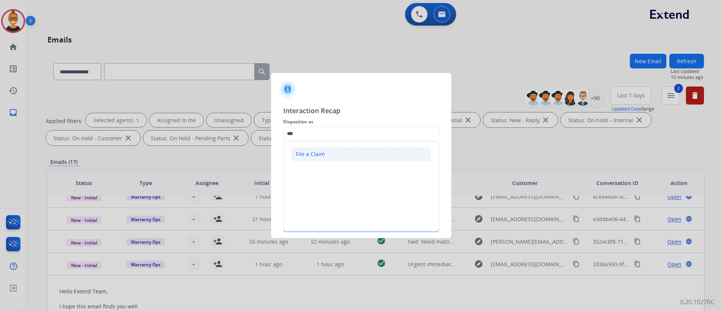
click at [328, 150] on li "File a Claim" at bounding box center [361, 154] width 140 height 14
type input "**********"
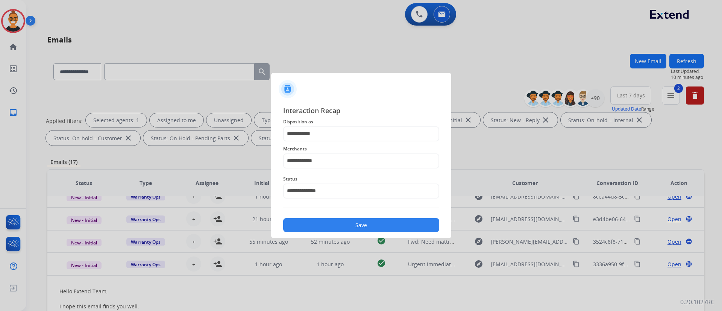
click at [338, 220] on button "Save" at bounding box center [361, 225] width 156 height 14
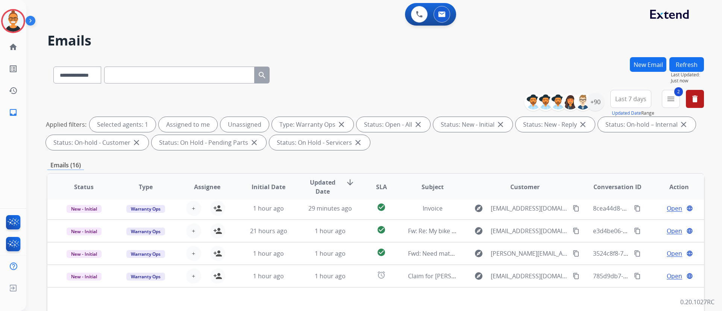
scroll to position [113, 0]
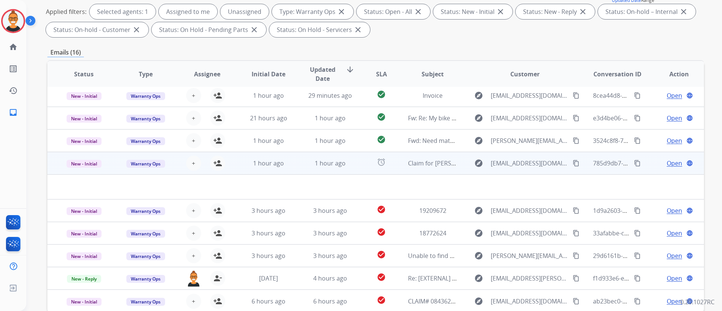
click at [355, 164] on td "alarm" at bounding box center [375, 163] width 41 height 23
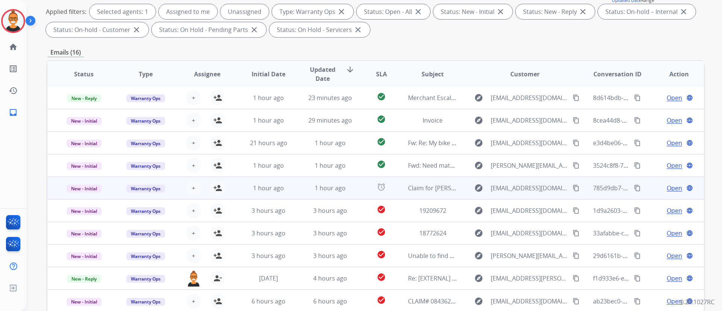
scroll to position [1, 0]
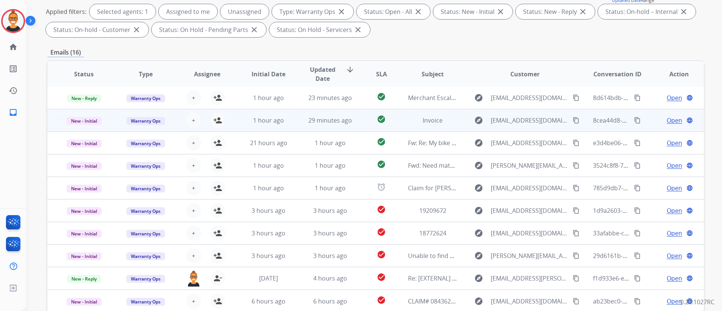
click at [361, 124] on td "check_circle" at bounding box center [375, 120] width 41 height 23
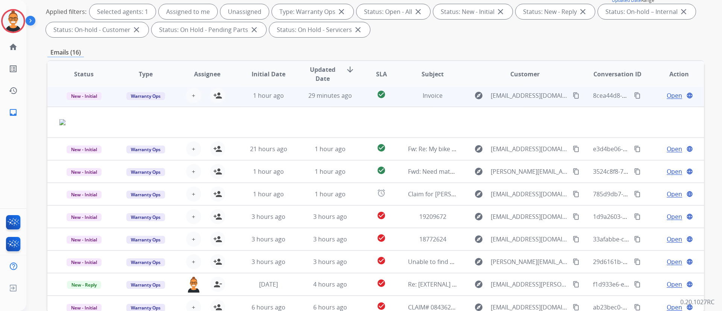
scroll to position [23, 0]
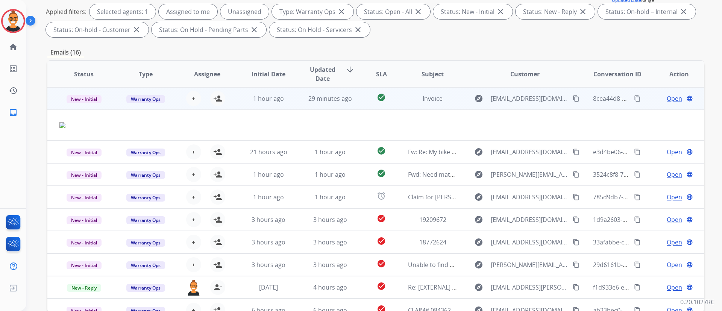
click at [670, 99] on span "Open" at bounding box center [674, 98] width 15 height 9
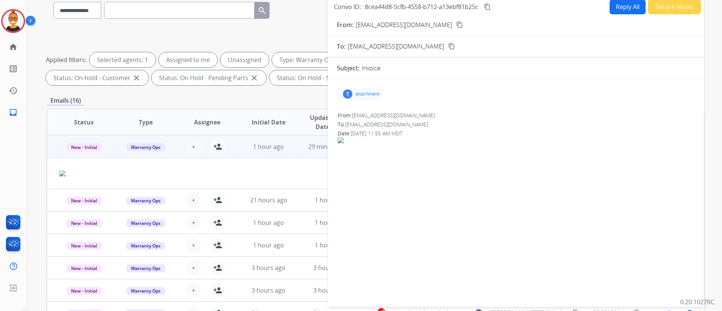
scroll to position [0, 0]
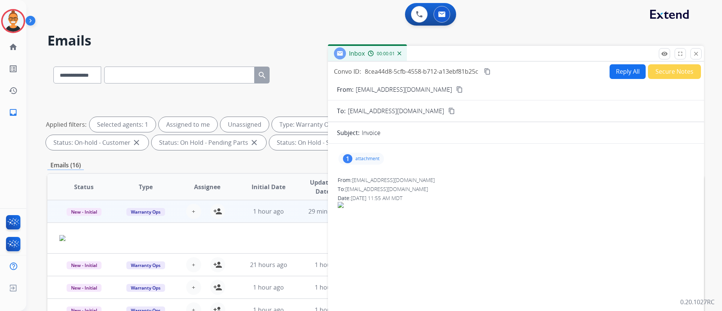
click at [368, 155] on div "1 attachment" at bounding box center [362, 159] width 46 height 12
click at [369, 178] on div at bounding box center [365, 179] width 38 height 26
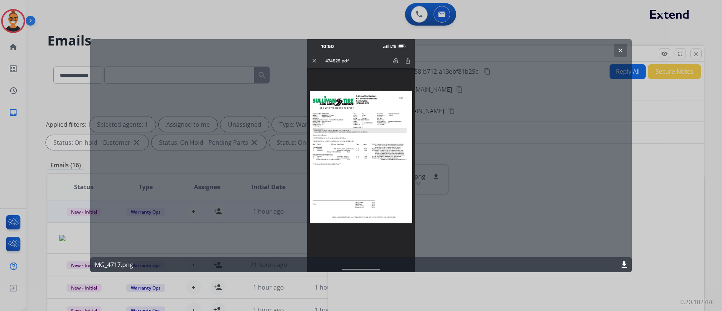
click at [619, 263] on div "IMG_4717.png download" at bounding box center [361, 264] width 542 height 15
click at [623, 262] on mat-icon "download" at bounding box center [624, 264] width 9 height 9
click at [429, 150] on div "clear IMG_4717.png download" at bounding box center [361, 155] width 542 height 233
click at [626, 50] on button "clear" at bounding box center [621, 50] width 14 height 14
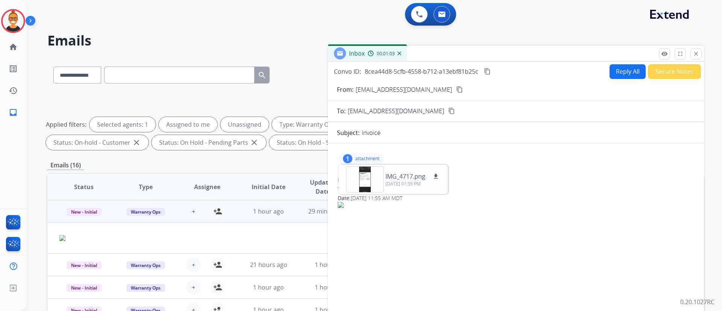
click at [456, 90] on mat-icon "content_copy" at bounding box center [459, 89] width 7 height 7
click at [363, 178] on div at bounding box center [365, 179] width 38 height 26
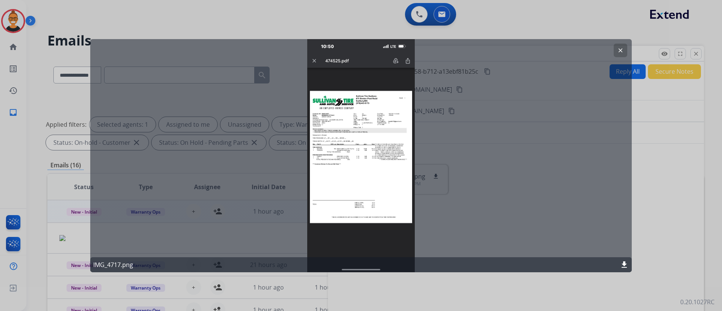
click at [354, 149] on div "clear IMG_4717.png download" at bounding box center [361, 155] width 542 height 233
click at [615, 51] on button "clear" at bounding box center [621, 50] width 14 height 14
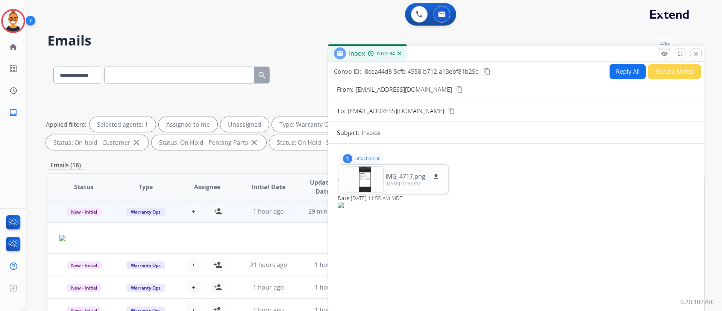
click at [666, 55] on mat-icon "remove_red_eye" at bounding box center [664, 53] width 7 height 7
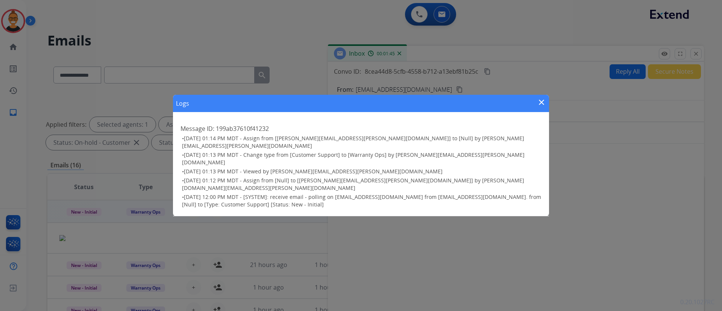
click at [542, 107] on mat-icon "close" at bounding box center [541, 102] width 9 height 9
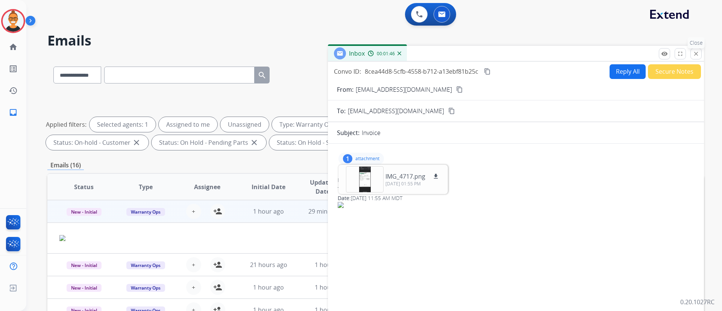
click at [696, 56] on mat-icon "close" at bounding box center [696, 53] width 7 height 7
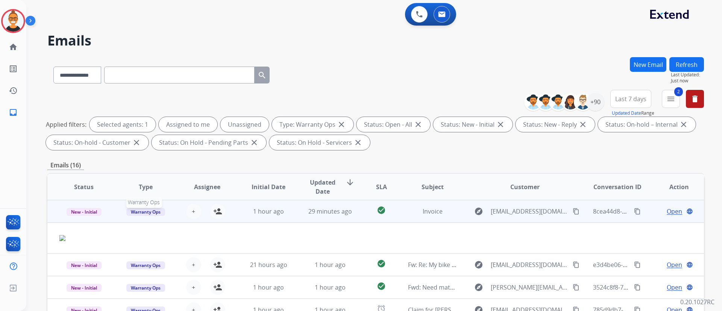
click at [148, 211] on span "Warranty Ops" at bounding box center [145, 212] width 39 height 8
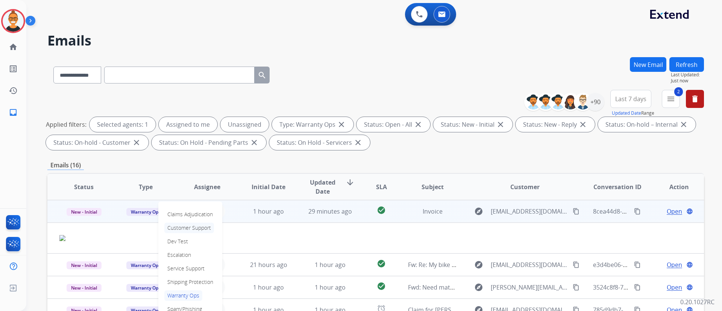
click at [193, 228] on p "Customer Support" at bounding box center [189, 228] width 50 height 11
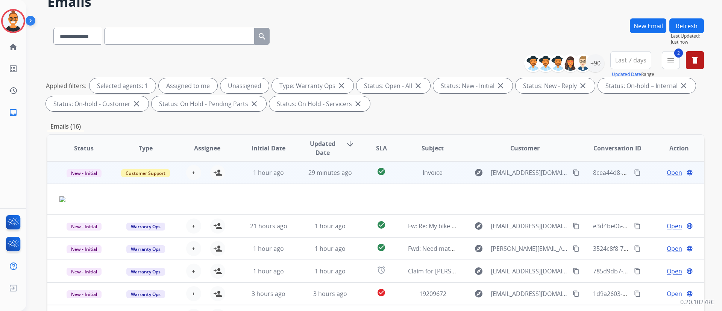
scroll to position [56, 0]
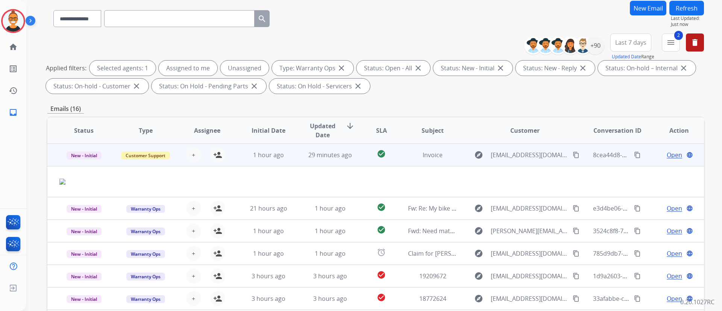
click at [355, 161] on td "check_circle" at bounding box center [375, 155] width 41 height 23
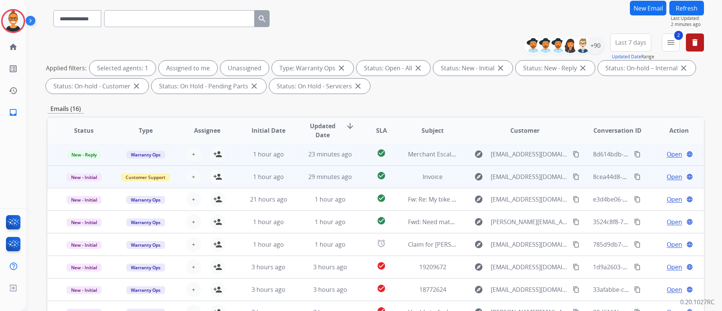
click at [397, 158] on td "Merchant Escalation Notification for Request 660038" at bounding box center [427, 154] width 62 height 23
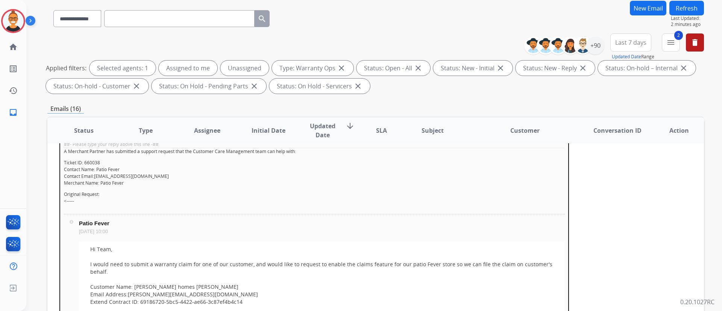
scroll to position [0, 0]
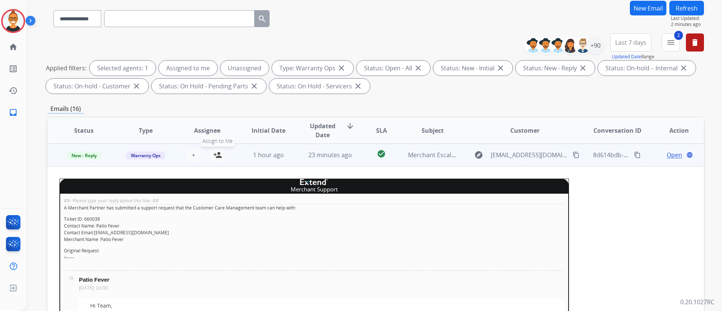
click at [214, 154] on mat-icon "person_add" at bounding box center [217, 155] width 9 height 9
click at [89, 155] on span "New - Reply" at bounding box center [84, 156] width 34 height 8
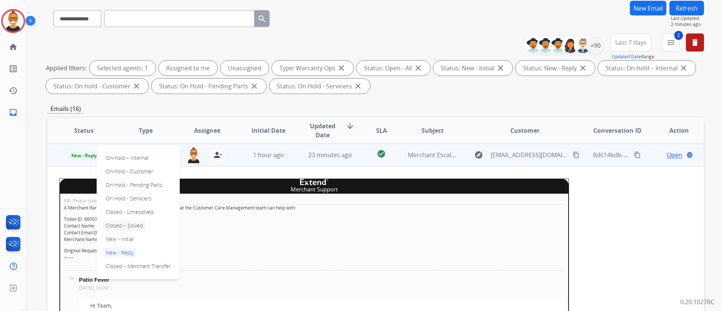
click at [123, 223] on p "Closed – Solved" at bounding box center [124, 225] width 43 height 11
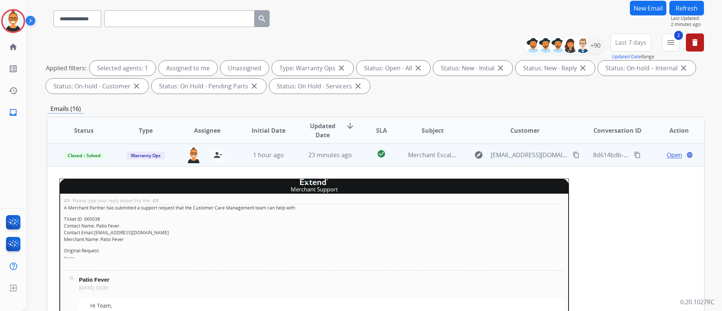
click at [294, 160] on td "23 minutes ago" at bounding box center [325, 155] width 62 height 23
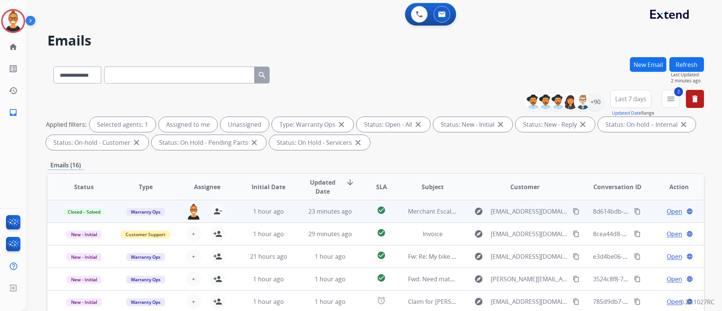
click at [682, 64] on button "Refresh" at bounding box center [687, 64] width 35 height 15
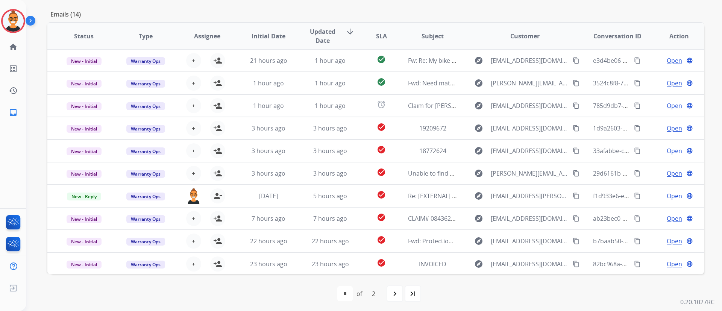
scroll to position [153, 0]
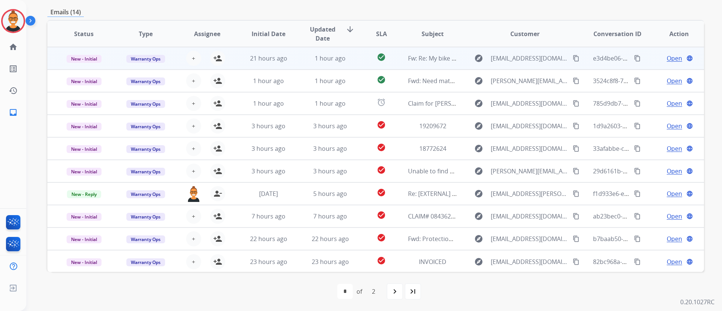
click at [348, 53] on td "1 hour ago" at bounding box center [325, 58] width 62 height 23
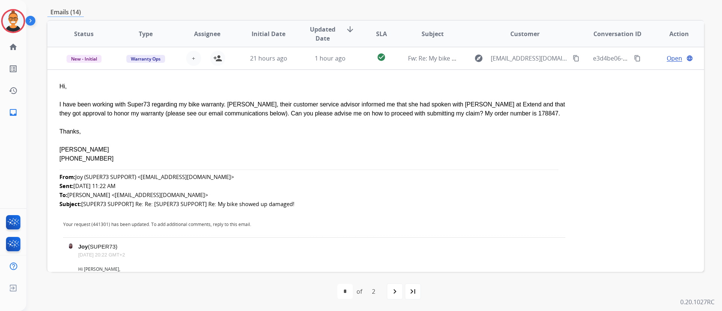
click at [8, 178] on div "[PERSON_NAME] Logged In Edit Avatar Agent: [PERSON_NAME] Profile: Extend_Traini…" at bounding box center [13, 155] width 26 height 311
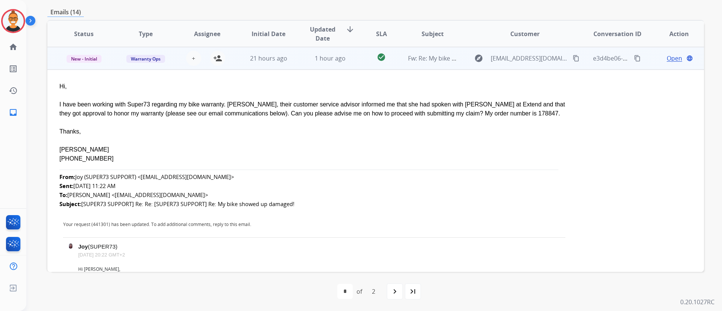
click at [355, 61] on td "check_circle" at bounding box center [375, 58] width 41 height 23
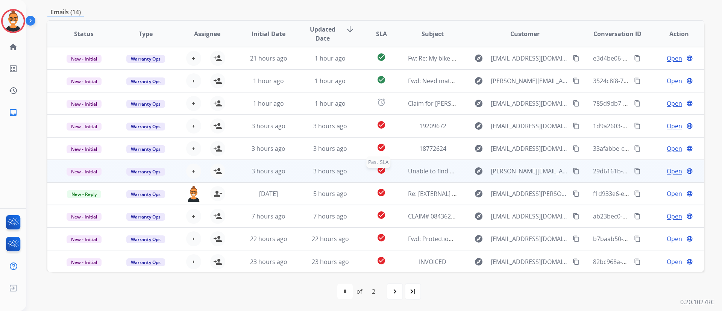
click at [367, 175] on div "check_circle" at bounding box center [381, 171] width 29 height 11
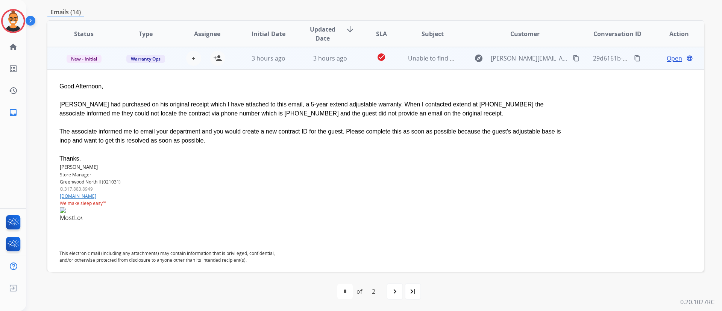
scroll to position [56, 0]
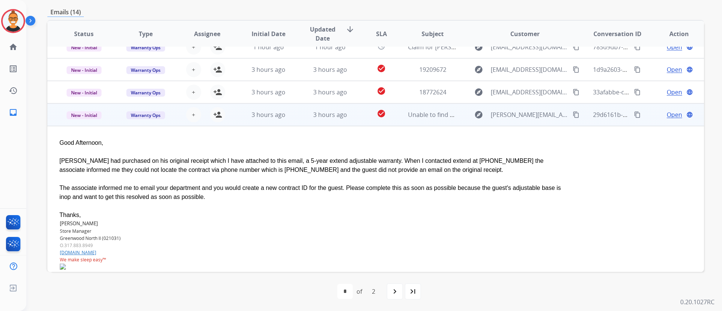
click at [668, 113] on span "Open" at bounding box center [674, 114] width 15 height 9
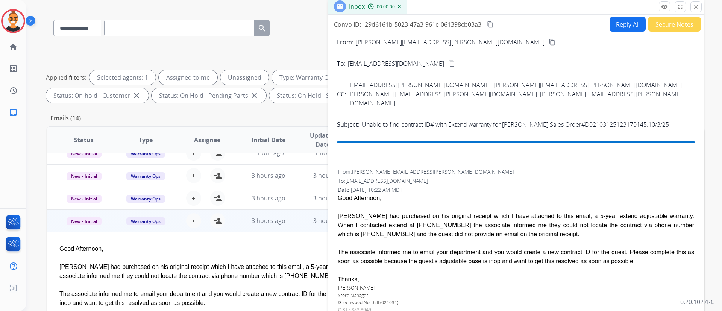
scroll to position [40, 0]
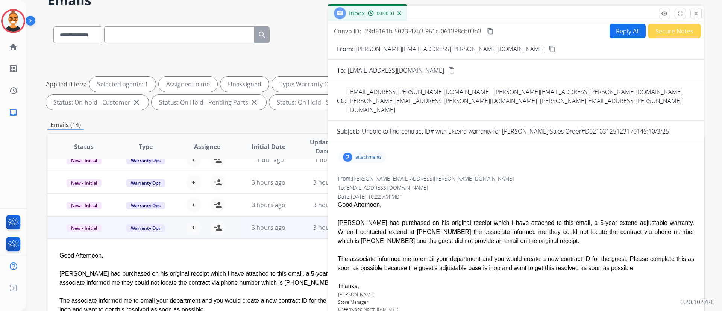
click at [370, 151] on div "2 attachments" at bounding box center [363, 157] width 48 height 12
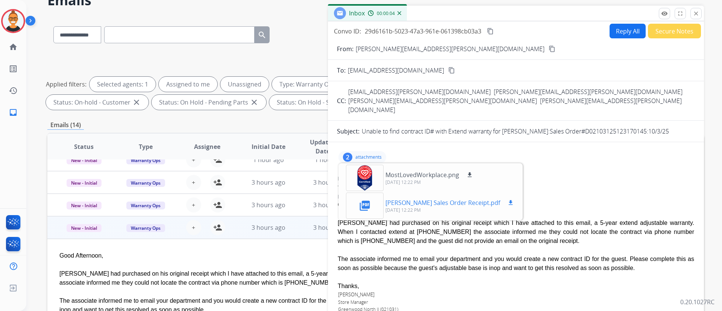
click at [508, 199] on mat-icon "download" at bounding box center [511, 202] width 7 height 7
click at [373, 154] on p "attachments" at bounding box center [369, 157] width 26 height 6
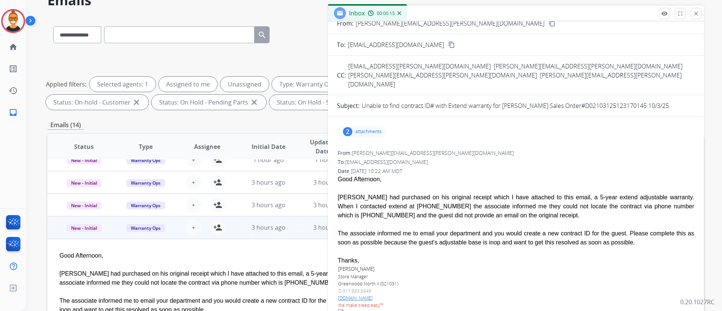
scroll to position [0, 0]
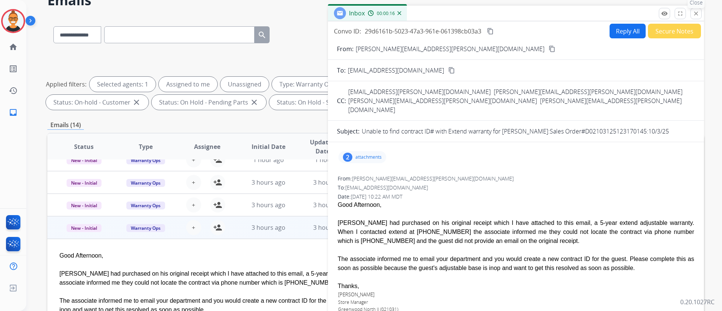
click at [700, 16] on button "close Close" at bounding box center [696, 13] width 11 height 11
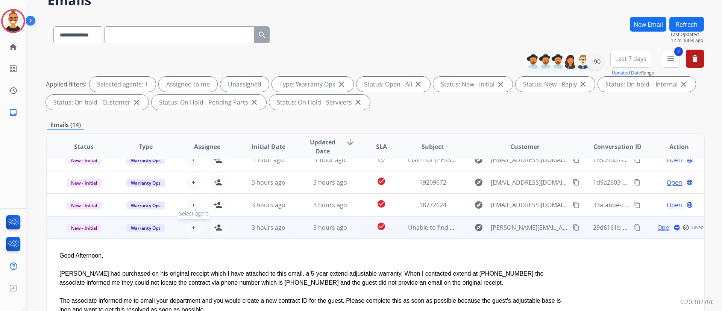
click at [190, 227] on button "+ Select agent" at bounding box center [193, 227] width 15 height 15
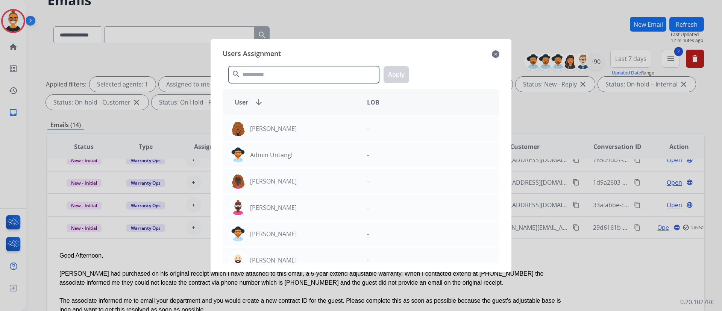
click at [295, 77] on input "text" at bounding box center [304, 74] width 151 height 17
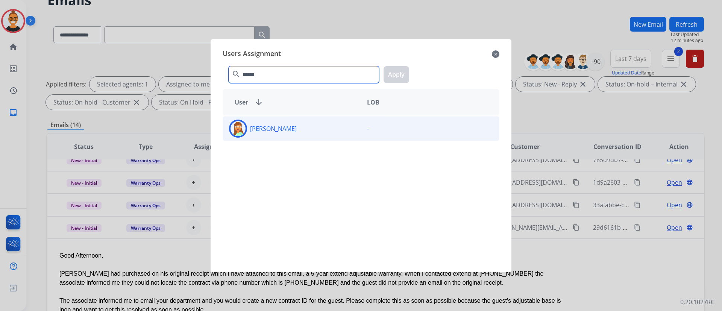
type input "******"
click at [308, 128] on div "[PERSON_NAME]" at bounding box center [292, 129] width 138 height 18
click at [396, 75] on button "Apply" at bounding box center [397, 74] width 26 height 17
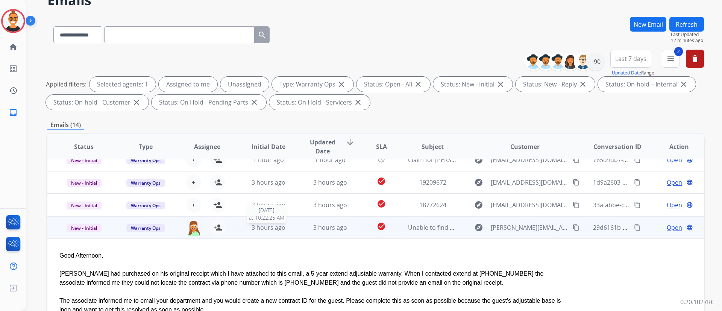
click at [290, 231] on div "3 hours ago" at bounding box center [268, 227] width 49 height 9
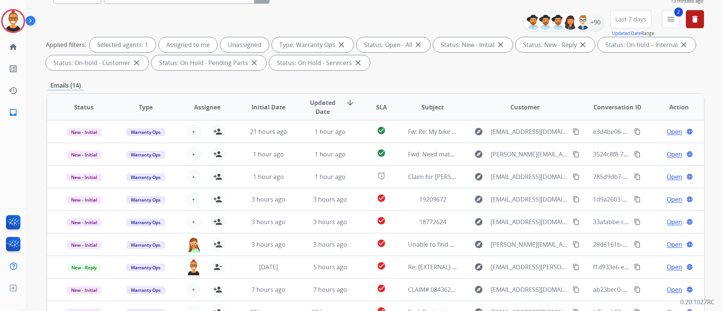
scroll to position [40, 0]
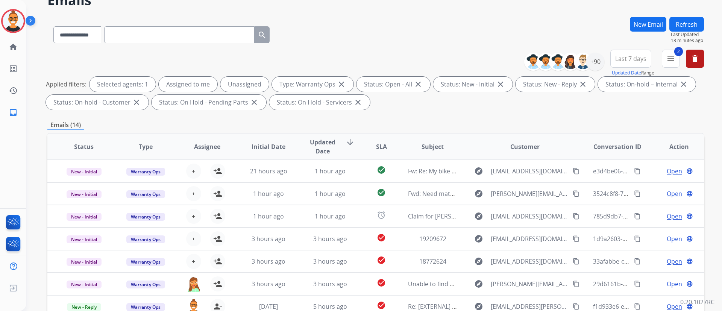
click at [700, 22] on button "Refresh" at bounding box center [687, 24] width 35 height 15
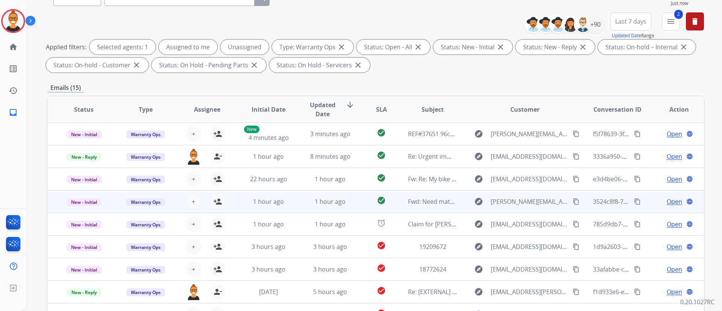
scroll to position [113, 0]
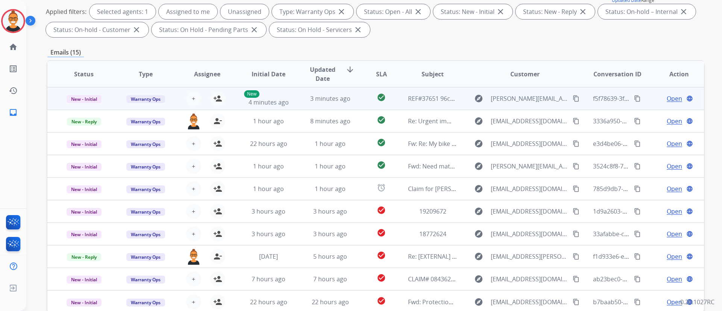
click at [358, 94] on td "check_circle" at bounding box center [375, 98] width 41 height 23
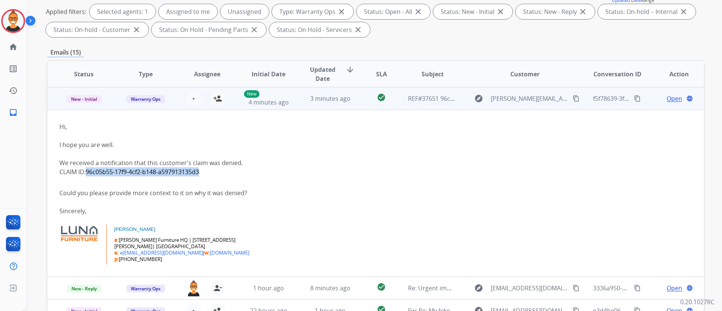
drag, startPoint x: 216, startPoint y: 173, endPoint x: 89, endPoint y: 170, distance: 126.8
click at [89, 170] on div "CLAIM ID: 96c05b55-17f9-4cf2-b148-a597913135d3" at bounding box center [314, 171] width 510 height 9
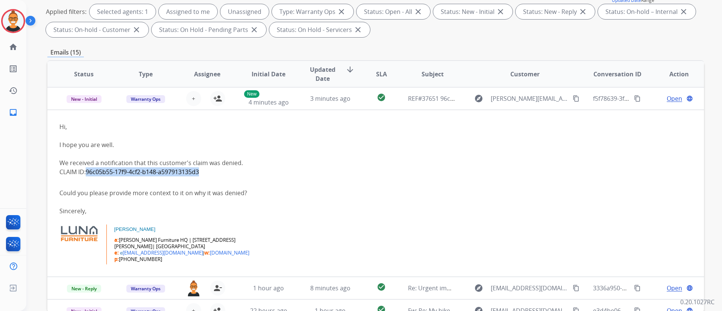
copy span "96c05b55-17f9-4cf2-b148-a597913135d3"
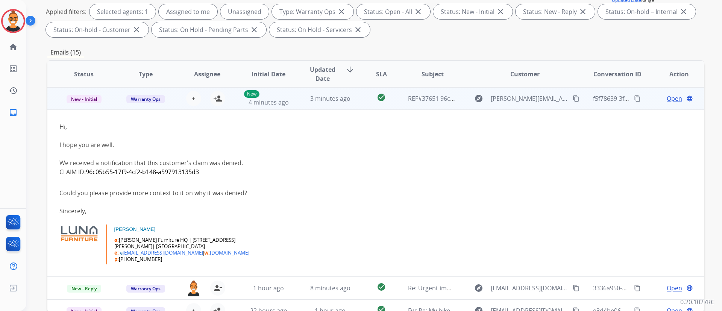
click at [667, 98] on span "Open" at bounding box center [674, 98] width 15 height 9
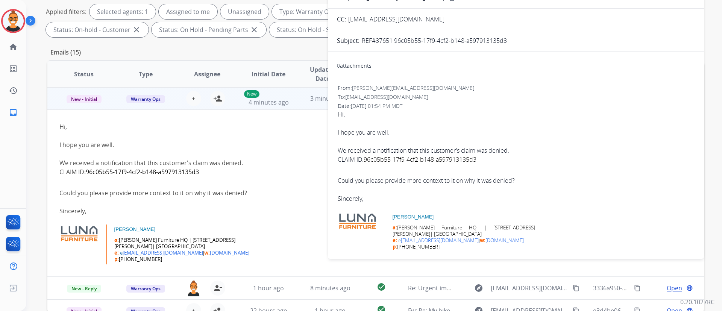
scroll to position [0, 0]
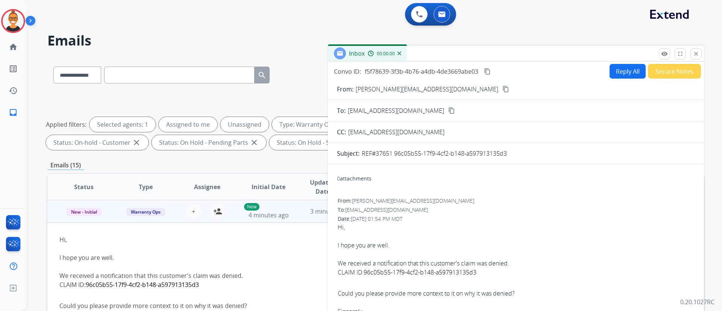
click at [627, 75] on button "Reply All" at bounding box center [628, 71] width 36 height 15
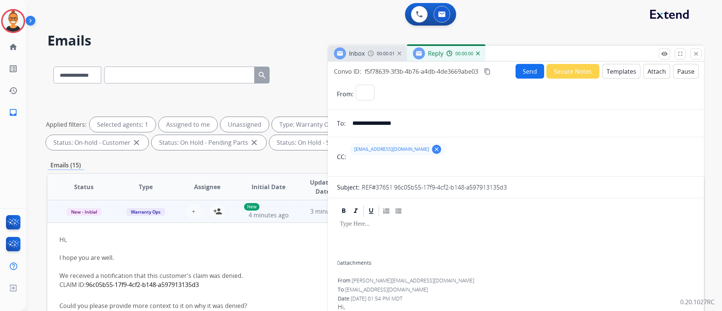
click at [627, 75] on button "Templates" at bounding box center [622, 71] width 38 height 15
select select "**********"
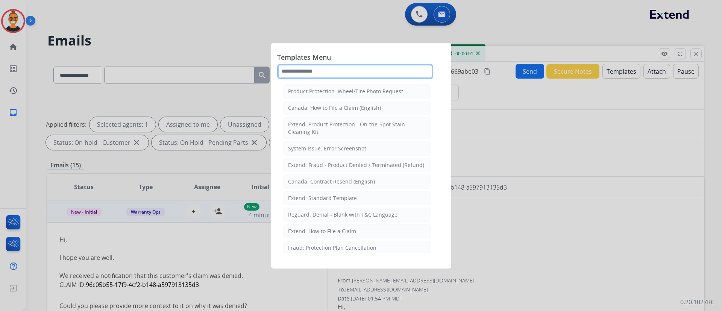
drag, startPoint x: 326, startPoint y: 66, endPoint x: 322, endPoint y: 67, distance: 3.9
click at [322, 67] on input "text" at bounding box center [355, 71] width 156 height 15
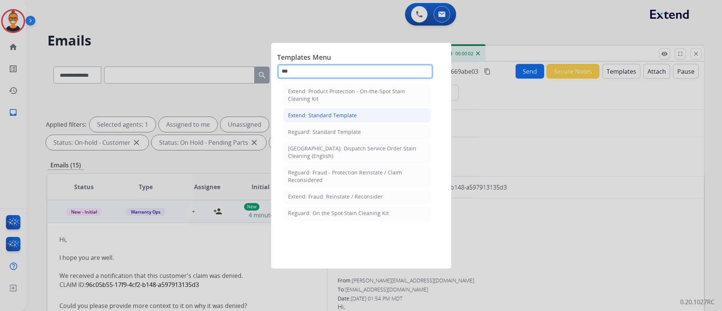
type input "***"
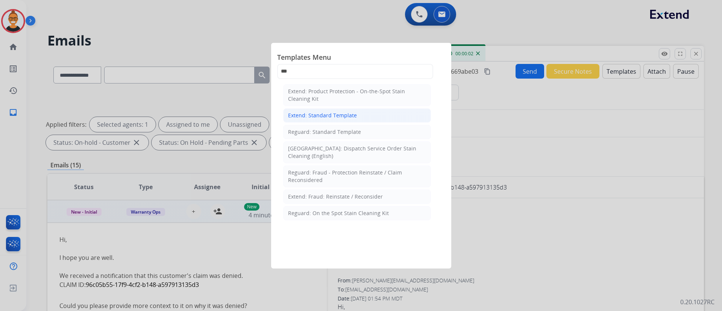
click at [345, 112] on div "Extend: Standard Template" at bounding box center [322, 116] width 69 height 8
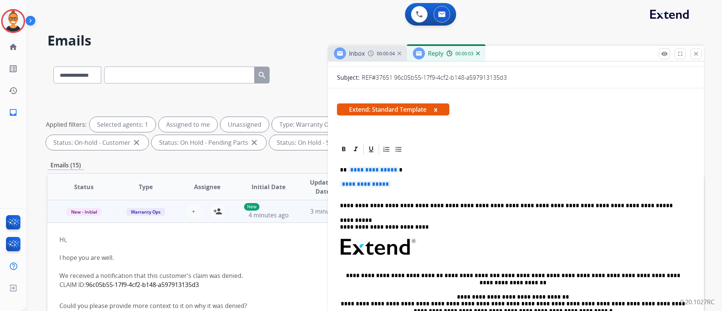
scroll to position [113, 0]
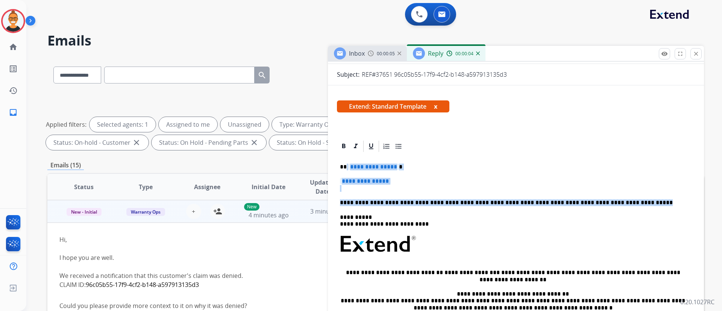
drag, startPoint x: 616, startPoint y: 204, endPoint x: 346, endPoint y: 168, distance: 271.8
click at [346, 168] on div "**********" at bounding box center [516, 266] width 358 height 227
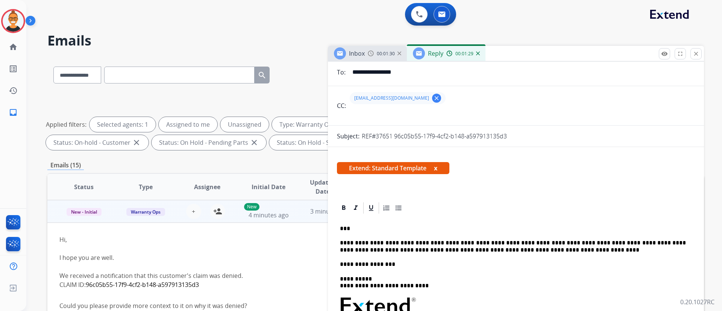
scroll to position [0, 0]
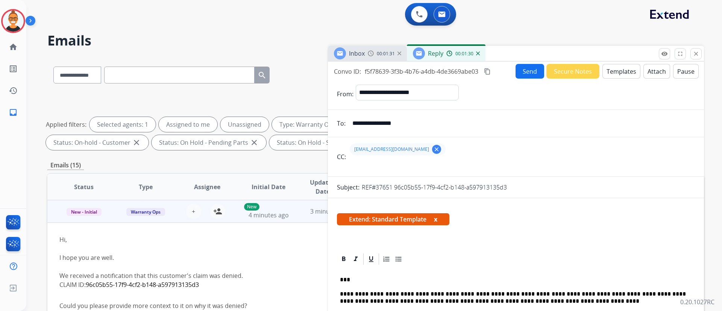
click at [644, 70] on button "Attach" at bounding box center [657, 71] width 27 height 15
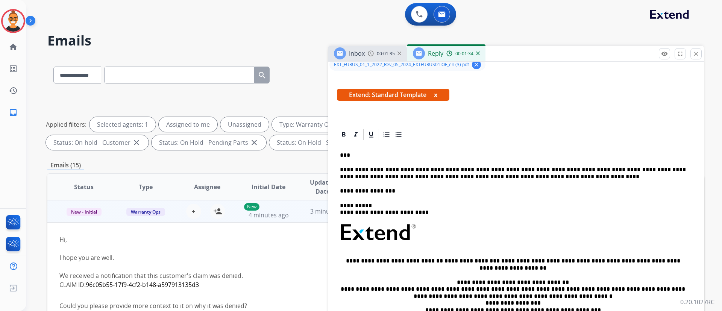
scroll to position [169, 0]
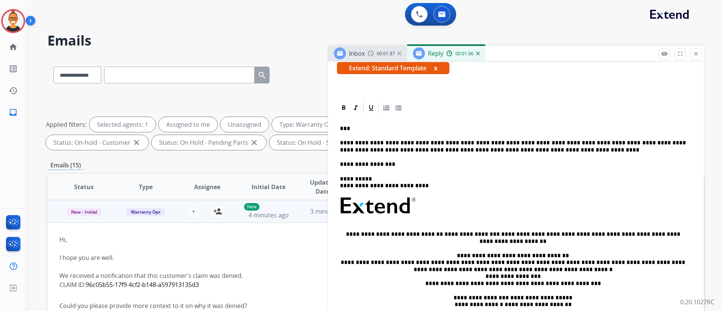
click at [534, 147] on p "**********" at bounding box center [513, 147] width 346 height 14
click at [550, 148] on p "**********" at bounding box center [513, 147] width 346 height 14
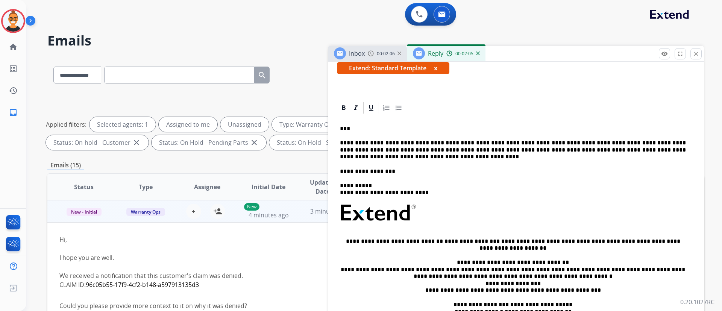
click at [543, 161] on div "**********" at bounding box center [516, 231] width 358 height 233
drag, startPoint x: 432, startPoint y: 154, endPoint x: 556, endPoint y: 148, distance: 124.3
click at [556, 148] on p "**********" at bounding box center [513, 150] width 346 height 21
drag, startPoint x: 556, startPoint y: 148, endPoint x: 558, endPoint y: 160, distance: 11.5
click at [558, 160] on p "**********" at bounding box center [513, 150] width 346 height 21
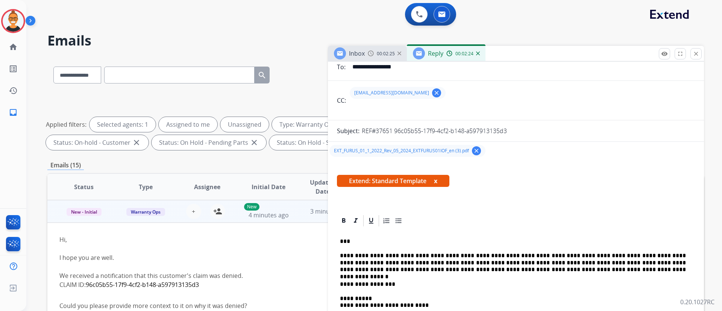
scroll to position [0, 0]
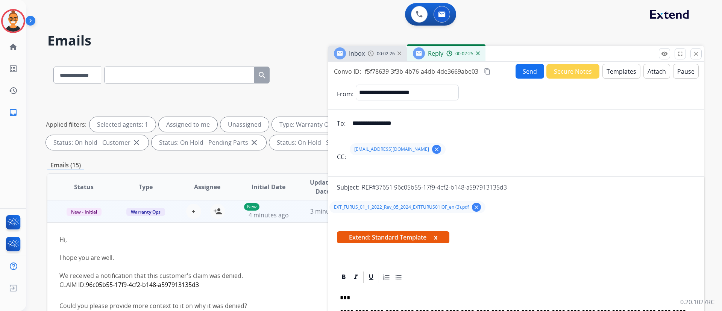
click at [522, 70] on button "Send" at bounding box center [530, 71] width 29 height 15
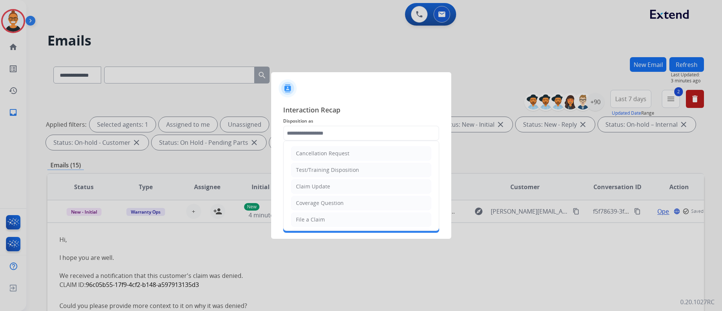
click at [328, 134] on input "text" at bounding box center [361, 133] width 156 height 15
click at [319, 189] on div "Claim Update" at bounding box center [313, 187] width 34 height 8
type input "**********"
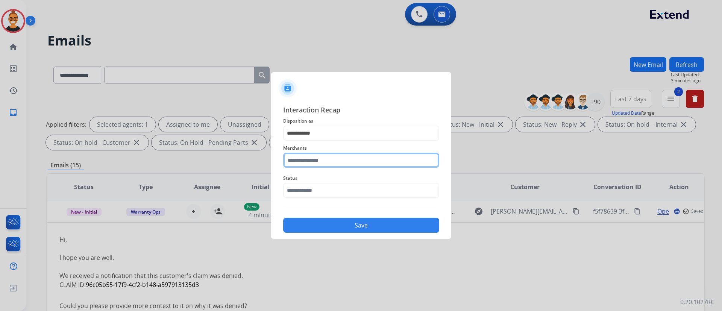
click at [318, 161] on input "text" at bounding box center [361, 160] width 156 height 15
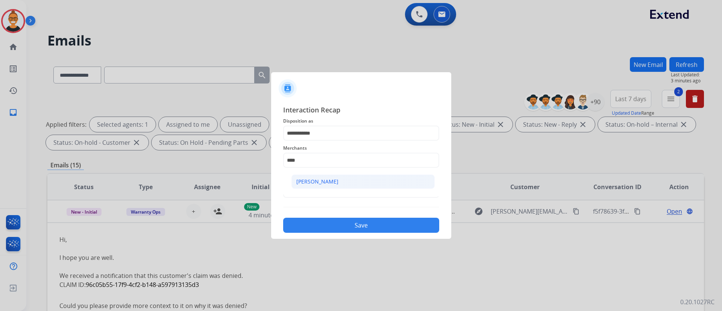
click at [325, 180] on li "[PERSON_NAME]" at bounding box center [363, 182] width 143 height 14
type input "****"
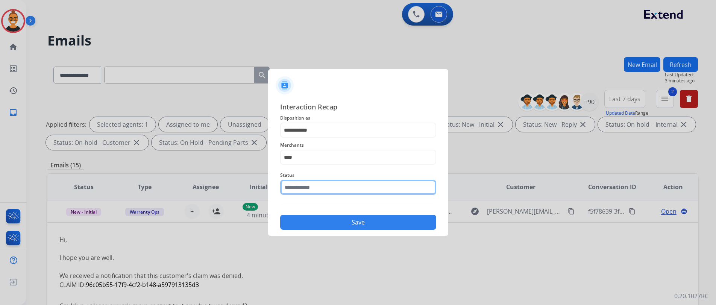
click at [324, 185] on input "text" at bounding box center [358, 187] width 156 height 15
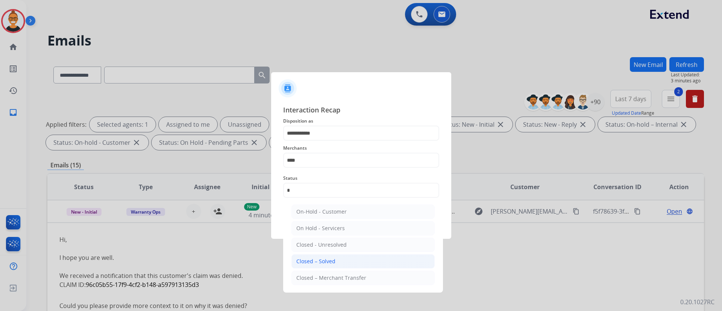
click at [320, 258] on div "Closed – Solved" at bounding box center [315, 262] width 39 height 8
type input "**********"
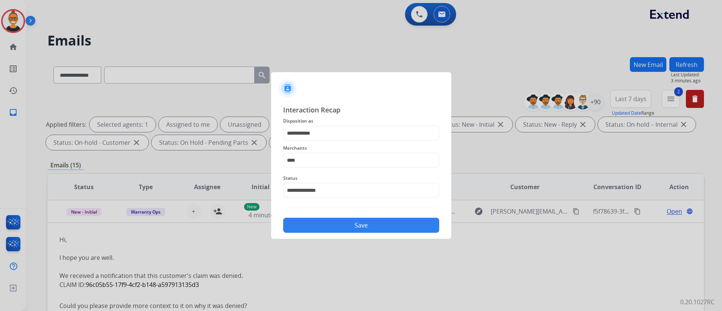
click at [323, 228] on button "Save" at bounding box center [361, 225] width 156 height 15
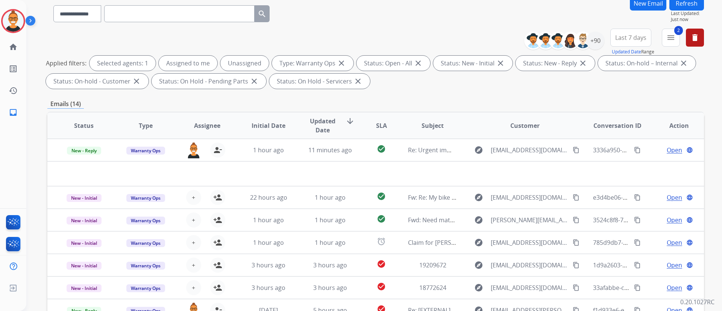
scroll to position [113, 0]
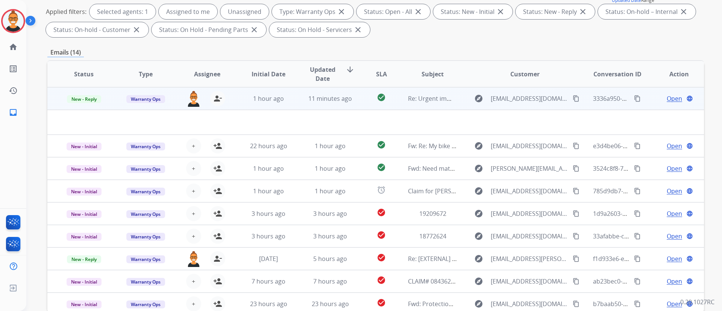
click at [357, 94] on td "check_circle" at bounding box center [375, 98] width 41 height 23
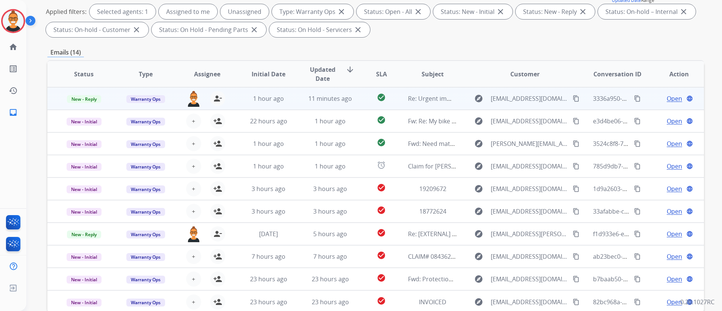
click at [357, 94] on td "check_circle" at bounding box center [375, 98] width 41 height 23
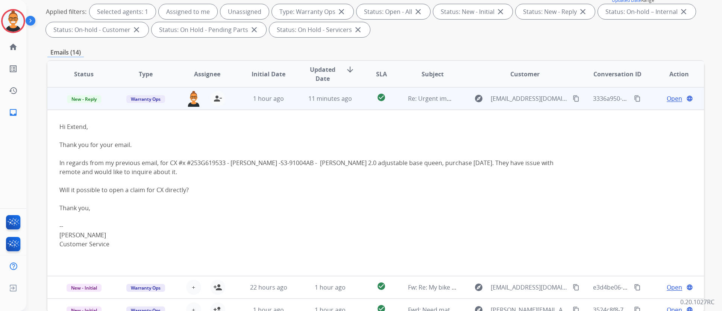
click at [294, 99] on td "11 minutes ago" at bounding box center [325, 98] width 62 height 23
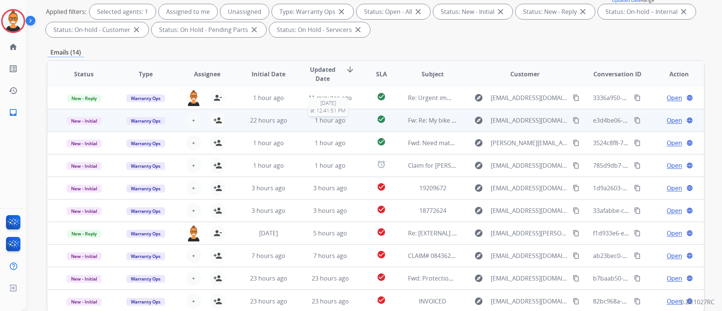
scroll to position [153, 0]
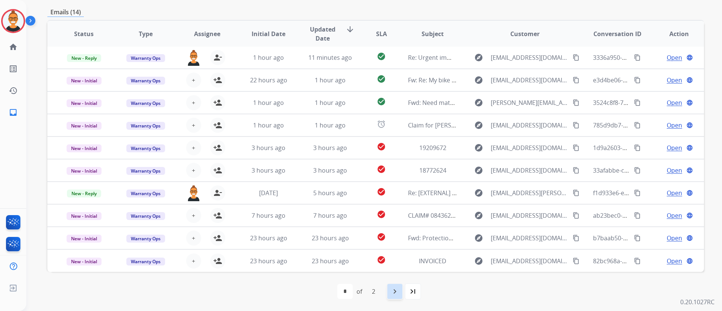
click at [395, 296] on mat-icon "navigate_next" at bounding box center [395, 291] width 9 height 9
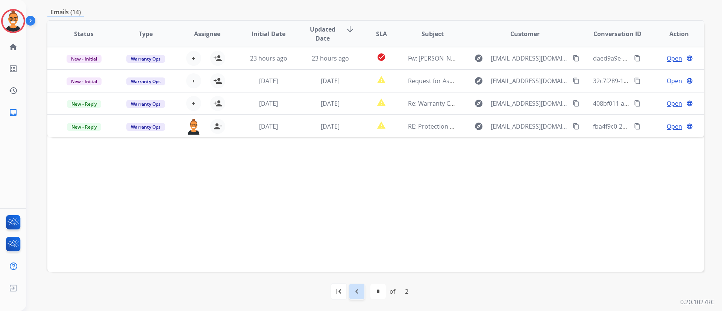
click at [360, 289] on mat-icon "navigate_before" at bounding box center [357, 291] width 9 height 9
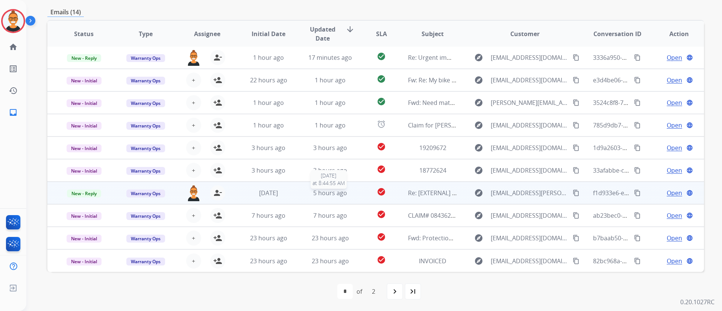
click at [351, 194] on div "5 hours ago" at bounding box center [330, 193] width 49 height 9
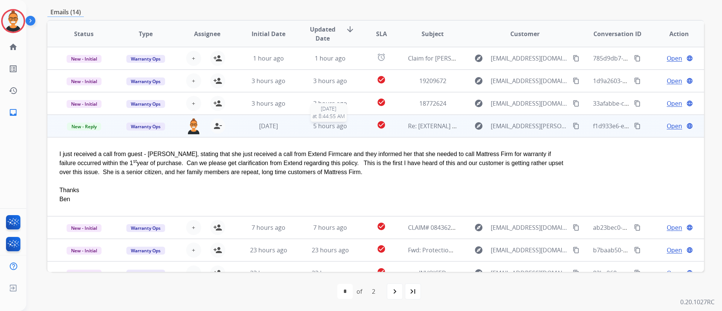
scroll to position [80, 0]
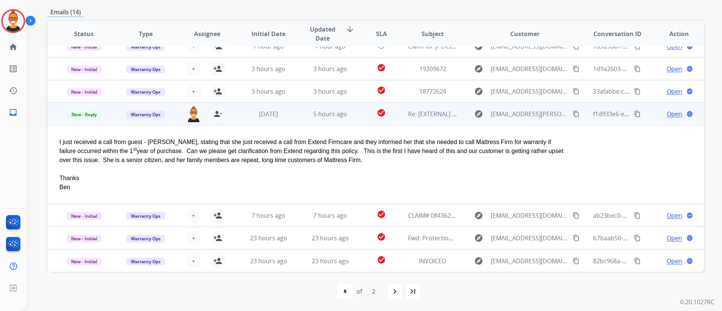
click at [298, 119] on td "5 hours ago" at bounding box center [325, 114] width 62 height 23
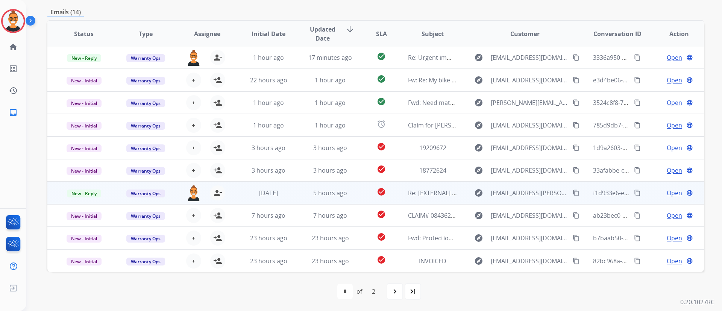
click at [296, 187] on td "5 hours ago" at bounding box center [325, 193] width 62 height 23
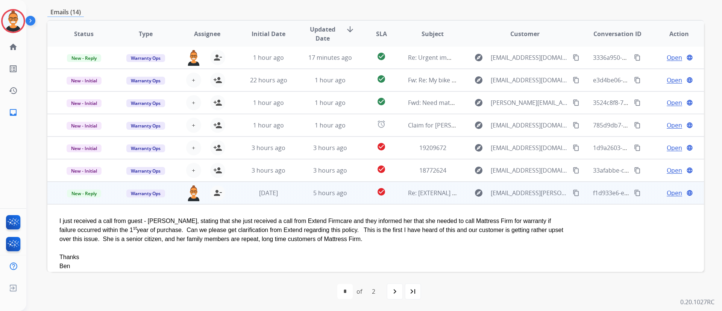
scroll to position [80, 0]
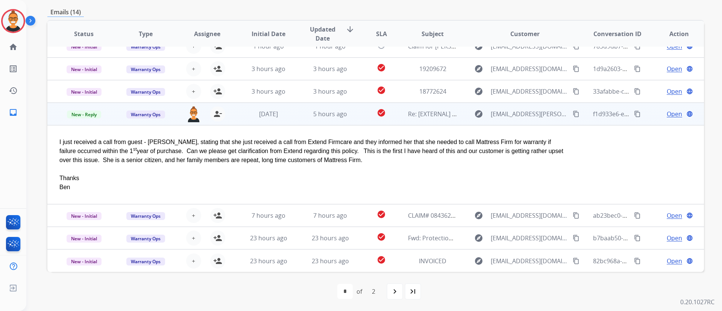
click at [667, 116] on span "Open" at bounding box center [674, 113] width 15 height 9
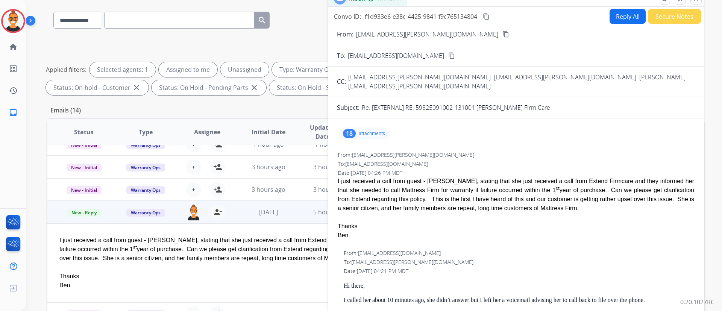
scroll to position [0, 0]
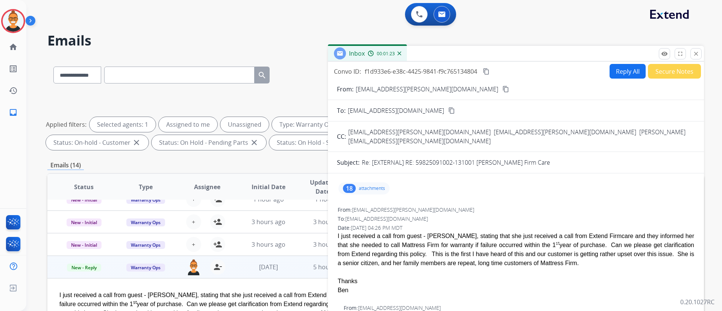
click at [503, 92] on mat-icon "content_copy" at bounding box center [506, 89] width 7 height 7
click at [503, 91] on mat-icon "content_copy" at bounding box center [506, 89] width 7 height 7
click at [694, 53] on mat-icon "close" at bounding box center [696, 53] width 7 height 7
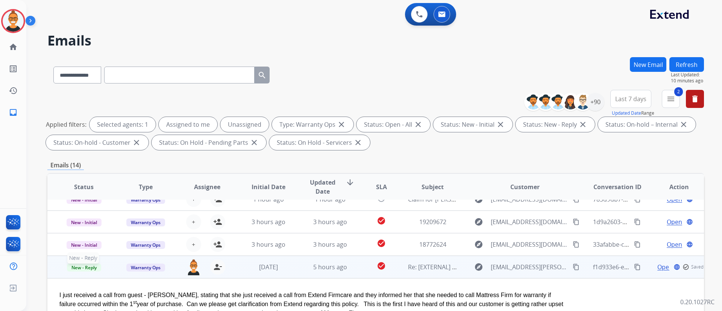
click at [90, 269] on span "New - Reply" at bounding box center [84, 268] width 34 height 8
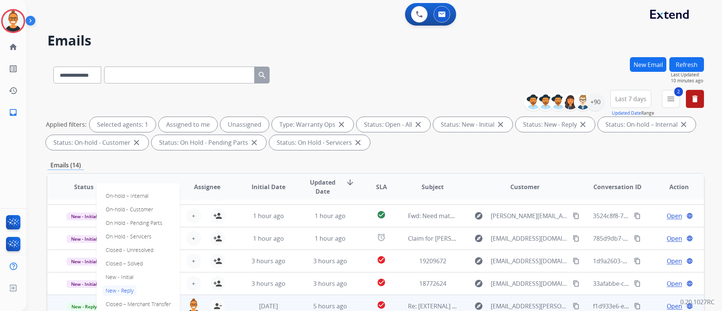
scroll to position [23, 0]
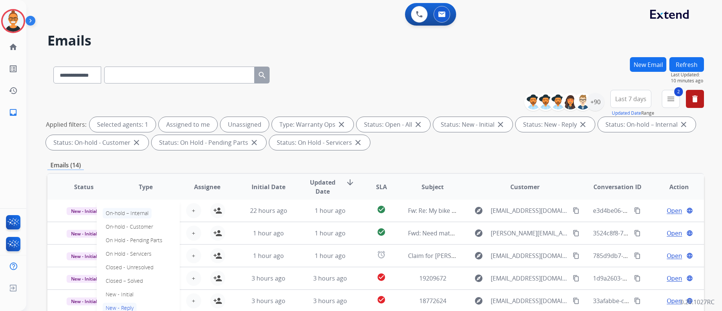
click at [143, 211] on p "On-hold – Internal" at bounding box center [127, 213] width 49 height 11
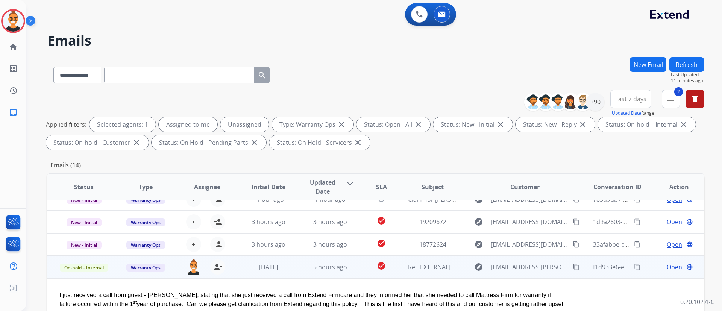
scroll to position [56, 0]
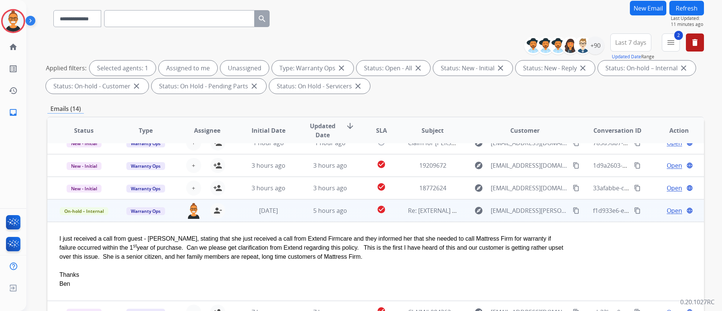
click at [289, 218] on td "[DATE]" at bounding box center [263, 210] width 62 height 23
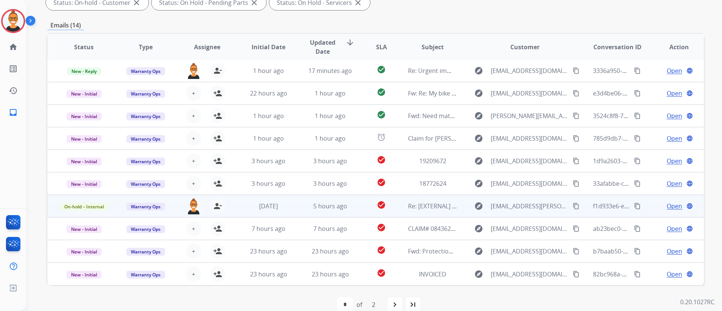
scroll to position [153, 0]
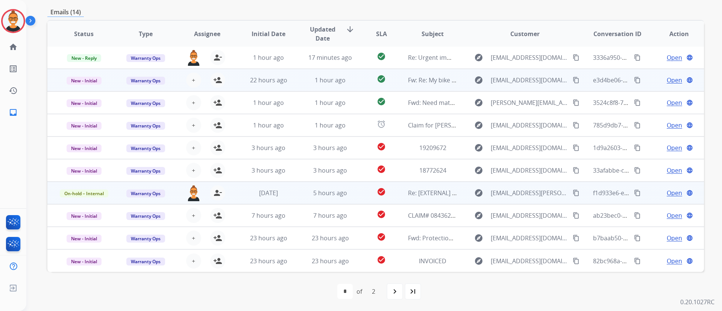
click at [396, 77] on td "Fw: Re: My bike showed up damaged!" at bounding box center [427, 80] width 62 height 23
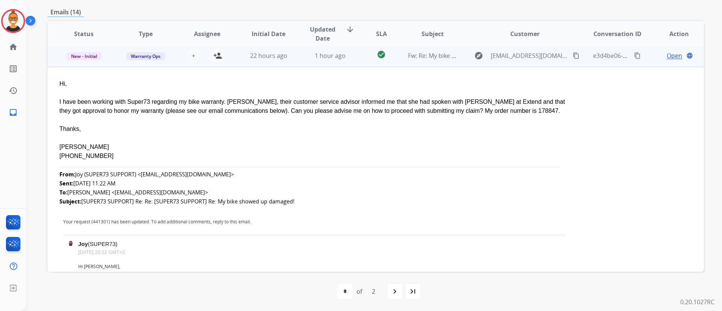
scroll to position [23, 0]
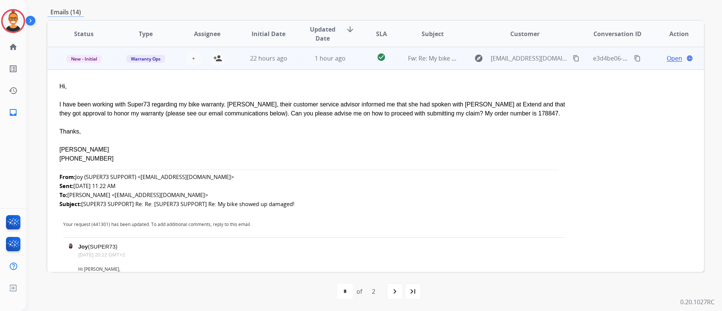
click at [672, 59] on span "Open" at bounding box center [674, 58] width 15 height 9
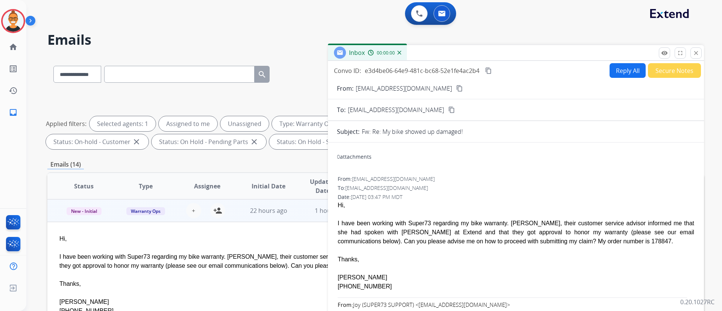
scroll to position [0, 0]
click at [664, 50] on button "remove_red_eye Logs" at bounding box center [664, 53] width 11 height 11
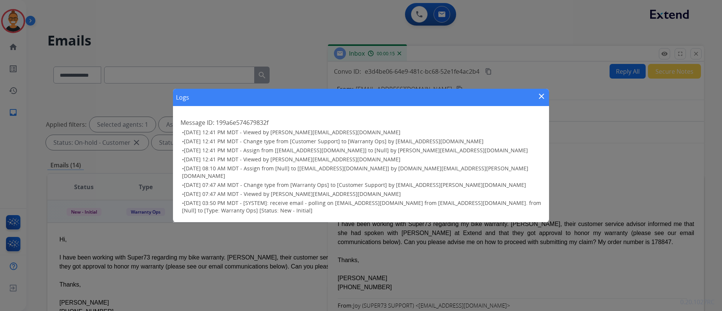
click at [540, 100] on mat-icon "close" at bounding box center [541, 96] width 9 height 9
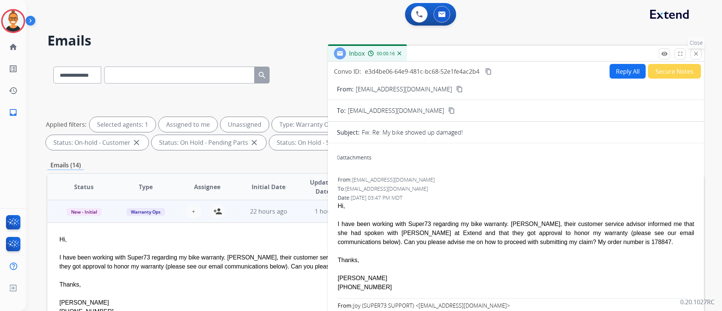
click at [693, 59] on button "close Close" at bounding box center [696, 53] width 11 height 11
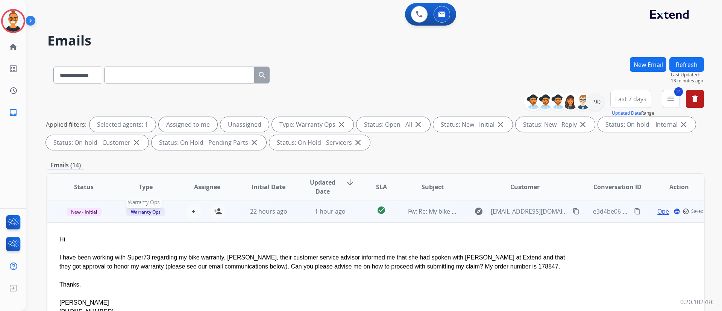
click at [154, 210] on span "Warranty Ops" at bounding box center [145, 212] width 39 height 8
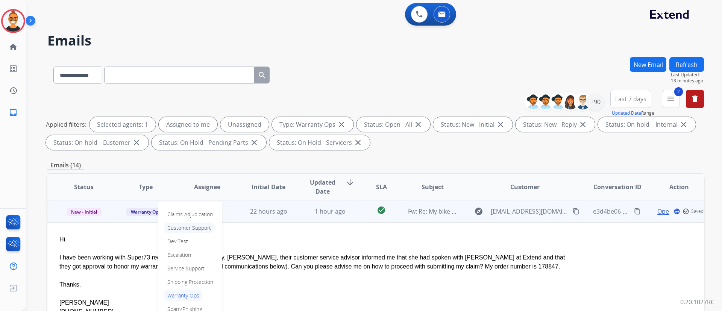
click at [176, 226] on p "Customer Support" at bounding box center [189, 228] width 50 height 11
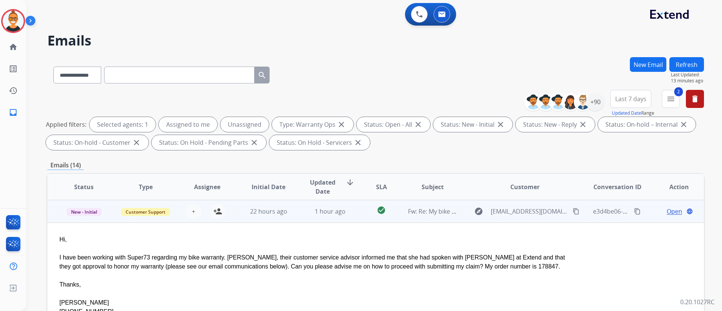
click at [667, 210] on span "Open" at bounding box center [674, 211] width 15 height 9
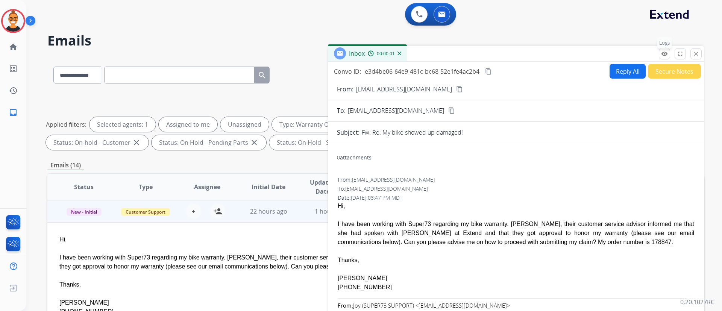
click at [665, 54] on mat-icon "remove_red_eye" at bounding box center [664, 53] width 7 height 7
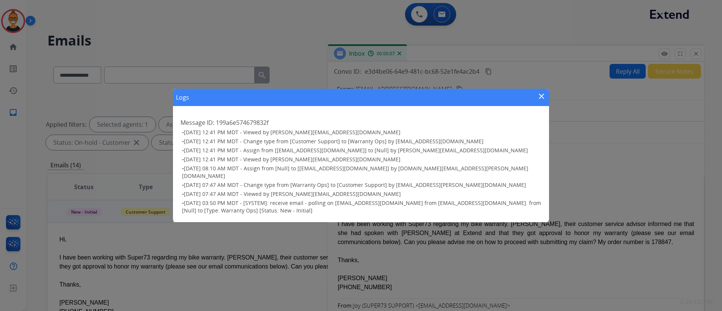
click at [541, 96] on mat-icon "close" at bounding box center [541, 96] width 9 height 9
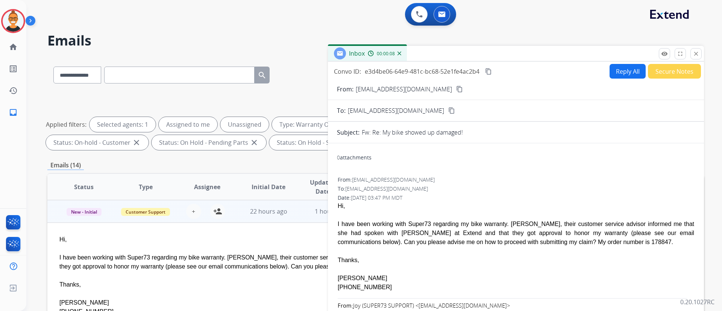
click at [483, 69] on div "Convo ID: e3d4be06-64e9-481c-bc68-52e1fe4ac2b4 content_copy" at bounding box center [413, 71] width 159 height 9
click at [488, 69] on mat-icon "content_copy" at bounding box center [488, 71] width 7 height 7
click at [456, 90] on mat-icon "content_copy" at bounding box center [459, 89] width 7 height 7
click at [699, 50] on button "close Close" at bounding box center [696, 53] width 11 height 11
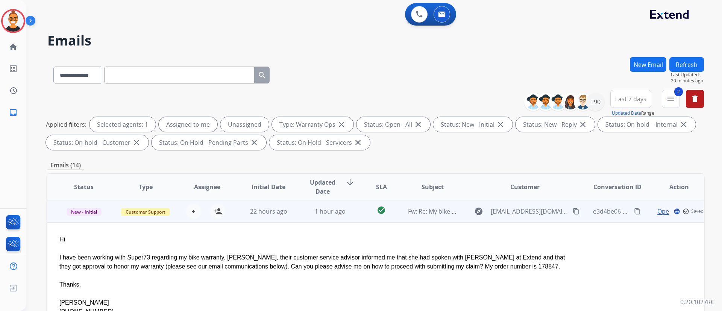
click at [303, 219] on td "1 hour ago" at bounding box center [325, 211] width 62 height 23
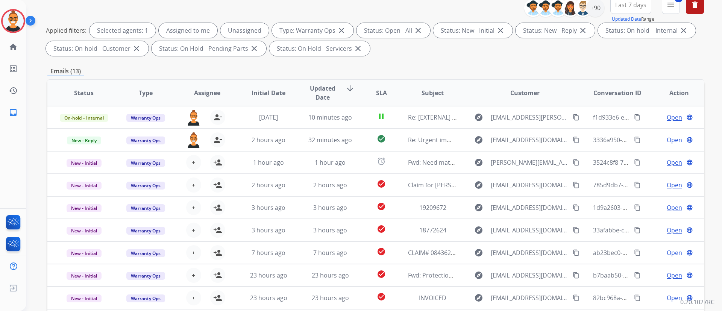
scroll to position [40, 0]
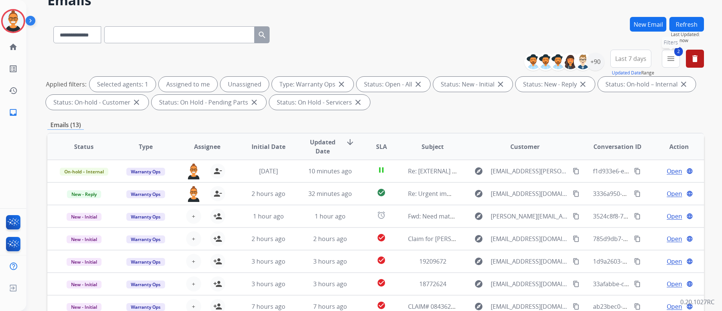
click at [666, 60] on button "2 menu Filters" at bounding box center [671, 59] width 18 height 18
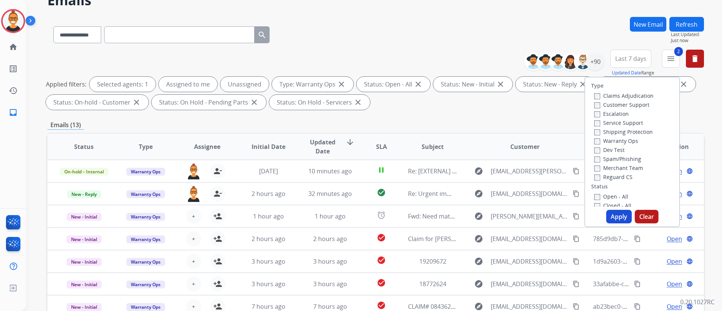
click at [610, 215] on button "Apply" at bounding box center [620, 217] width 26 height 14
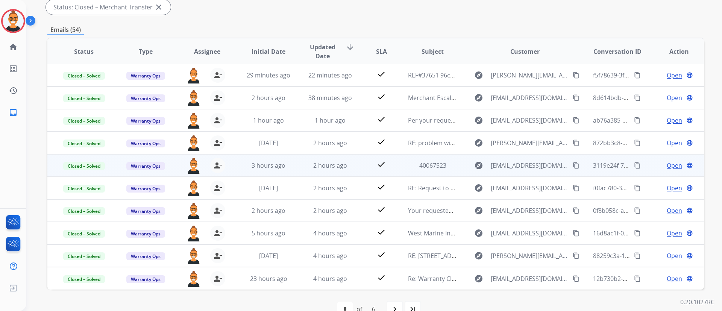
scroll to position [153, 0]
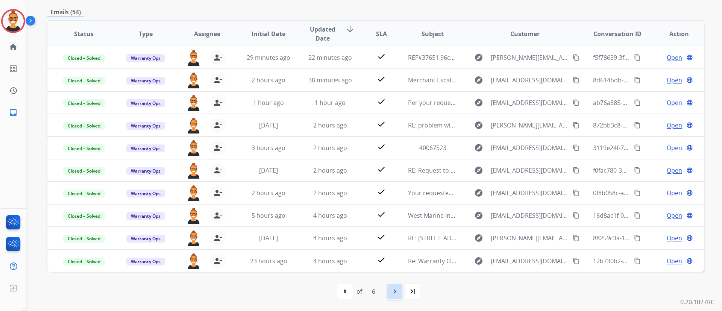
click at [395, 291] on mat-icon "navigate_next" at bounding box center [395, 291] width 9 height 9
select select "*"
click at [16, 21] on img at bounding box center [13, 21] width 21 height 21
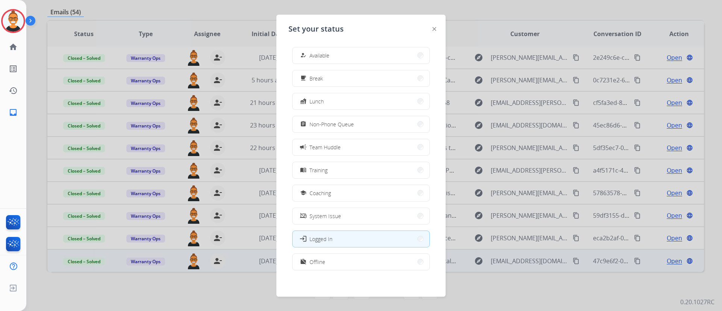
click at [336, 263] on button "work_off Offline" at bounding box center [361, 262] width 137 height 16
